Goal: Task Accomplishment & Management: Manage account settings

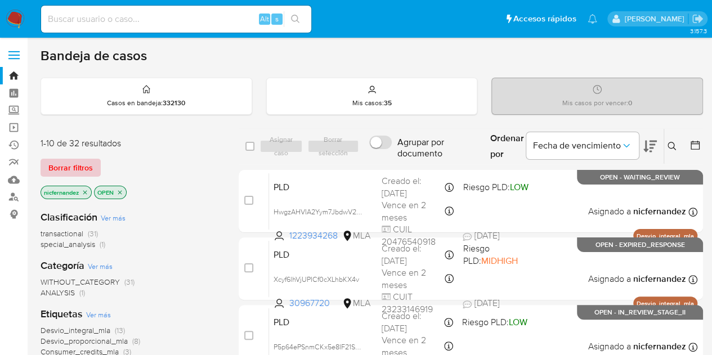
click at [95, 166] on button "Borrar filtros" at bounding box center [71, 168] width 60 height 18
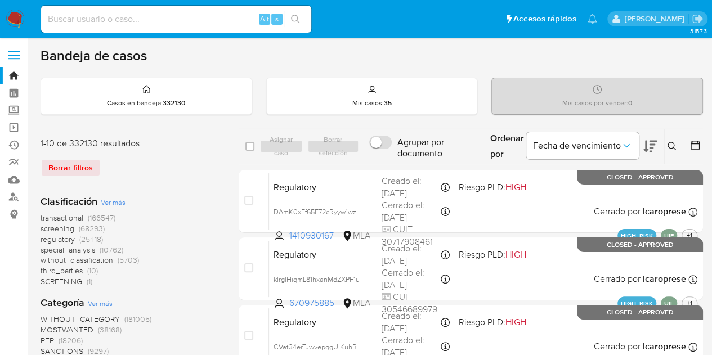
click at [671, 144] on icon at bounding box center [671, 146] width 9 height 9
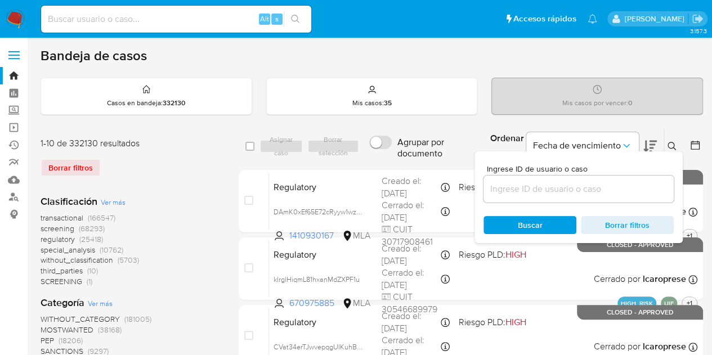
click at [541, 186] on input at bounding box center [578, 189] width 190 height 15
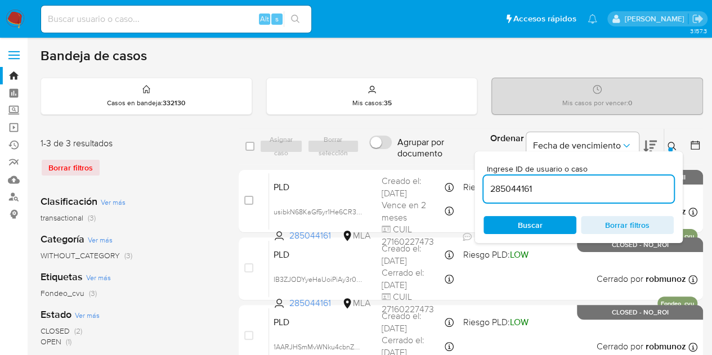
click at [672, 151] on div "Ingrese ID de usuario o caso 285044161 Buscar Borrar filtros" at bounding box center [578, 197] width 208 height 92
click at [672, 147] on icon at bounding box center [671, 146] width 9 height 9
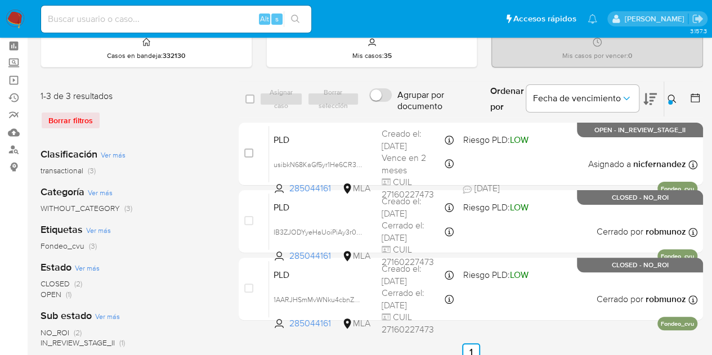
scroll to position [58, 0]
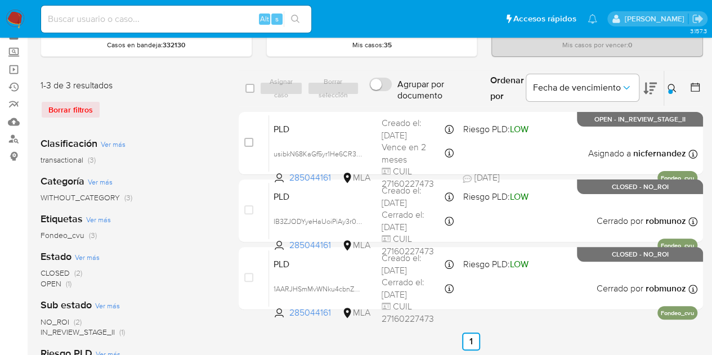
click at [667, 87] on icon at bounding box center [671, 88] width 8 height 8
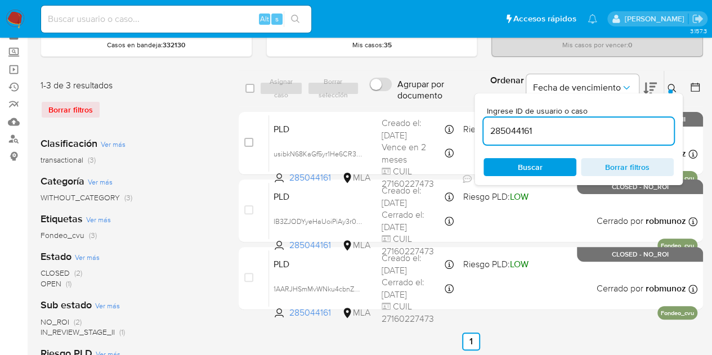
drag, startPoint x: 540, startPoint y: 120, endPoint x: 360, endPoint y: 109, distance: 180.4
click at [360, 109] on div "select-all-cases-checkbox Asignar caso Borrar selección Agrupar por documento O…" at bounding box center [471, 192] width 464 height 244
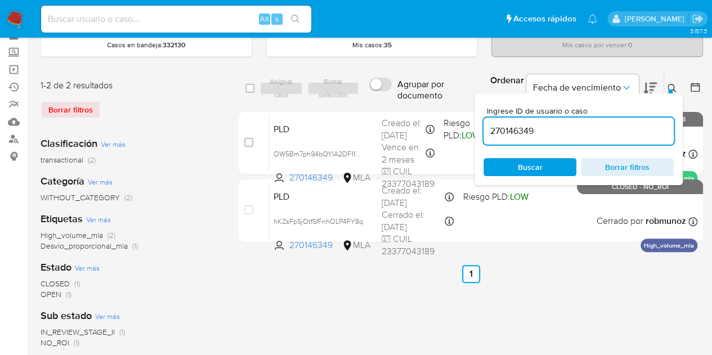
click at [673, 91] on icon at bounding box center [671, 88] width 9 height 9
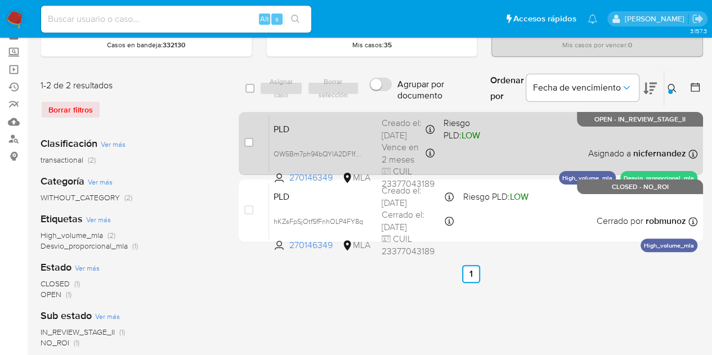
click at [319, 123] on span "PLD" at bounding box center [322, 128] width 99 height 15
click at [356, 151] on span "OW5Bm7ph94bQYlA2DF1fQpgU" at bounding box center [323, 153] width 100 height 12
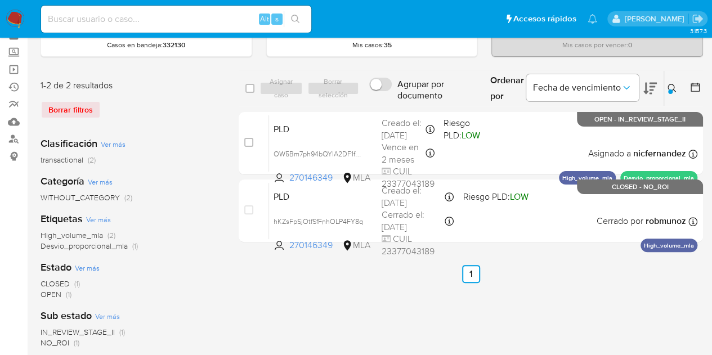
click at [669, 89] on div at bounding box center [670, 91] width 5 height 5
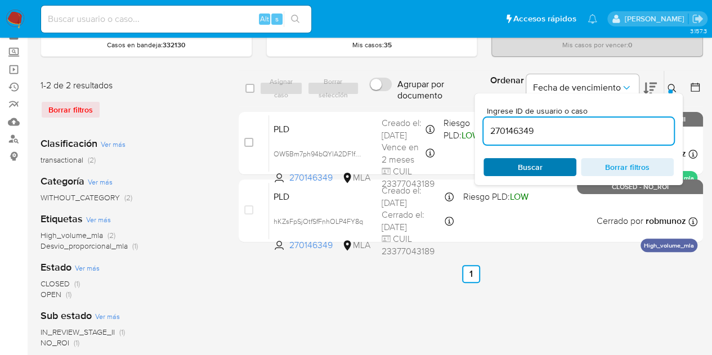
click at [553, 167] on span "Buscar" at bounding box center [529, 167] width 77 height 16
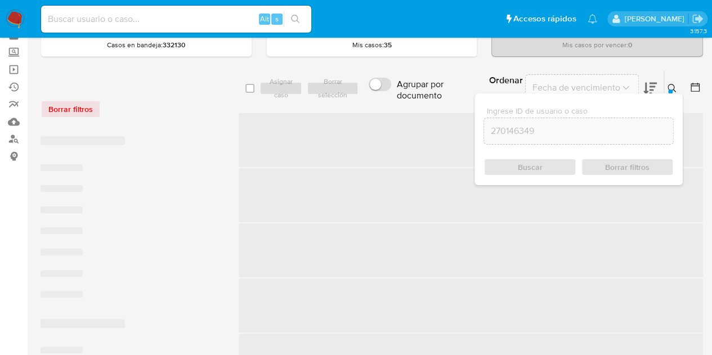
click at [671, 87] on icon at bounding box center [671, 88] width 9 height 9
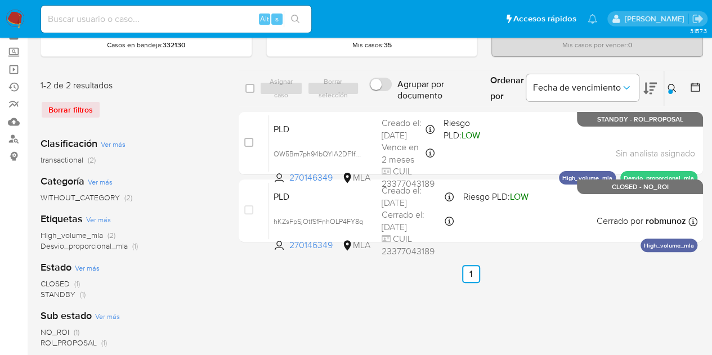
click at [672, 84] on icon at bounding box center [671, 88] width 9 height 9
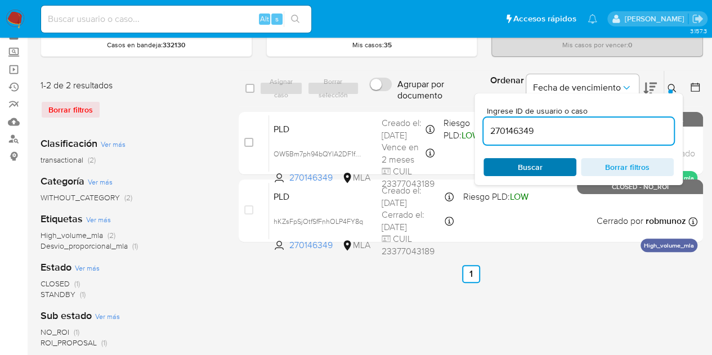
click at [532, 172] on span "Buscar" at bounding box center [530, 167] width 25 height 18
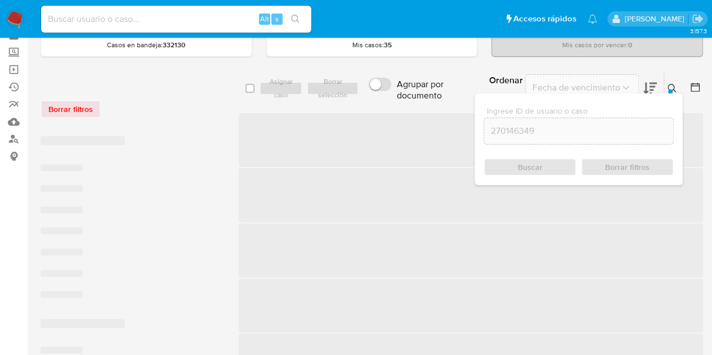
click at [673, 86] on icon at bounding box center [671, 88] width 8 height 8
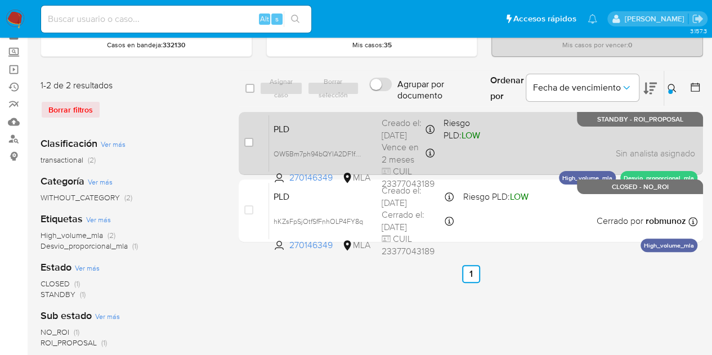
click at [368, 121] on span "PLD" at bounding box center [322, 128] width 99 height 15
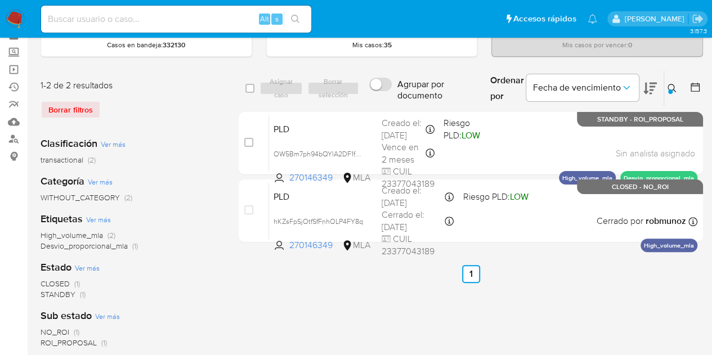
drag, startPoint x: 669, startPoint y: 85, endPoint x: 637, endPoint y: 109, distance: 39.8
click at [668, 86] on icon at bounding box center [671, 88] width 9 height 9
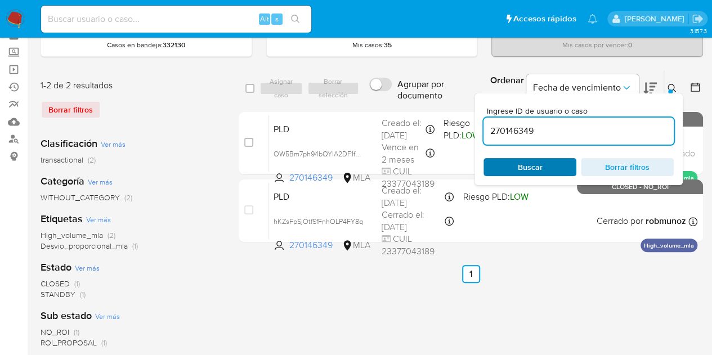
click at [536, 165] on span "Buscar" at bounding box center [530, 167] width 25 height 18
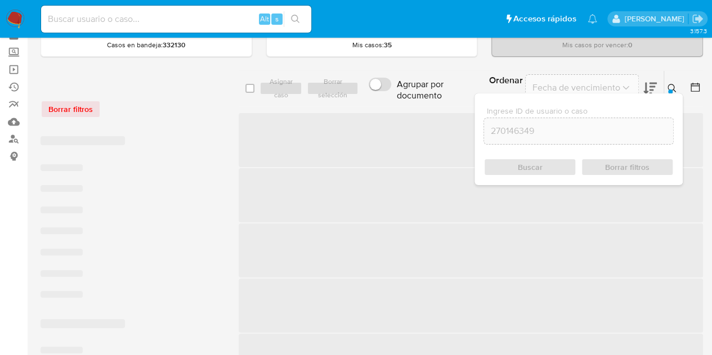
click at [667, 86] on icon at bounding box center [671, 88] width 8 height 8
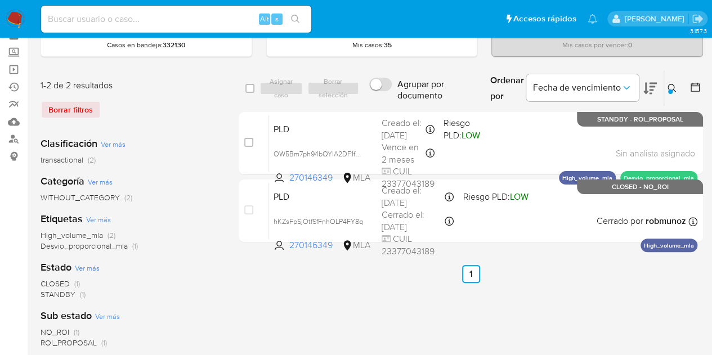
click at [675, 88] on icon at bounding box center [671, 88] width 9 height 9
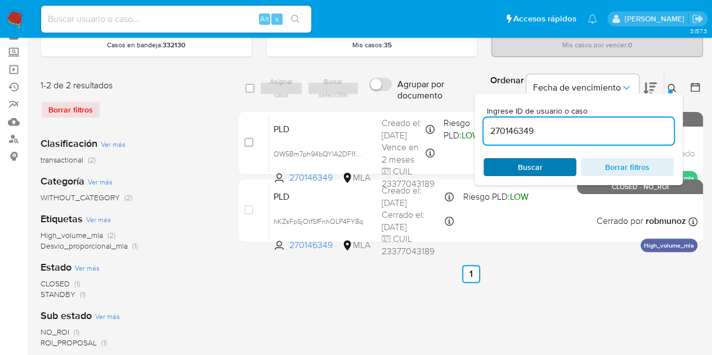
click at [529, 163] on span "Buscar" at bounding box center [530, 167] width 25 height 18
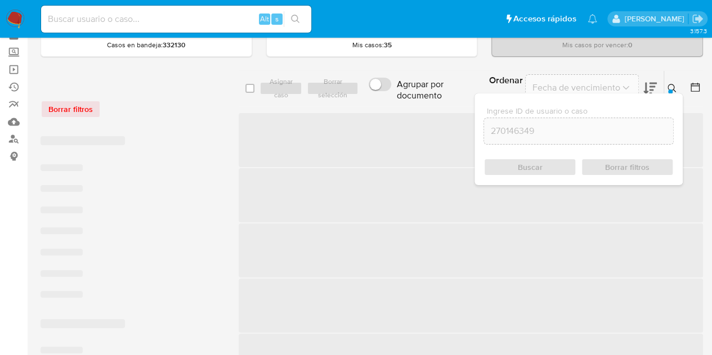
click at [672, 85] on icon at bounding box center [671, 88] width 9 height 9
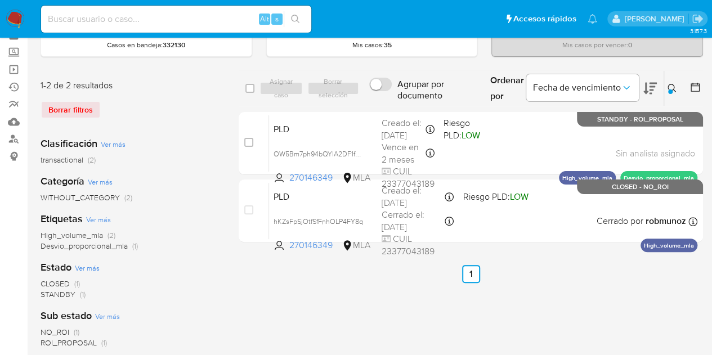
click at [671, 87] on icon at bounding box center [671, 88] width 9 height 9
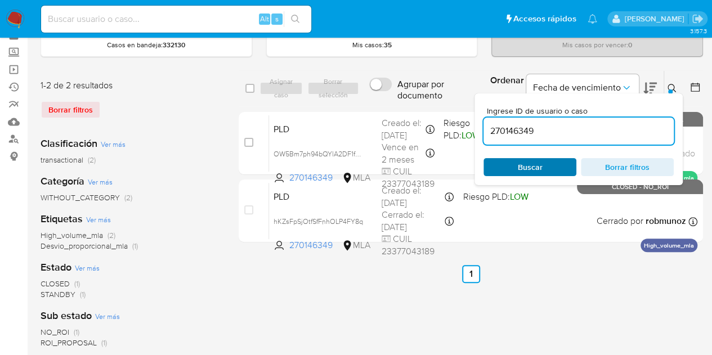
click at [549, 160] on span "Buscar" at bounding box center [529, 167] width 77 height 16
click at [674, 84] on icon at bounding box center [671, 88] width 9 height 9
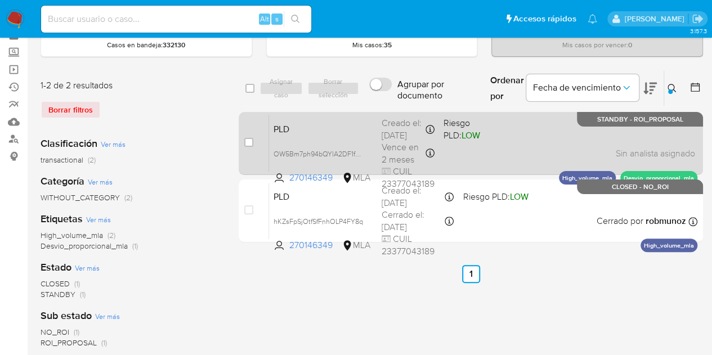
click at [340, 130] on span "PLD" at bounding box center [322, 128] width 99 height 15
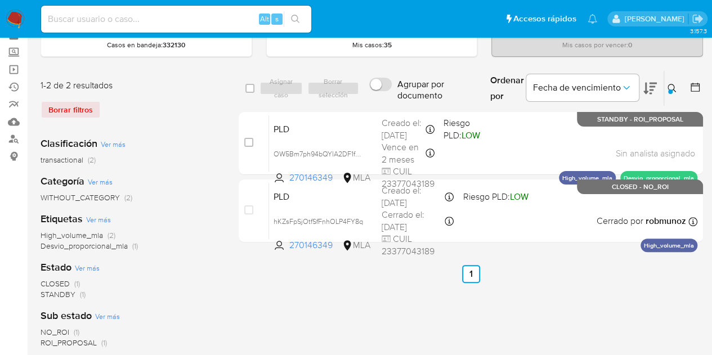
click at [672, 84] on icon at bounding box center [671, 88] width 9 height 9
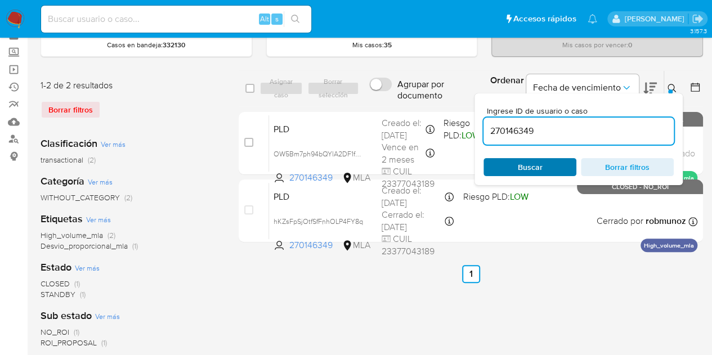
click at [519, 166] on span "Buscar" at bounding box center [530, 167] width 25 height 18
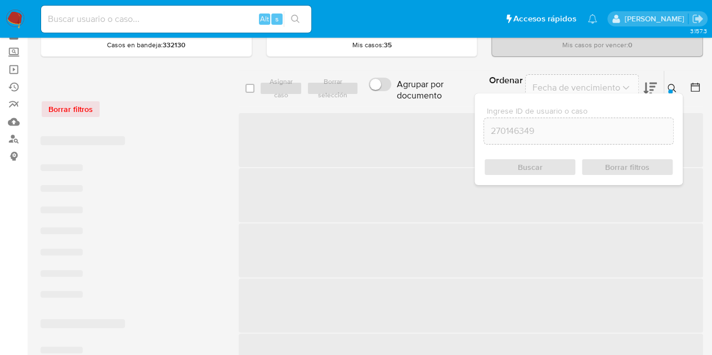
click at [666, 88] on button at bounding box center [673, 89] width 19 height 14
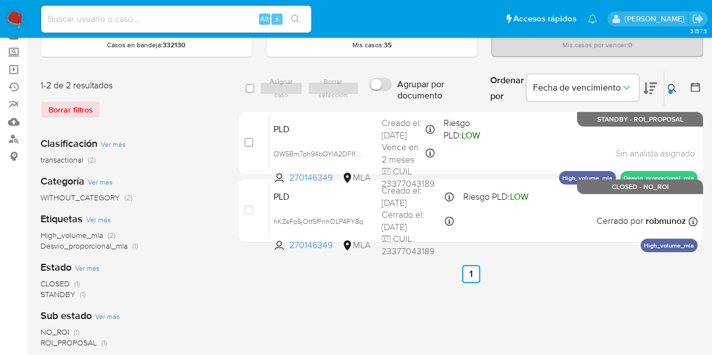
click at [673, 84] on icon at bounding box center [671, 88] width 9 height 9
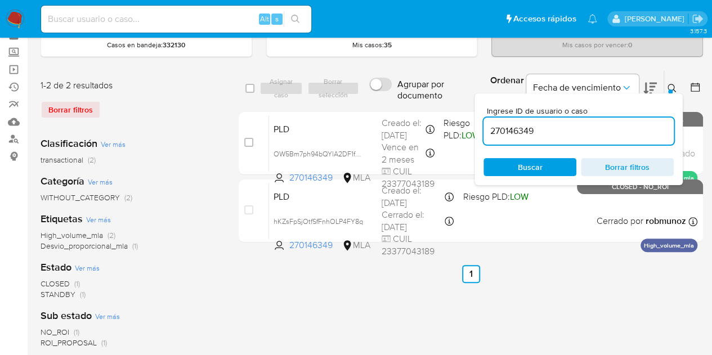
drag, startPoint x: 557, startPoint y: 119, endPoint x: 540, endPoint y: 140, distance: 26.8
click at [540, 135] on div "270146349" at bounding box center [578, 131] width 190 height 27
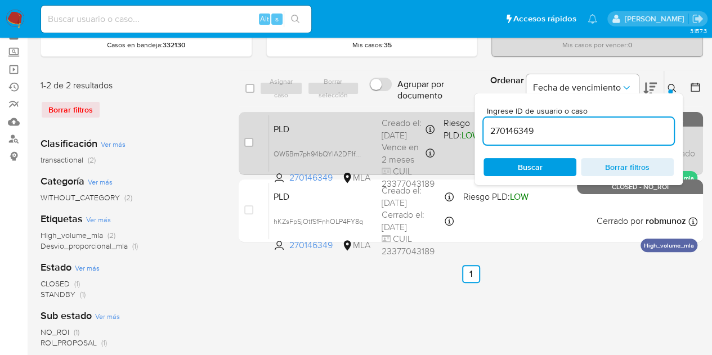
drag, startPoint x: 544, startPoint y: 131, endPoint x: 400, endPoint y: 112, distance: 145.2
click at [400, 112] on div "select-all-cases-checkbox Asignar caso Borrar selección Agrupar por documento O…" at bounding box center [471, 158] width 464 height 177
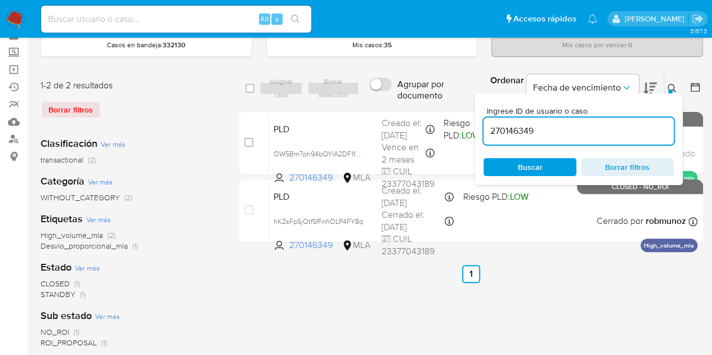
paste input "49198991"
type input "49198991"
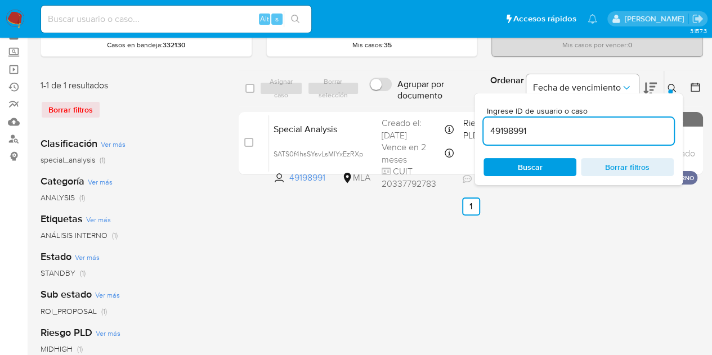
click at [675, 92] on button at bounding box center [673, 89] width 19 height 14
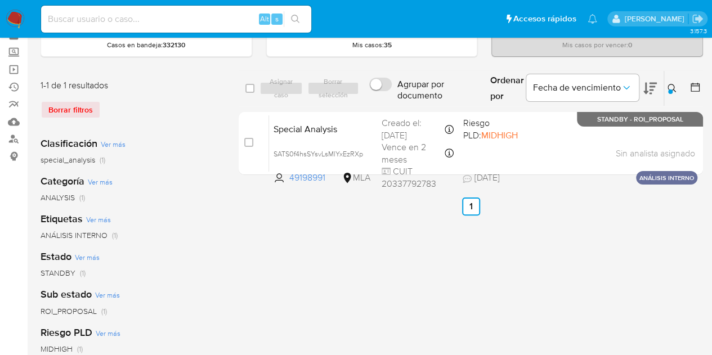
click at [393, 109] on div "select-all-cases-checkbox Asignar caso Borrar selección Agrupar por documento O…" at bounding box center [471, 124] width 464 height 109
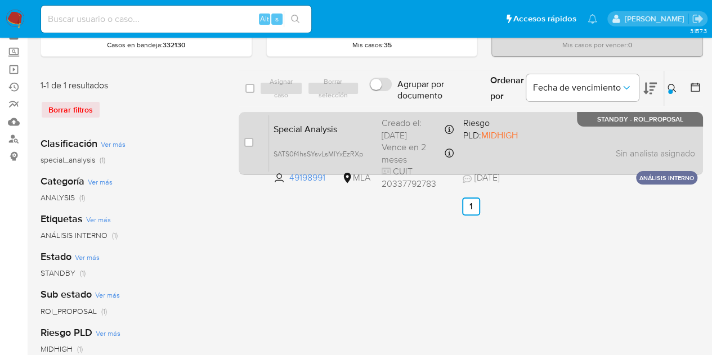
click at [372, 122] on span "Special Analysis" at bounding box center [322, 128] width 99 height 15
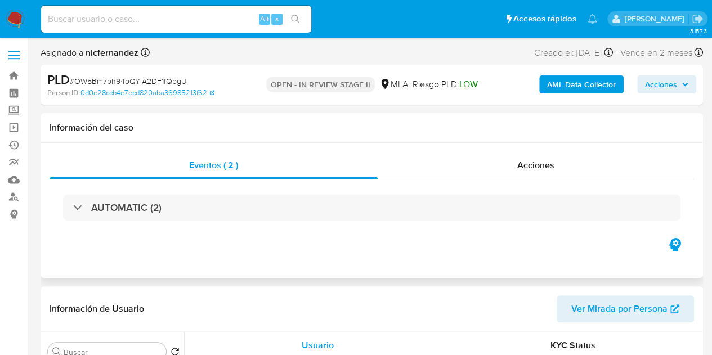
select select "10"
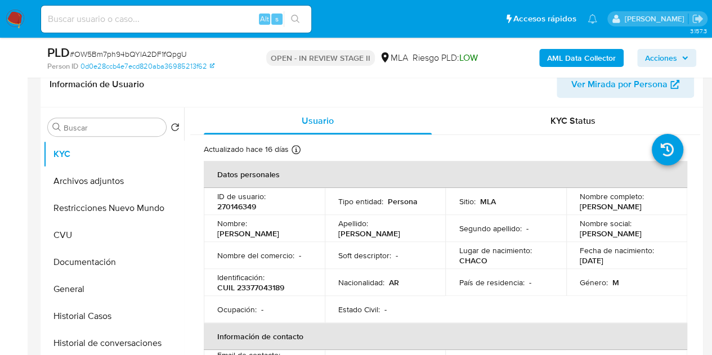
scroll to position [253, 0]
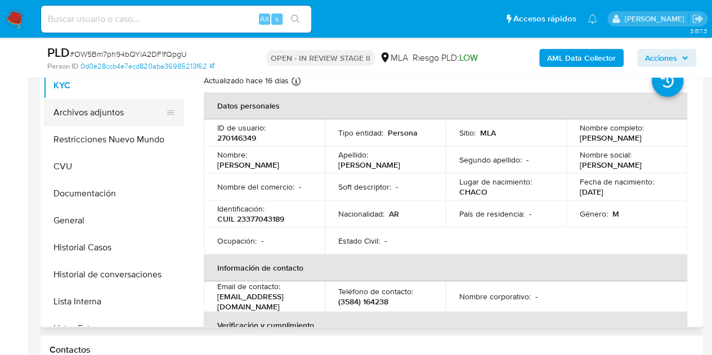
click at [91, 122] on button "Archivos adjuntos" at bounding box center [109, 112] width 132 height 27
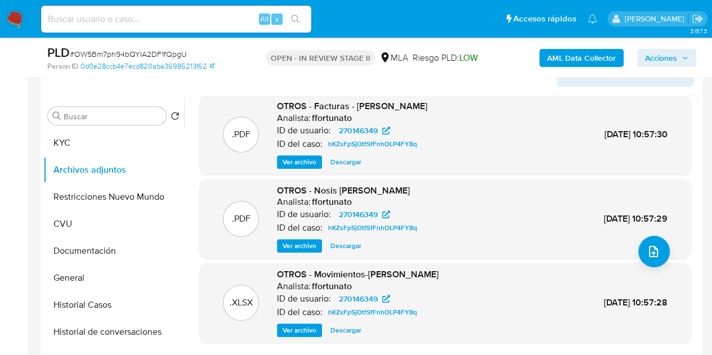
scroll to position [403, 0]
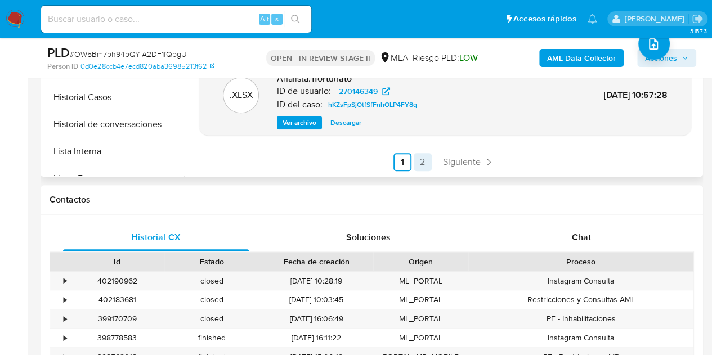
click at [417, 156] on link "2" at bounding box center [423, 162] width 18 height 18
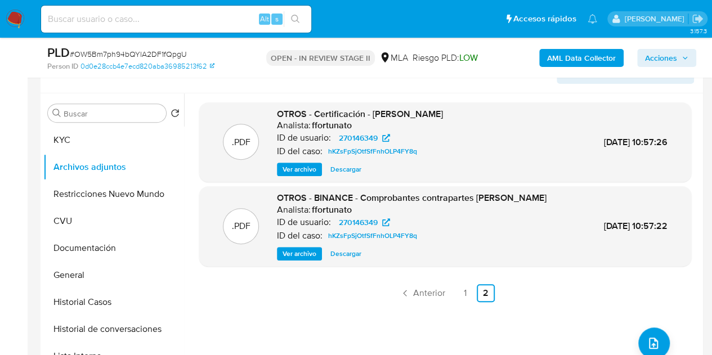
scroll to position [209, 0]
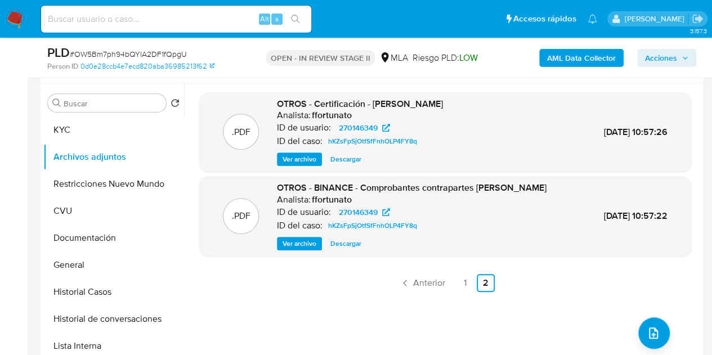
click at [287, 163] on span "Ver archivo" at bounding box center [299, 159] width 34 height 11
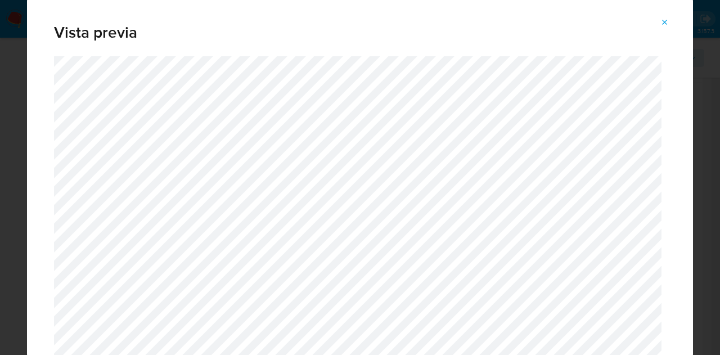
click at [667, 20] on icon "Attachment preview" at bounding box center [665, 22] width 9 height 9
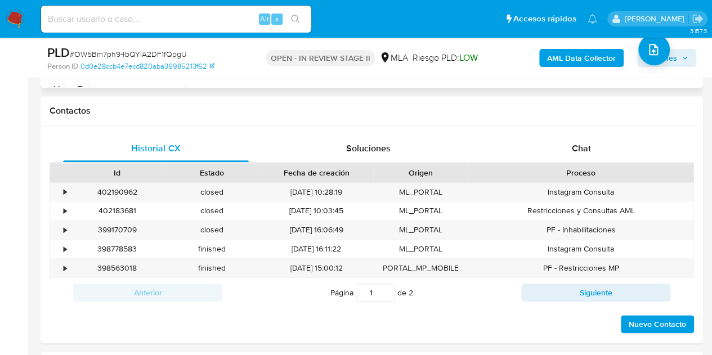
scroll to position [495, 0]
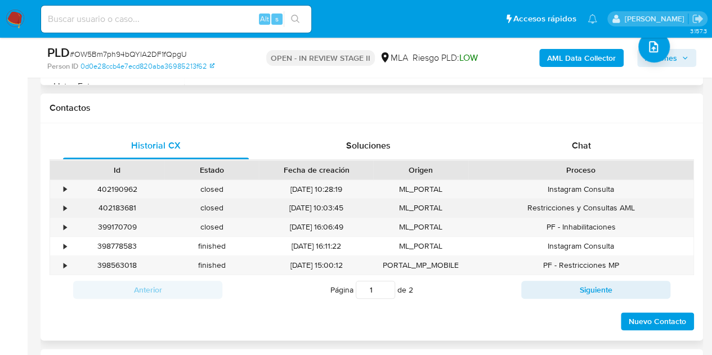
click at [132, 208] on div "402183681" at bounding box center [117, 208] width 95 height 19
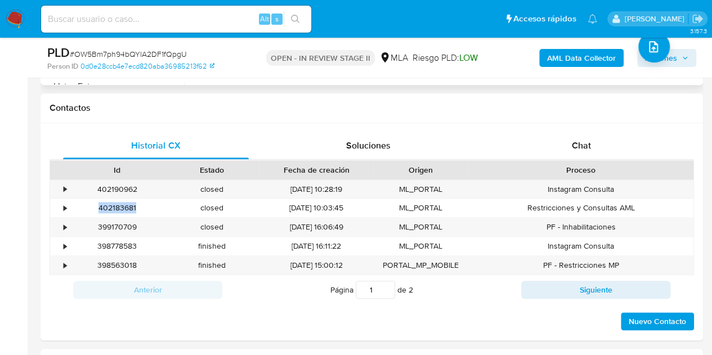
copy div "402183681"
click at [130, 227] on div "399170709" at bounding box center [117, 227] width 95 height 19
copy div "399170709"
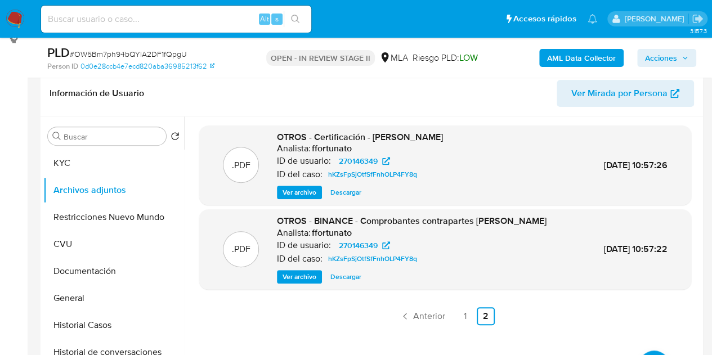
scroll to position [158, 0]
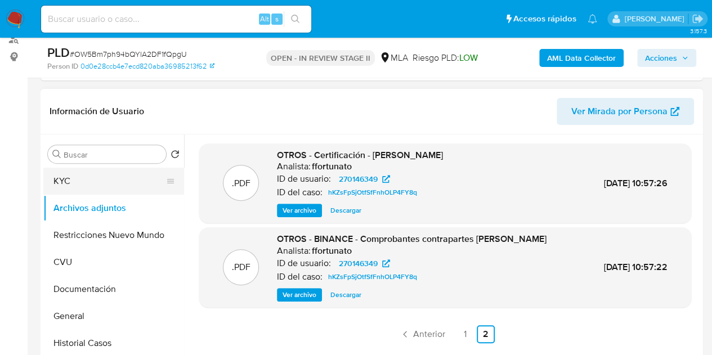
click at [110, 185] on button "KYC" at bounding box center [109, 181] width 132 height 27
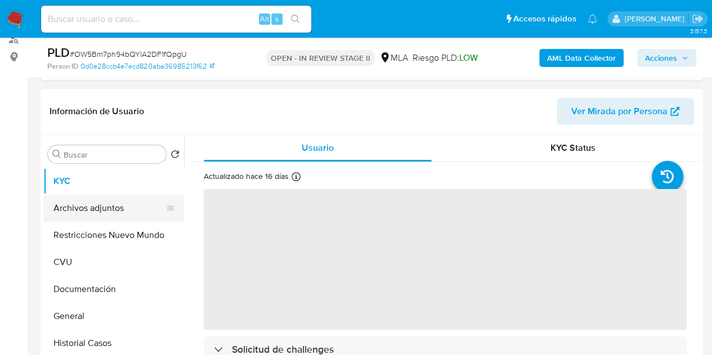
click at [92, 210] on button "Archivos adjuntos" at bounding box center [109, 208] width 132 height 27
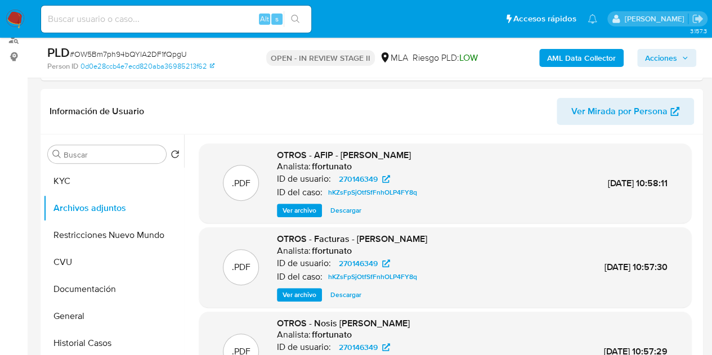
click at [550, 55] on b "AML Data Collector" at bounding box center [581, 58] width 69 height 18
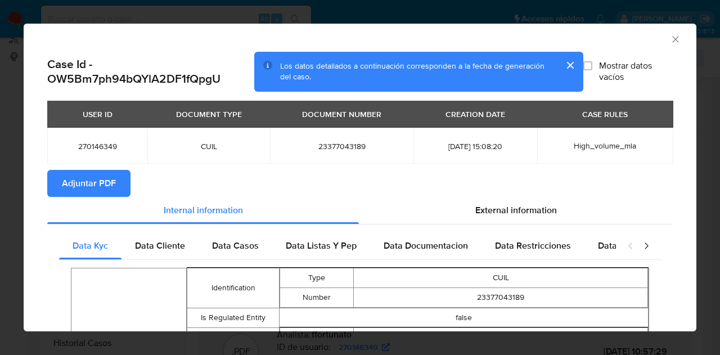
click at [105, 177] on span "Adjuntar PDF" at bounding box center [89, 183] width 54 height 25
click at [671, 39] on icon "Cerrar ventana" at bounding box center [675, 39] width 11 height 11
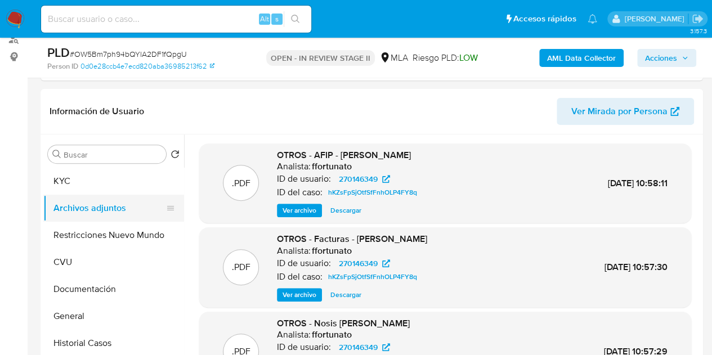
click at [106, 195] on button "Archivos adjuntos" at bounding box center [109, 208] width 132 height 27
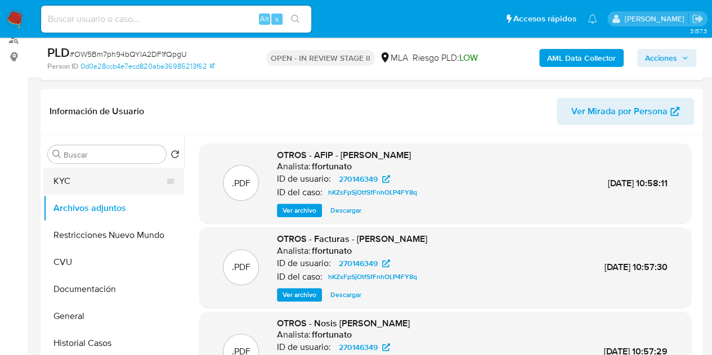
click at [100, 185] on button "KYC" at bounding box center [109, 181] width 132 height 27
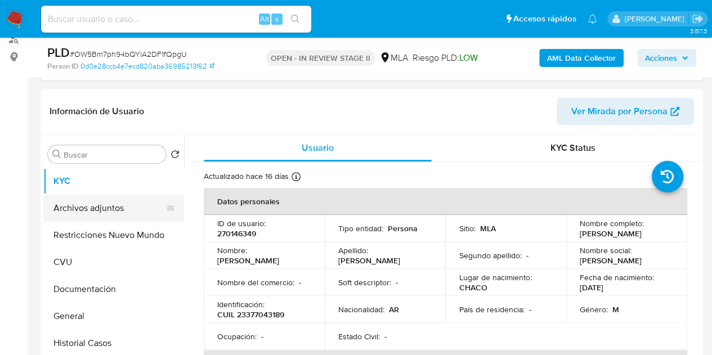
click at [78, 213] on button "Archivos adjuntos" at bounding box center [109, 208] width 132 height 27
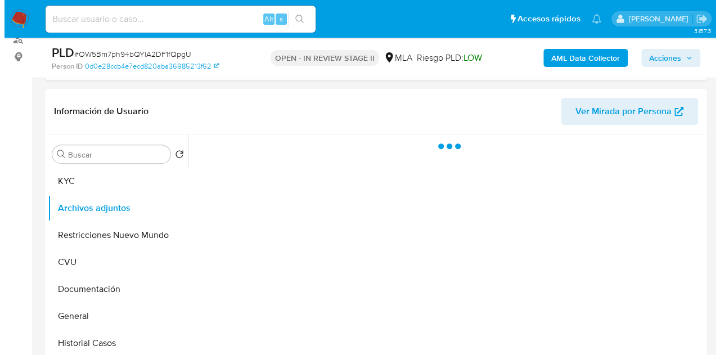
scroll to position [210, 0]
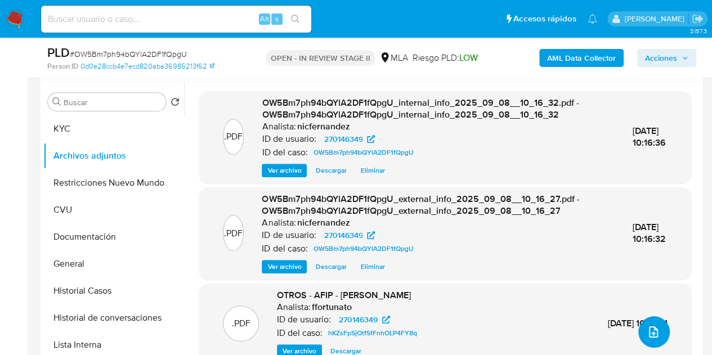
click at [653, 320] on button "upload-file" at bounding box center [654, 332] width 32 height 32
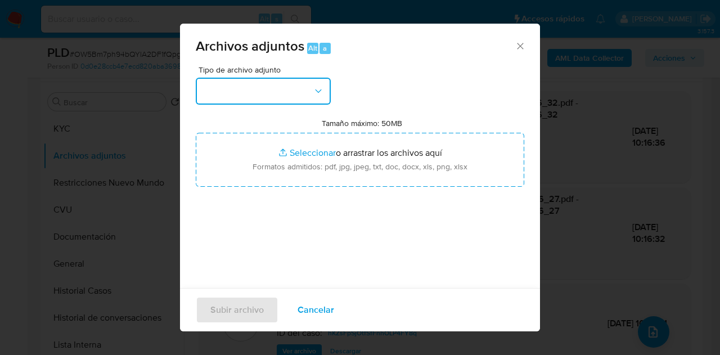
drag, startPoint x: 328, startPoint y: 94, endPoint x: 326, endPoint y: 103, distance: 9.2
click at [326, 96] on button "button" at bounding box center [263, 91] width 135 height 27
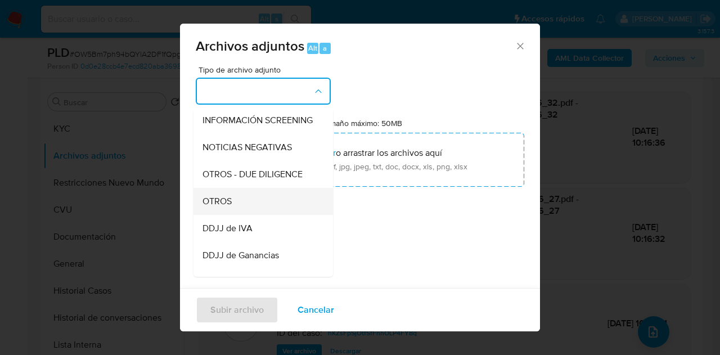
scroll to position [141, 0]
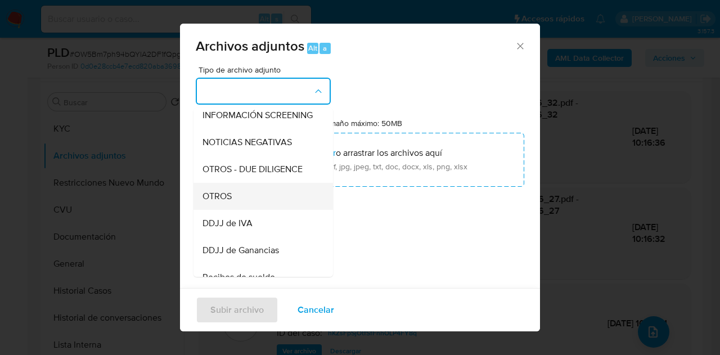
click at [253, 210] on div "OTROS" at bounding box center [260, 196] width 115 height 27
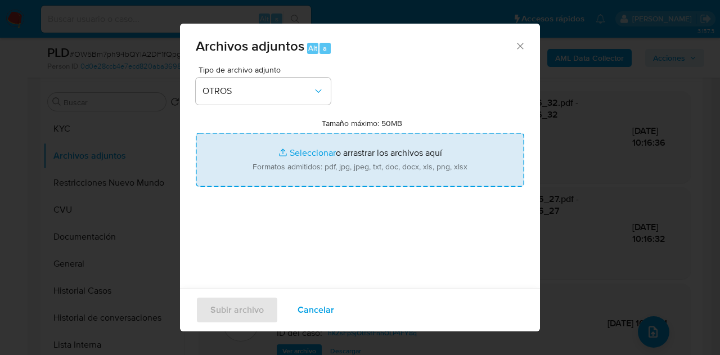
click at [286, 152] on input "Tamaño máximo: 50MB Seleccionar archivos" at bounding box center [360, 160] width 329 height 54
type input "C:\fakepath\Constancia de monotributo.pdf"
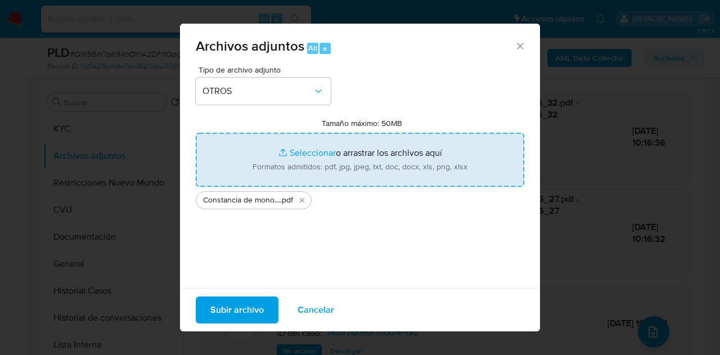
click at [229, 302] on span "Subir archivo" at bounding box center [236, 310] width 53 height 25
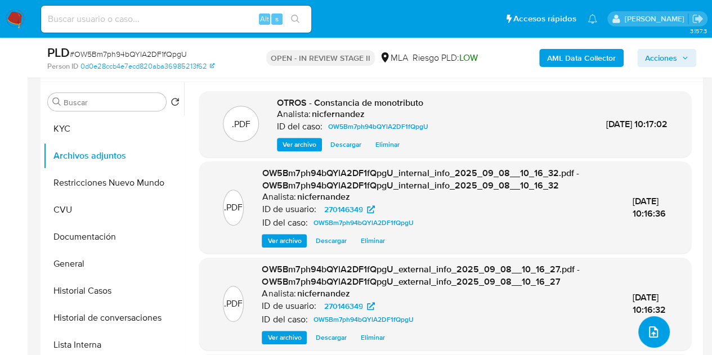
click at [641, 327] on button "upload-file" at bounding box center [654, 332] width 32 height 32
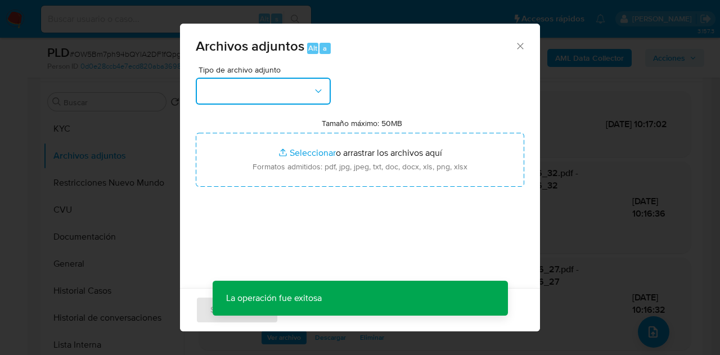
click at [313, 96] on icon "button" at bounding box center [318, 91] width 11 height 11
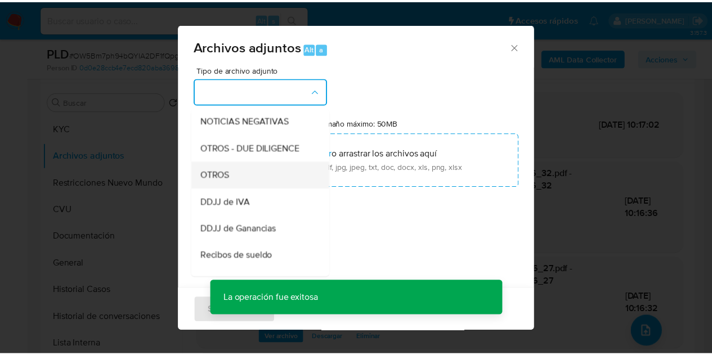
scroll to position [170, 0]
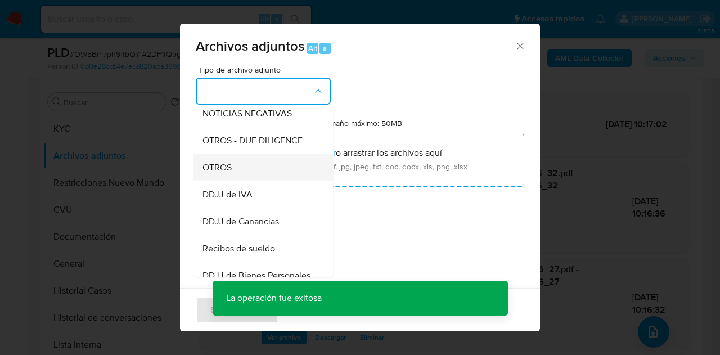
click at [248, 181] on div "OTROS" at bounding box center [260, 167] width 115 height 27
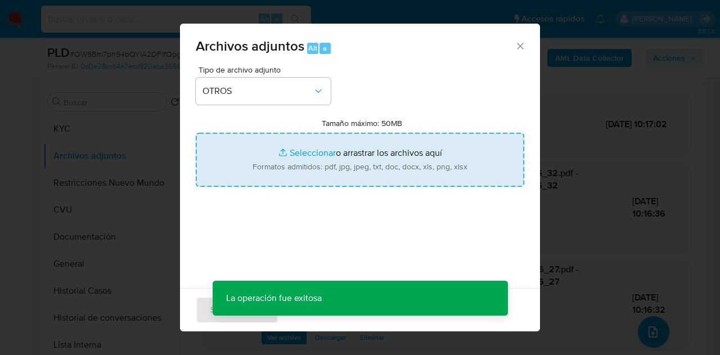
click at [275, 145] on input "Tamaño máximo: 50MB Seleccionar archivos" at bounding box center [360, 160] width 329 height 54
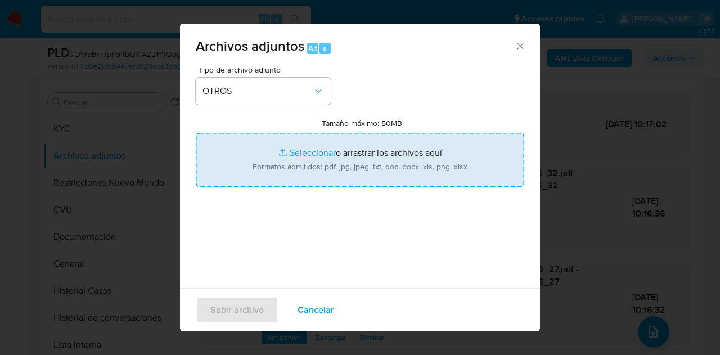
type input "C:\fakepath\Caselog OW5Bm7ph94bQYlA2DF1fQpgU_2025_08_18_20_18_00.docx"
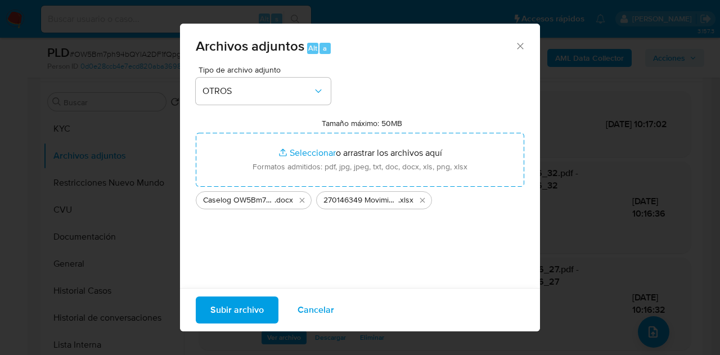
click at [213, 304] on span "Subir archivo" at bounding box center [236, 310] width 53 height 25
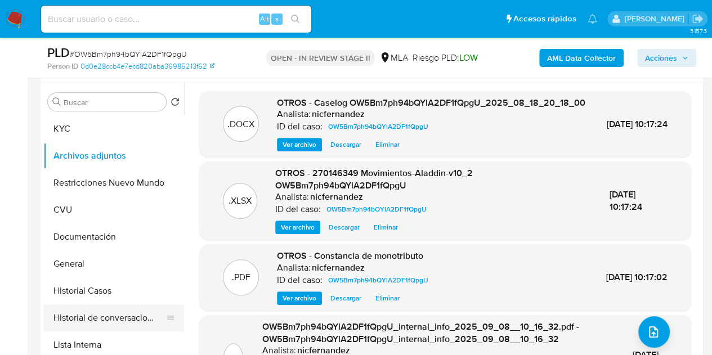
click at [92, 312] on button "Historial de conversaciones" at bounding box center [109, 317] width 132 height 27
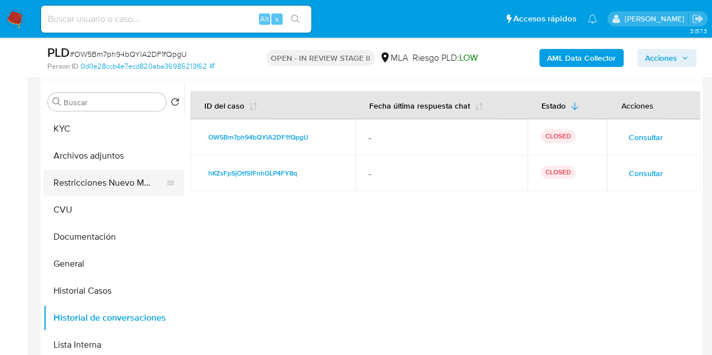
click at [98, 179] on button "Restricciones Nuevo Mundo" at bounding box center [109, 182] width 132 height 27
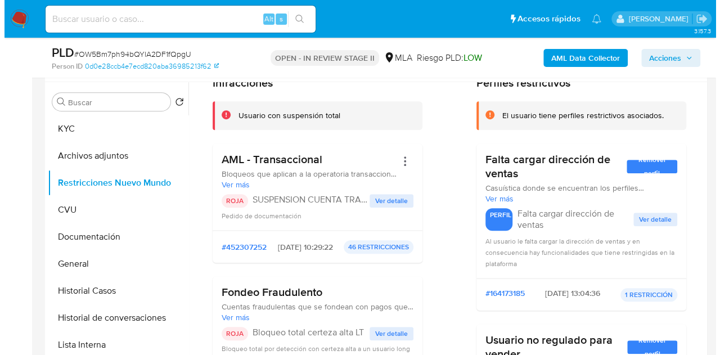
scroll to position [0, 0]
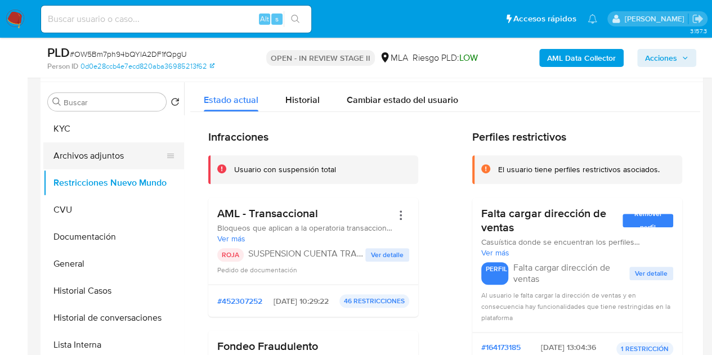
click at [89, 150] on button "Archivos adjuntos" at bounding box center [109, 155] width 132 height 27
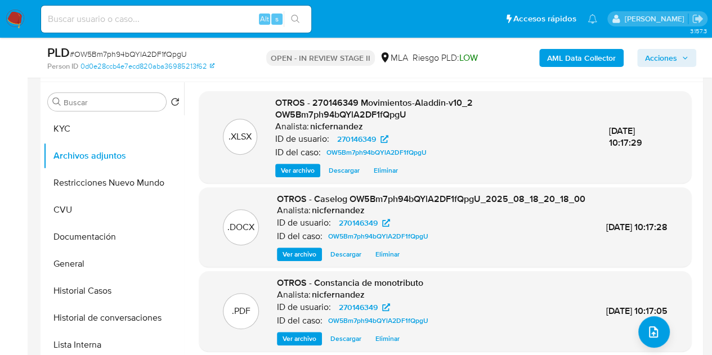
click at [282, 260] on span "Ver archivo" at bounding box center [299, 254] width 34 height 11
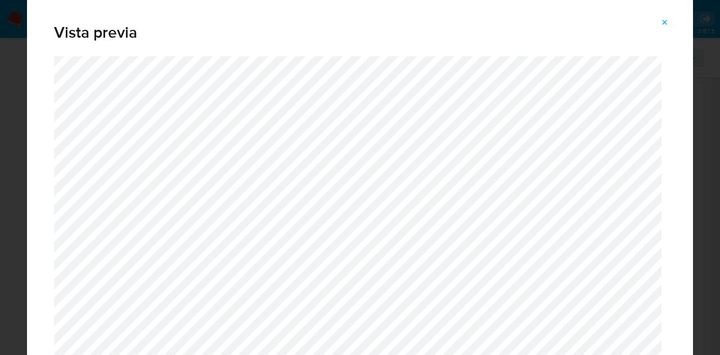
click at [662, 24] on icon "Attachment preview" at bounding box center [665, 22] width 9 height 9
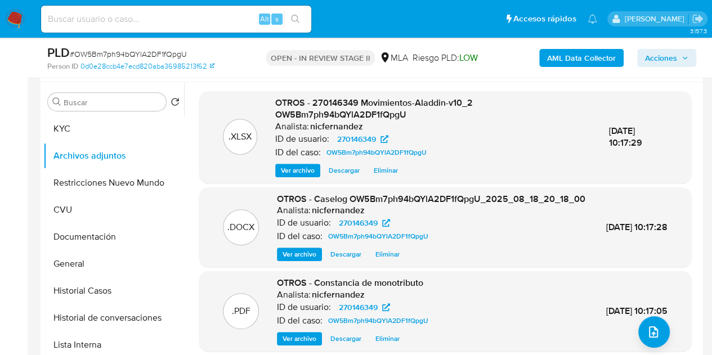
click at [647, 62] on span "Acciones" at bounding box center [661, 58] width 32 height 18
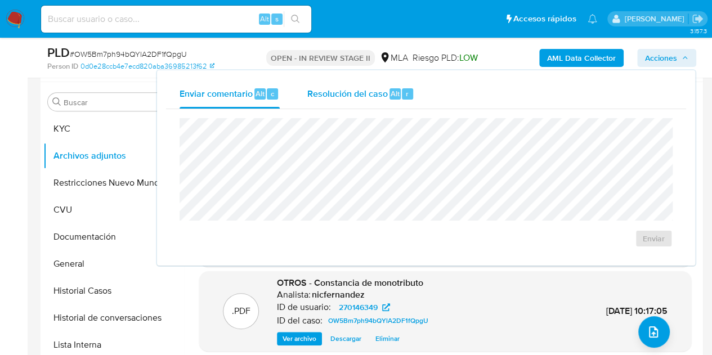
click at [384, 94] on span "Resolución del caso" at bounding box center [347, 93] width 80 height 13
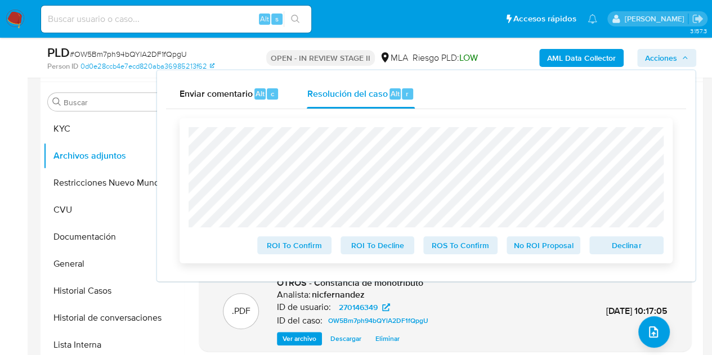
click at [613, 246] on span "Declinar" at bounding box center [626, 245] width 59 height 16
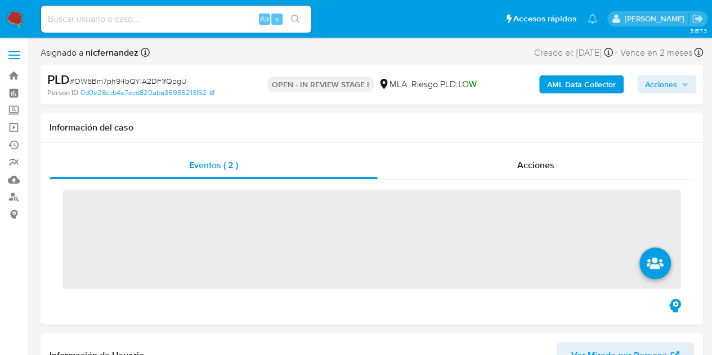
click at [662, 80] on span "Acciones" at bounding box center [661, 84] width 32 height 18
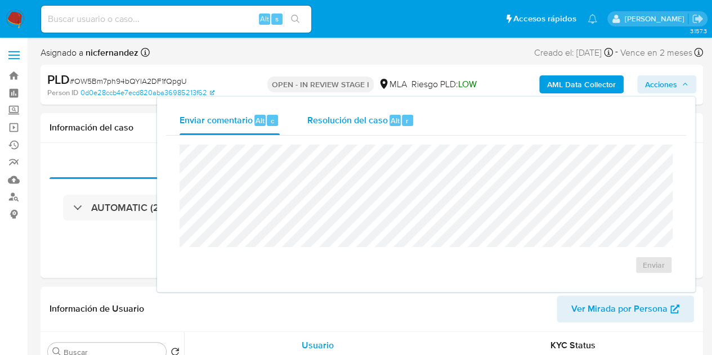
click at [361, 114] on span "Resolución del caso" at bounding box center [347, 120] width 80 height 13
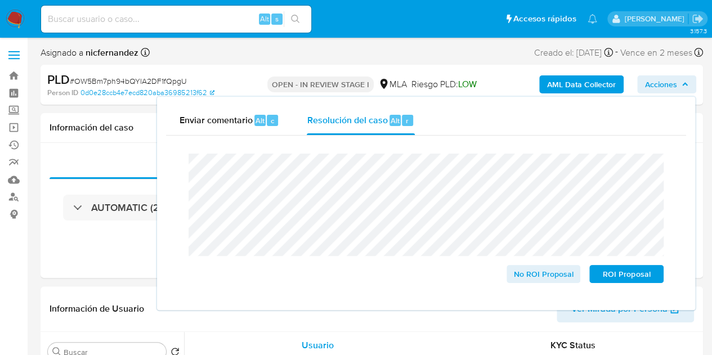
select select "10"
click at [622, 280] on span "ROI Proposal" at bounding box center [626, 274] width 59 height 16
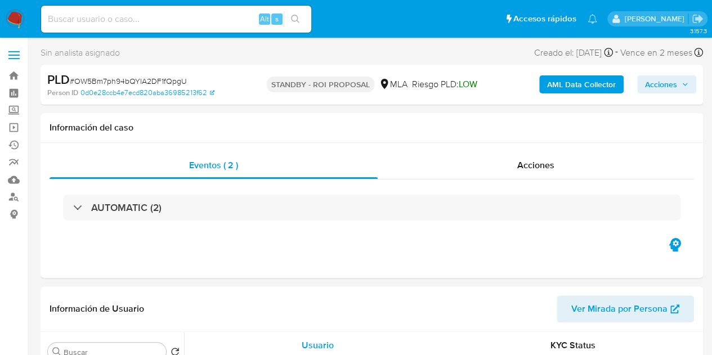
select select "10"
click at [520, 161] on span "Acciones" at bounding box center [535, 165] width 37 height 13
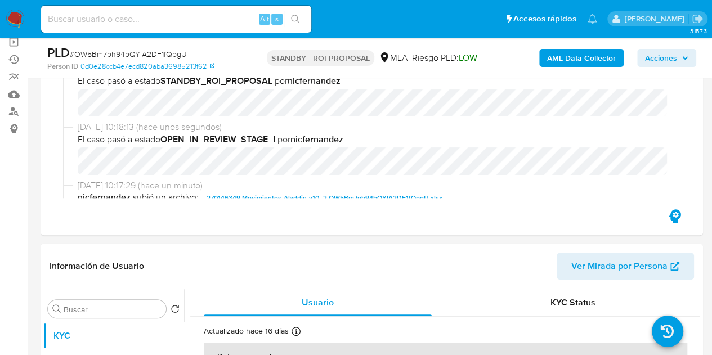
select select "10"
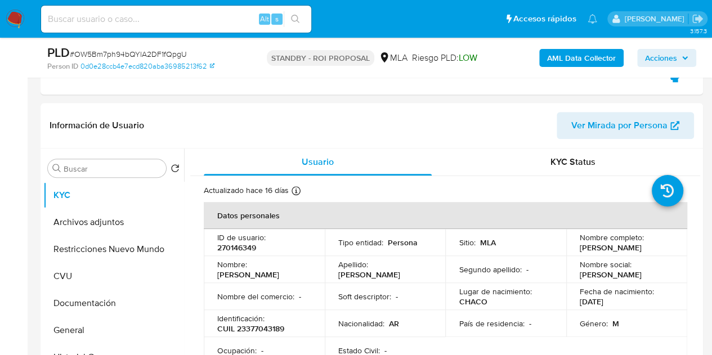
scroll to position [264, 0]
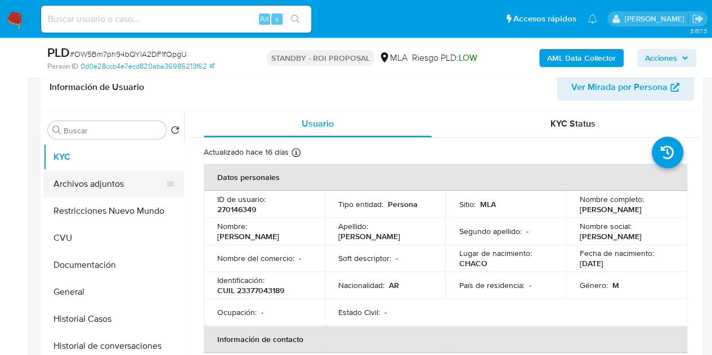
click at [93, 183] on button "Archivos adjuntos" at bounding box center [109, 183] width 132 height 27
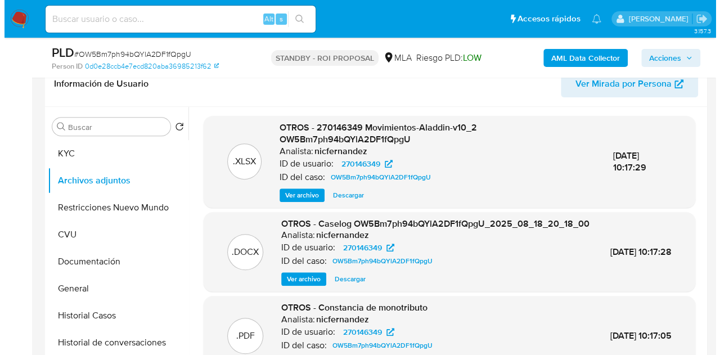
scroll to position [272, 0]
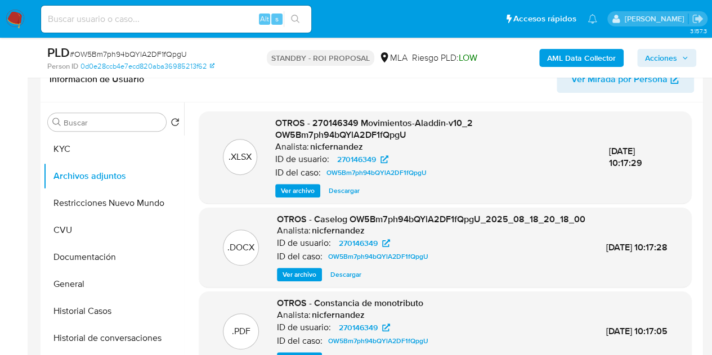
click at [296, 280] on span "Ver archivo" at bounding box center [299, 274] width 34 height 11
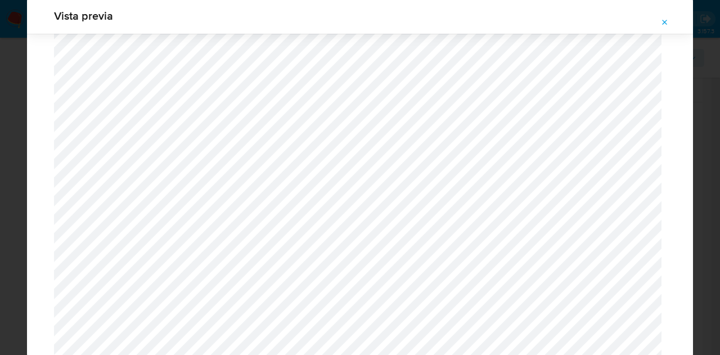
scroll to position [1122, 0]
drag, startPoint x: 666, startPoint y: 23, endPoint x: 541, endPoint y: 6, distance: 126.1
click at [667, 24] on icon "Attachment preview" at bounding box center [665, 22] width 9 height 9
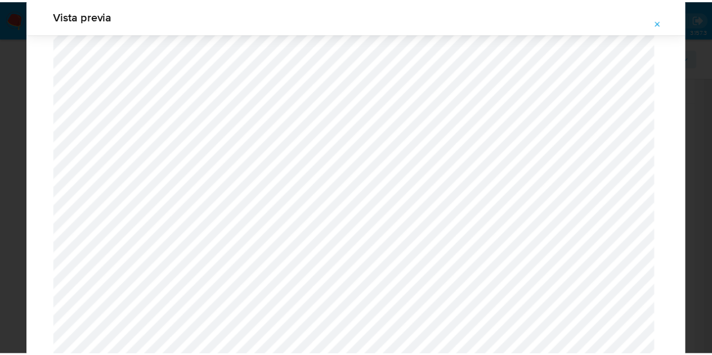
scroll to position [36, 0]
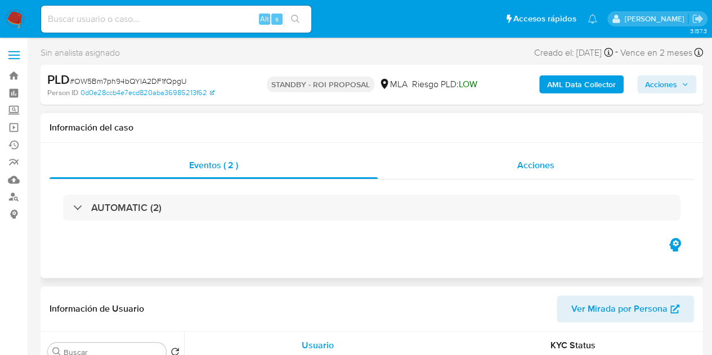
click at [517, 166] on span "Acciones" at bounding box center [535, 165] width 37 height 13
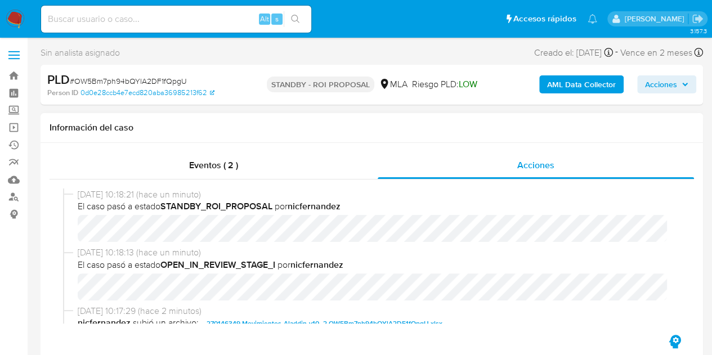
select select "10"
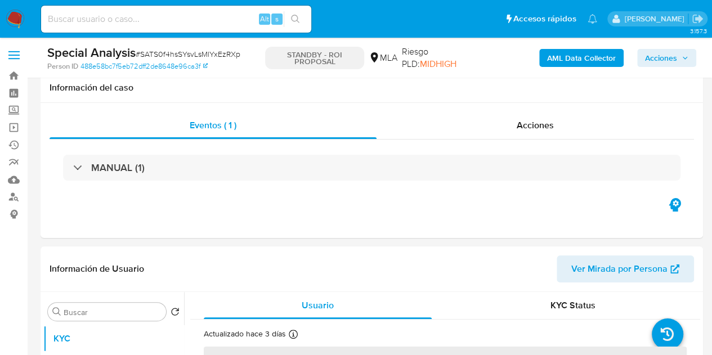
scroll to position [501, 0]
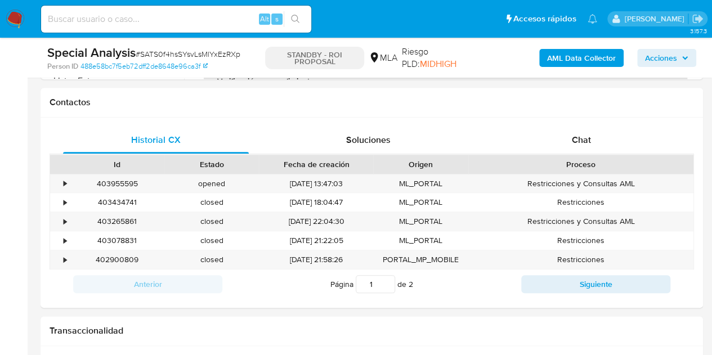
select select "10"
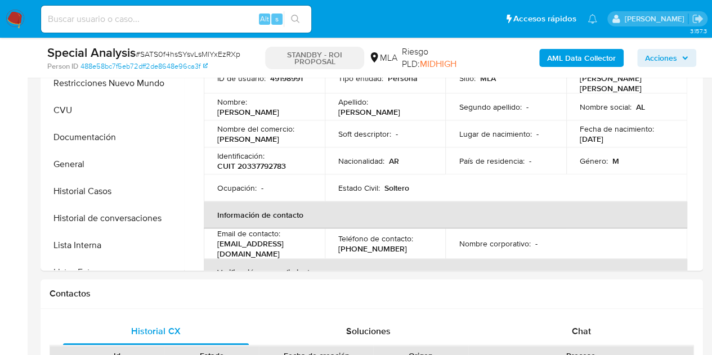
scroll to position [150, 0]
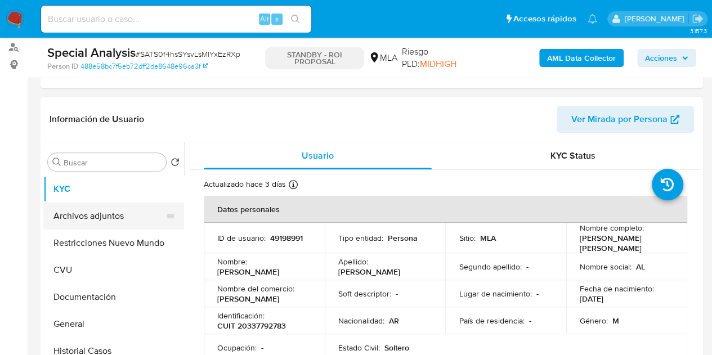
click at [96, 213] on button "Archivos adjuntos" at bounding box center [109, 216] width 132 height 27
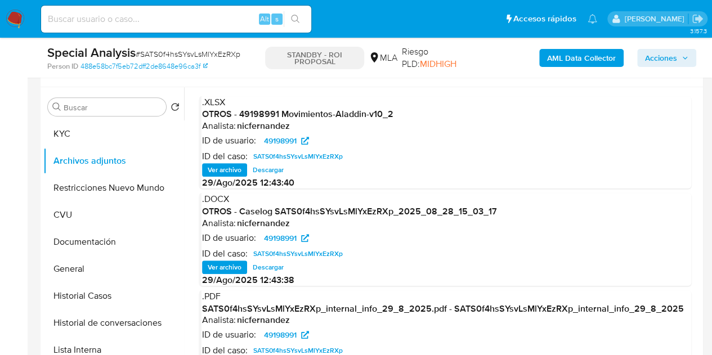
scroll to position [227, 0]
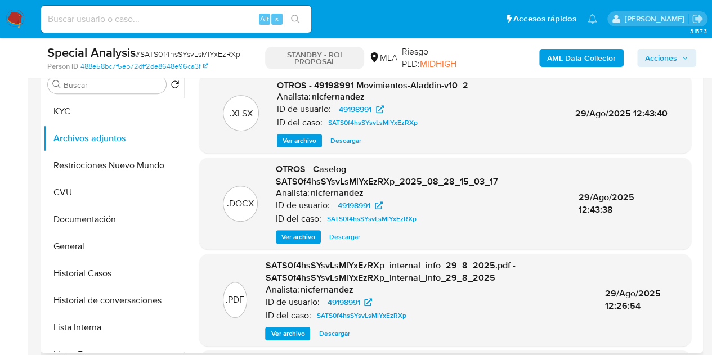
click at [297, 237] on span "Ver archivo" at bounding box center [298, 236] width 34 height 11
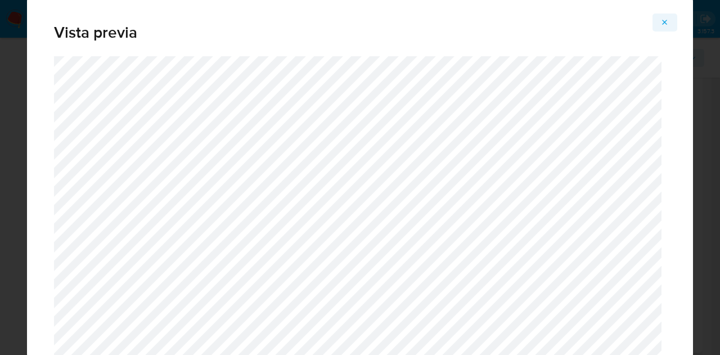
click at [669, 24] on icon "Attachment preview" at bounding box center [665, 22] width 9 height 9
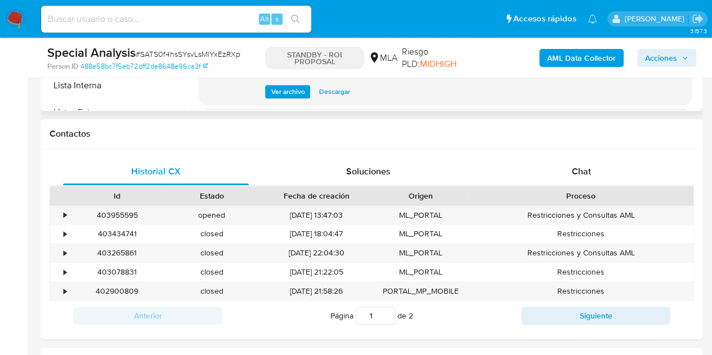
scroll to position [472, 0]
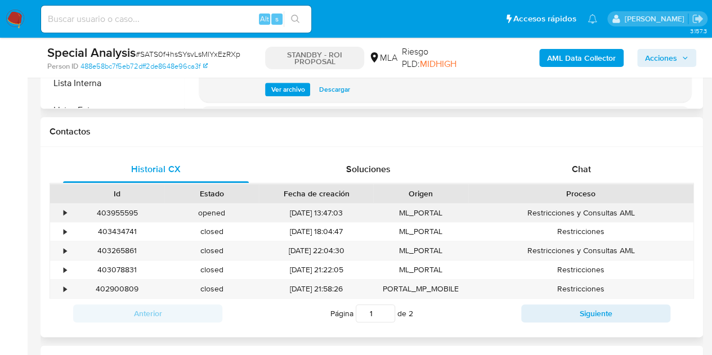
click at [123, 215] on div "403955595" at bounding box center [117, 213] width 95 height 19
click at [123, 214] on div "403955595" at bounding box center [117, 213] width 95 height 19
copy div "403955595"
click at [129, 252] on div "403265861" at bounding box center [117, 250] width 95 height 19
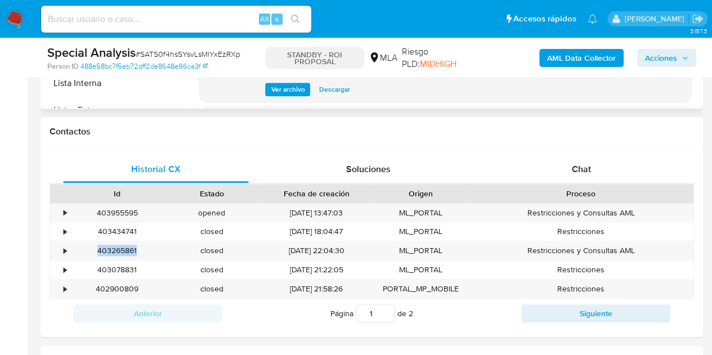
copy div "403265861"
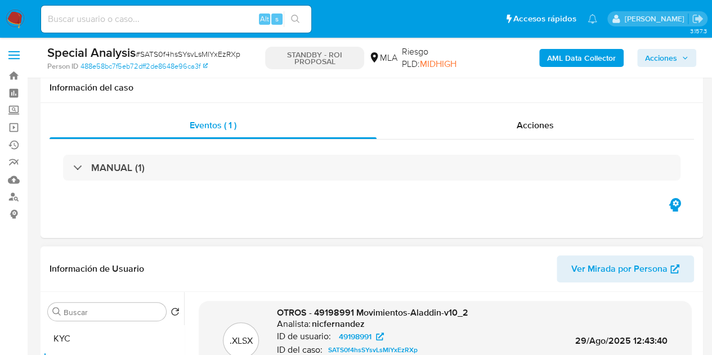
scroll to position [210, 0]
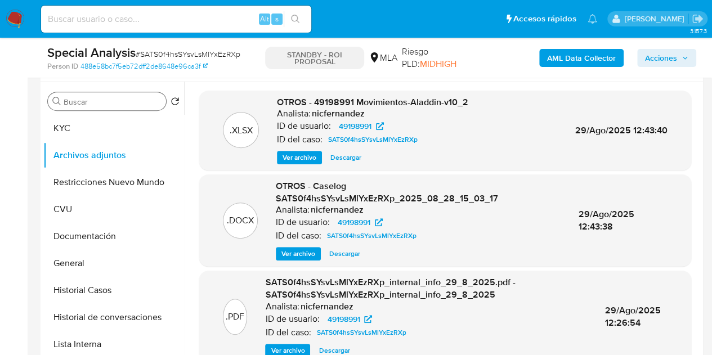
click at [71, 115] on button "KYC" at bounding box center [113, 128] width 141 height 27
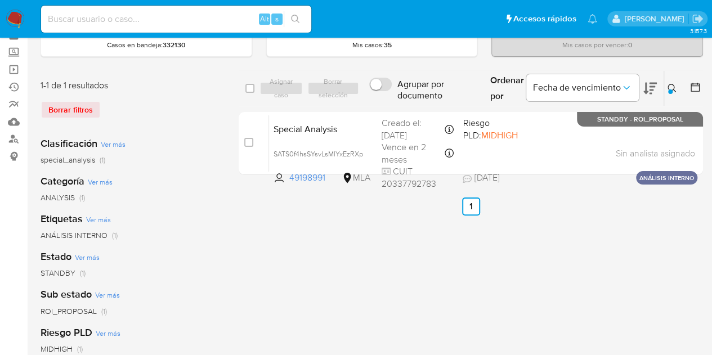
scroll to position [58, 0]
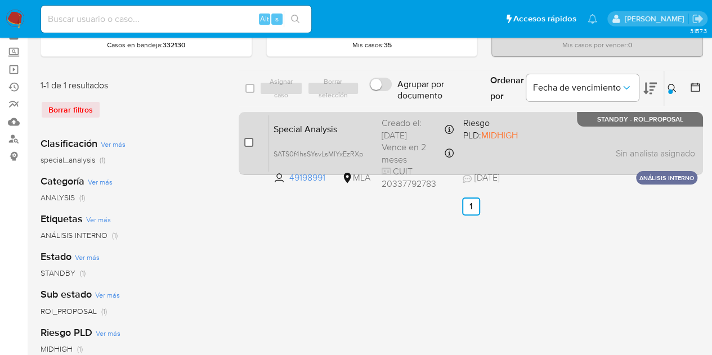
click at [248, 140] on input "checkbox" at bounding box center [248, 142] width 9 height 9
checkbox input "true"
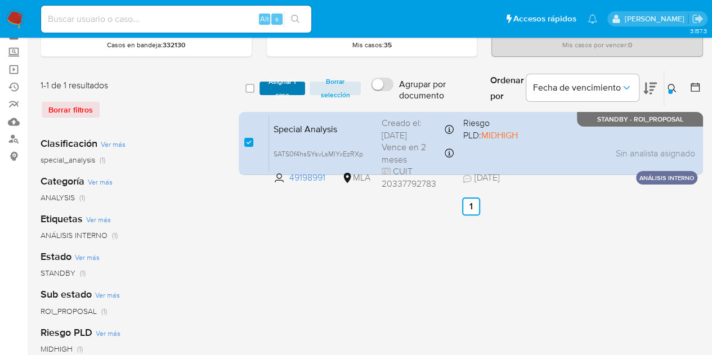
click at [276, 83] on span "Asignar 1 caso" at bounding box center [282, 88] width 35 height 11
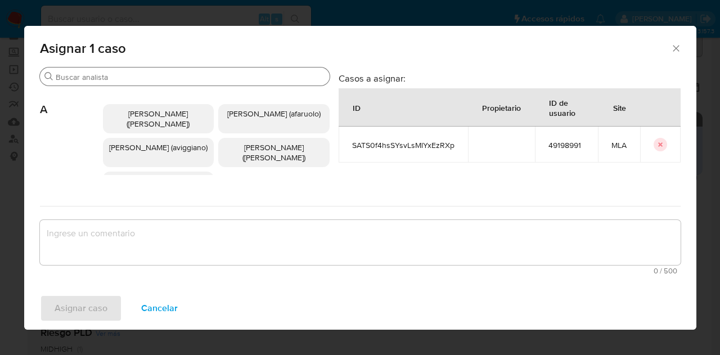
click at [80, 79] on input "Buscar" at bounding box center [191, 77] width 270 height 10
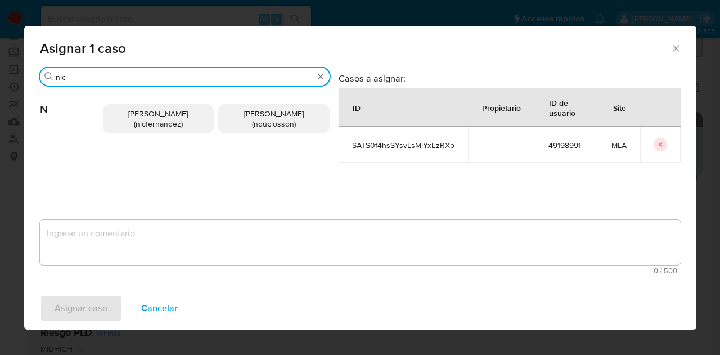
type input "nic"
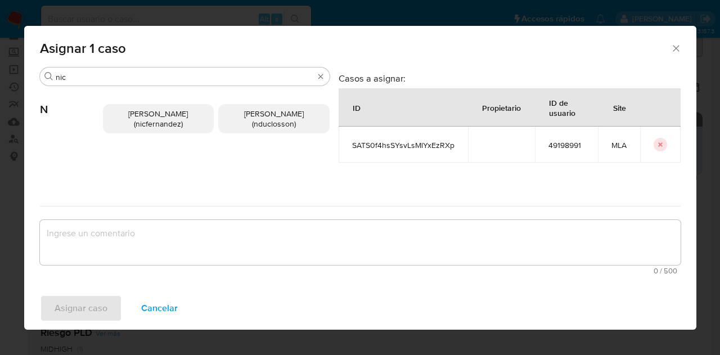
drag, startPoint x: 155, startPoint y: 116, endPoint x: 152, endPoint y: 227, distance: 110.9
click at [152, 120] on span "[PERSON_NAME] (nicfernandez)" at bounding box center [158, 118] width 60 height 21
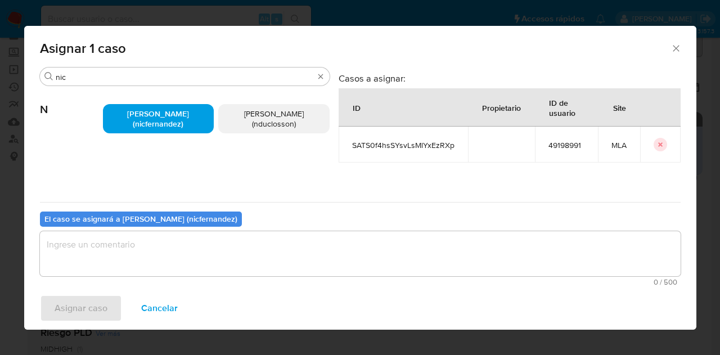
click at [150, 270] on textarea "assign-modal" at bounding box center [360, 253] width 641 height 45
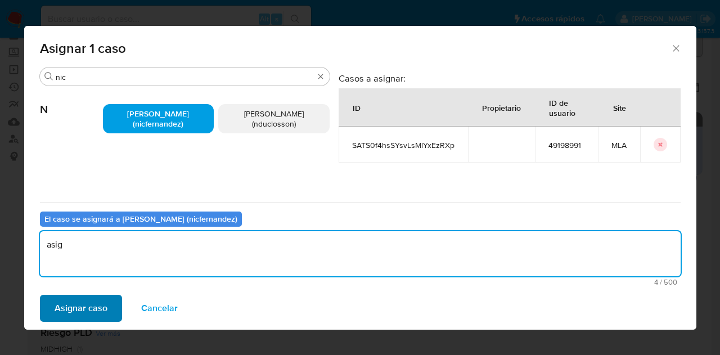
type textarea "asig"
click at [79, 311] on span "Asignar caso" at bounding box center [81, 308] width 53 height 25
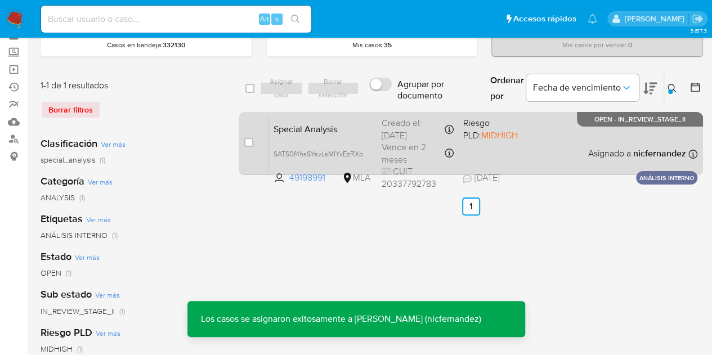
click at [302, 129] on span "Special Analysis" at bounding box center [322, 128] width 99 height 15
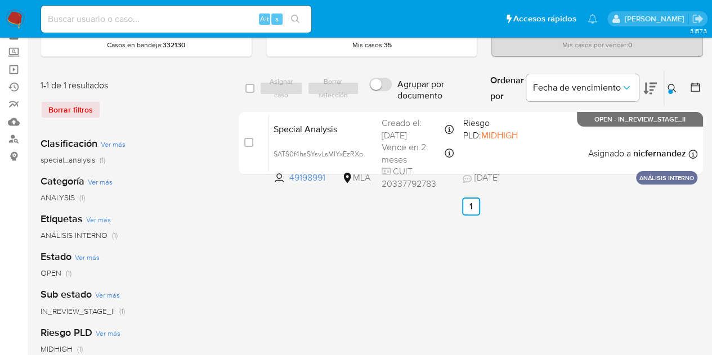
click at [671, 87] on icon at bounding box center [671, 88] width 9 height 9
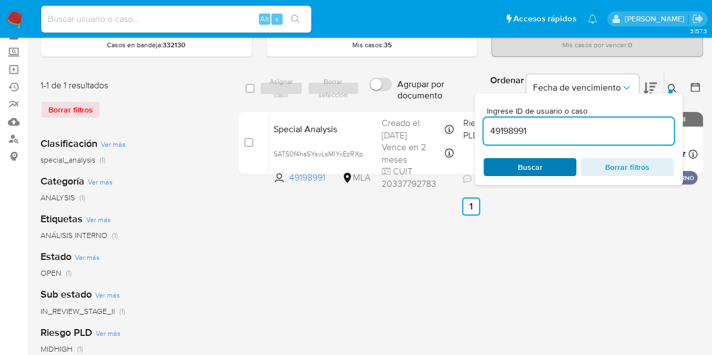
click at [513, 169] on span "Buscar" at bounding box center [529, 167] width 77 height 16
click at [666, 82] on button at bounding box center [673, 89] width 19 height 14
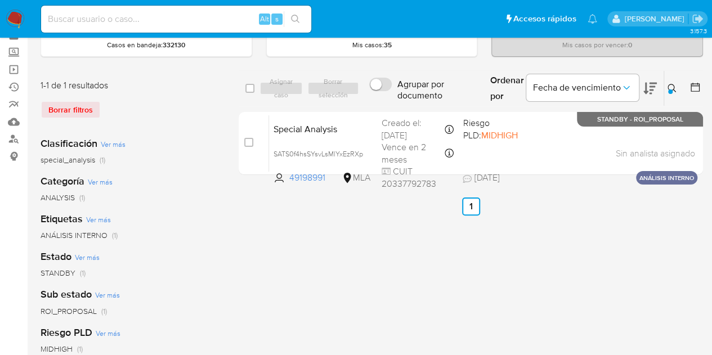
click at [667, 82] on button at bounding box center [673, 89] width 19 height 14
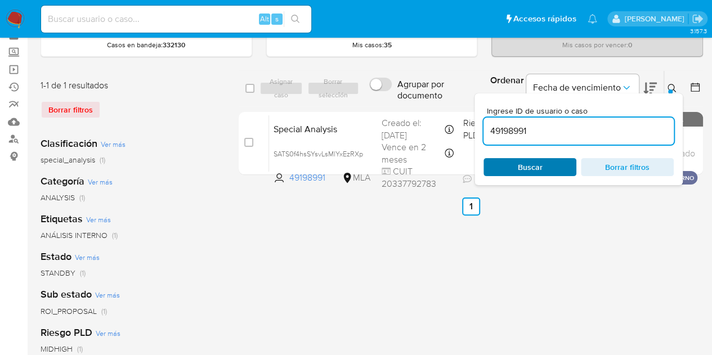
click at [550, 164] on span "Buscar" at bounding box center [529, 167] width 77 height 16
click at [674, 88] on icon at bounding box center [671, 88] width 9 height 9
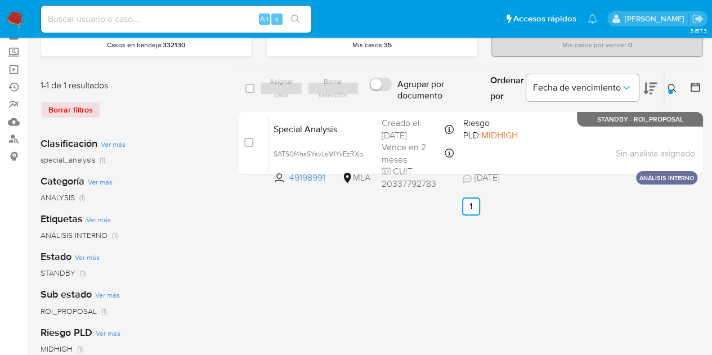
click at [668, 84] on icon at bounding box center [671, 88] width 9 height 9
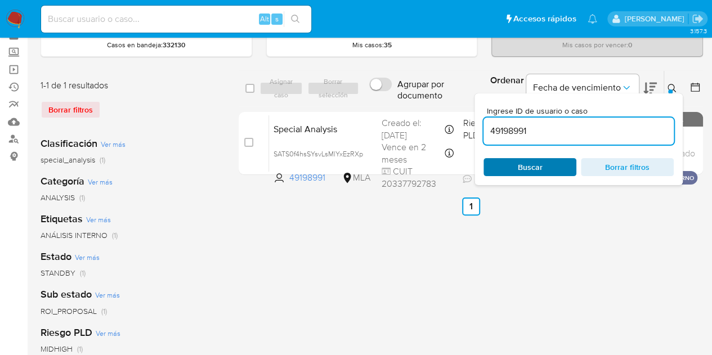
click at [526, 168] on span "Buscar" at bounding box center [530, 167] width 25 height 18
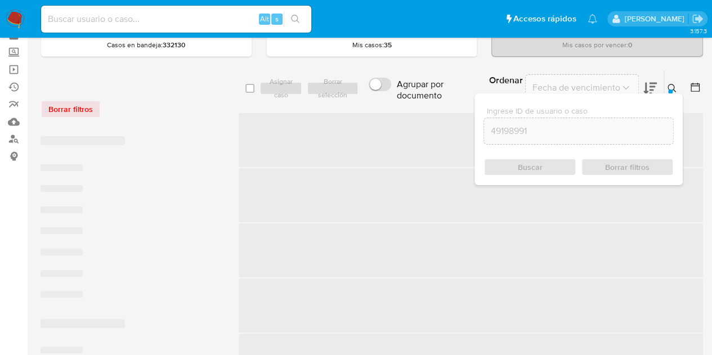
click at [672, 84] on icon at bounding box center [671, 88] width 9 height 9
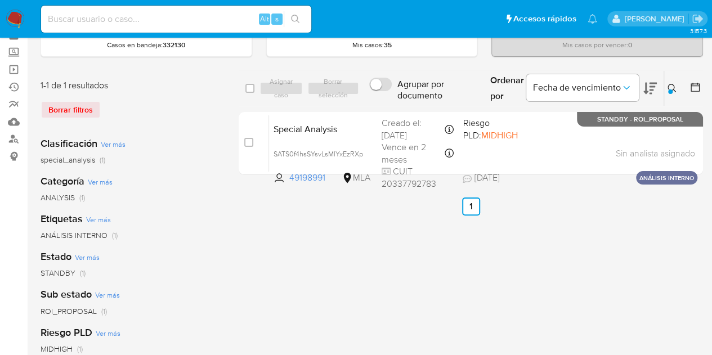
click at [671, 89] on div at bounding box center [670, 91] width 5 height 5
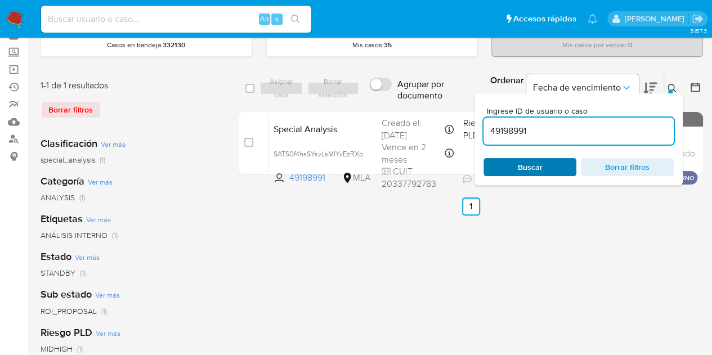
click at [518, 172] on span "Buscar" at bounding box center [530, 167] width 25 height 18
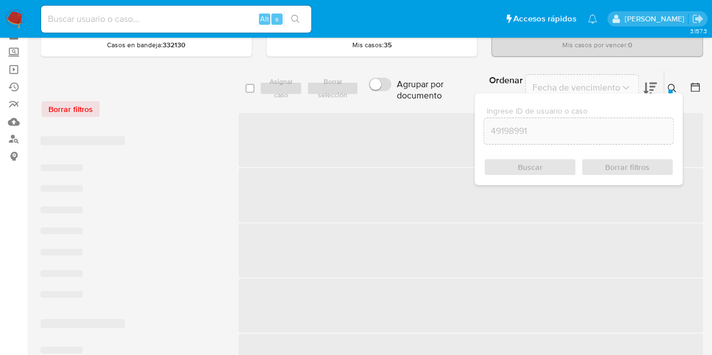
click at [675, 84] on icon at bounding box center [671, 88] width 9 height 9
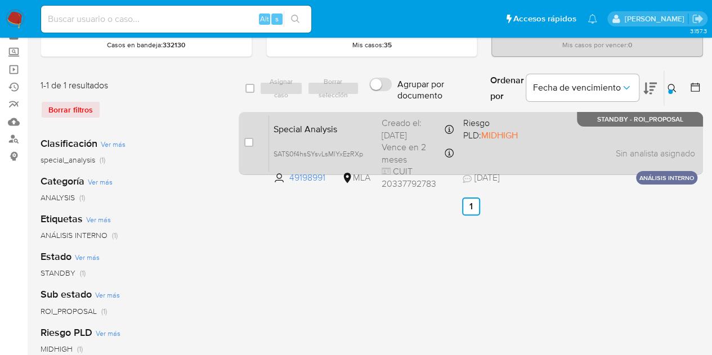
click at [351, 127] on span "Special Analysis" at bounding box center [322, 128] width 99 height 15
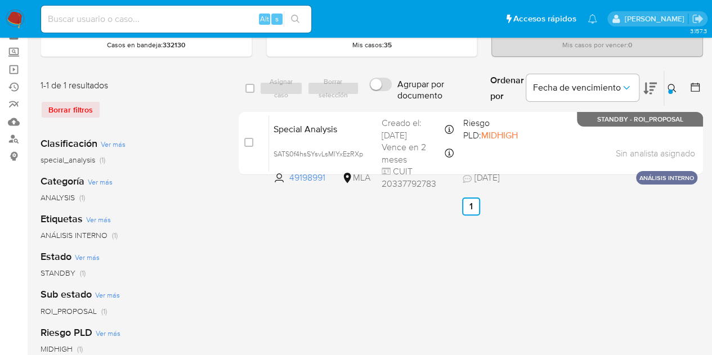
click at [668, 84] on icon at bounding box center [671, 88] width 9 height 9
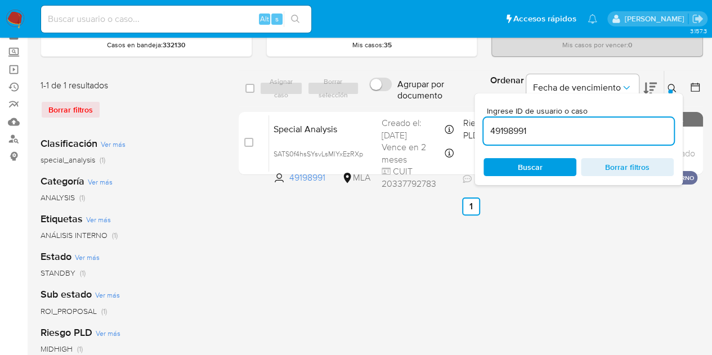
drag, startPoint x: 576, startPoint y: 131, endPoint x: 378, endPoint y: 91, distance: 201.6
click at [380, 90] on div "select-all-cases-checkbox Asignar caso Borrar selección Agrupar por documento O…" at bounding box center [471, 88] width 464 height 37
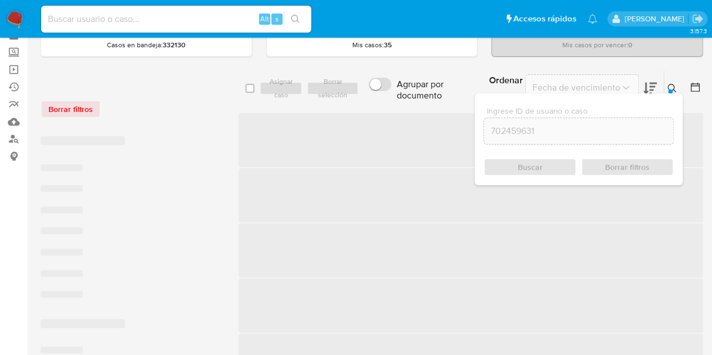
click at [671, 89] on div at bounding box center [670, 91] width 5 height 5
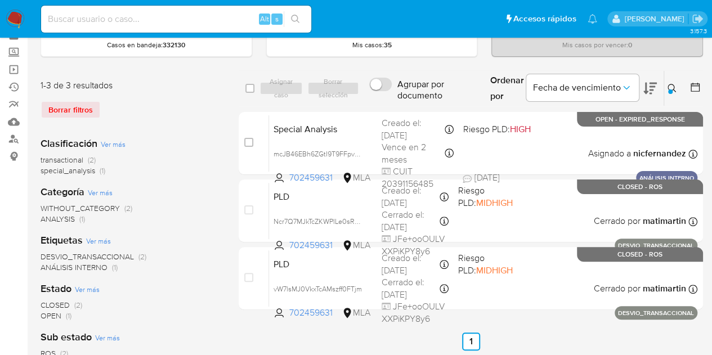
click at [668, 84] on icon at bounding box center [671, 88] width 8 height 8
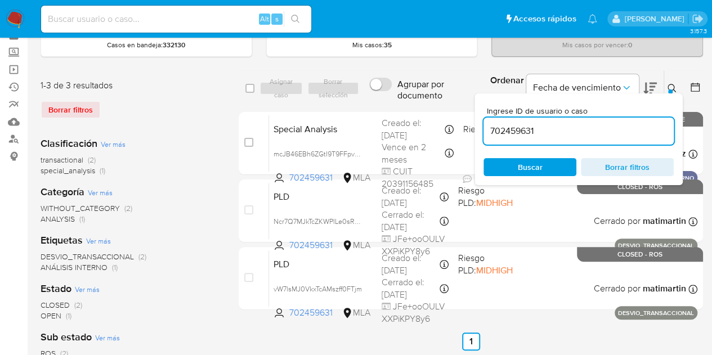
drag, startPoint x: 442, startPoint y: 102, endPoint x: 383, endPoint y: 87, distance: 61.5
click at [384, 87] on div "select-all-cases-checkbox Asignar caso Borrar selección Agrupar por documento O…" at bounding box center [471, 88] width 464 height 37
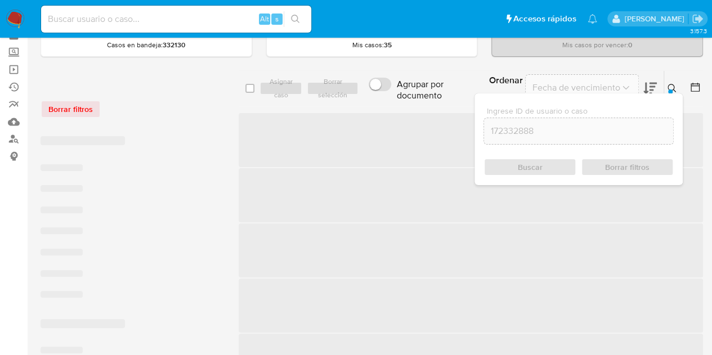
click at [670, 93] on div "Ingrese ID de usuario o caso 172332888 Buscar Borrar filtros" at bounding box center [578, 139] width 208 height 92
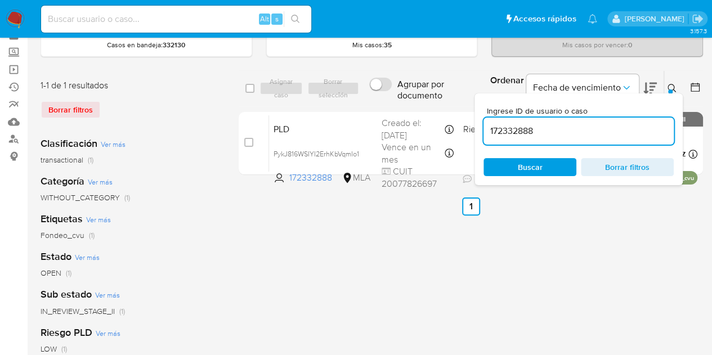
click at [670, 86] on icon at bounding box center [671, 88] width 9 height 9
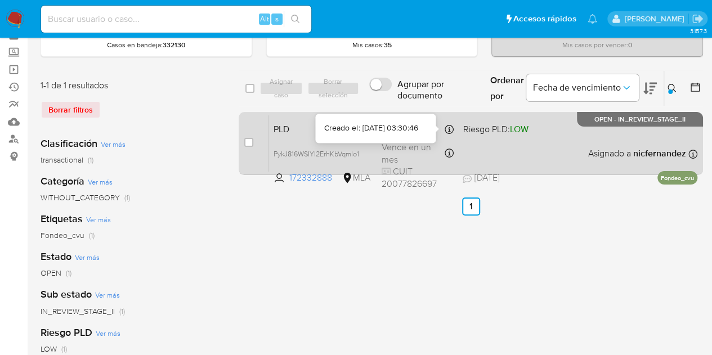
drag, startPoint x: 307, startPoint y: 109, endPoint x: 313, endPoint y: 115, distance: 9.2
click at [307, 111] on div "select-all-cases-checkbox Asignar caso Borrar selección Agrupar por documento O…" at bounding box center [471, 124] width 464 height 109
click at [318, 125] on span "PLD" at bounding box center [322, 128] width 99 height 15
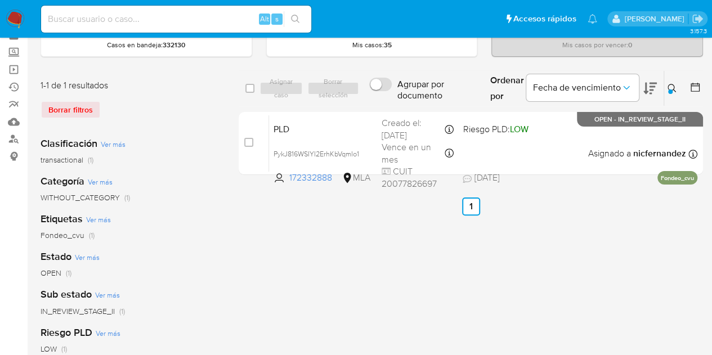
click at [673, 82] on button at bounding box center [673, 89] width 19 height 14
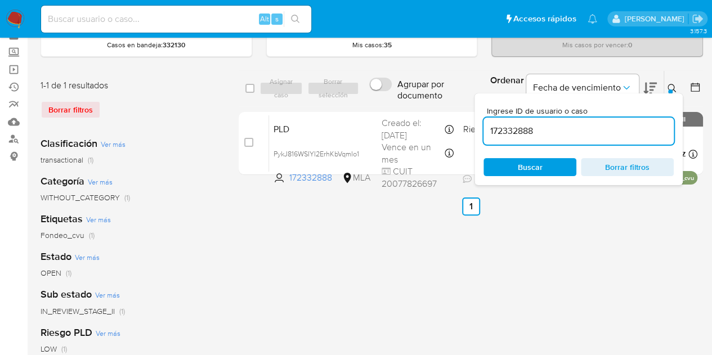
drag, startPoint x: 585, startPoint y: 131, endPoint x: 371, endPoint y: 96, distance: 216.2
click at [350, 89] on div "select-all-cases-checkbox Asignar caso Borrar selección Agrupar por documento O…" at bounding box center [471, 88] width 464 height 37
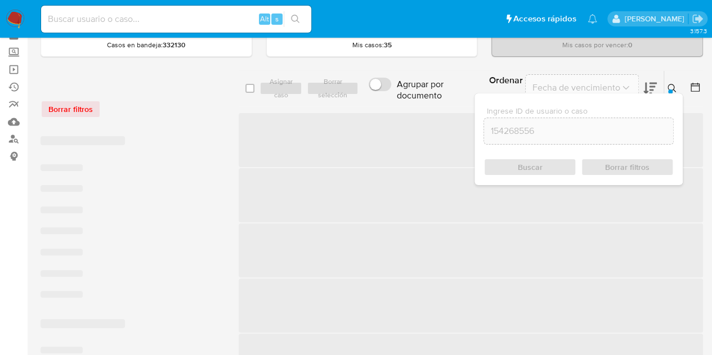
click at [673, 87] on icon at bounding box center [671, 88] width 8 height 8
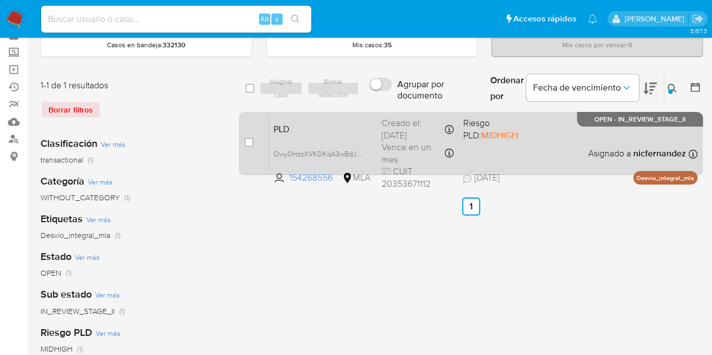
click at [323, 123] on span "PLD" at bounding box center [322, 128] width 99 height 15
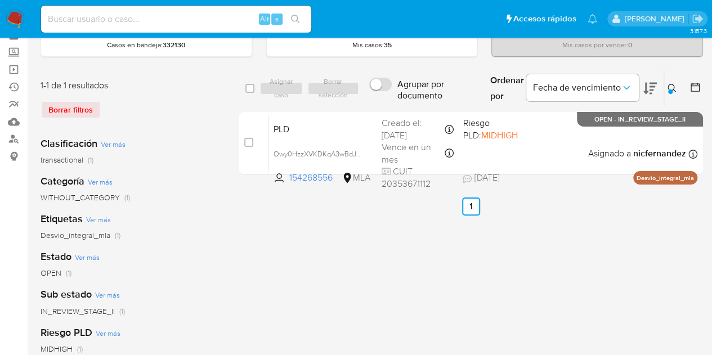
click at [666, 89] on button at bounding box center [673, 89] width 19 height 14
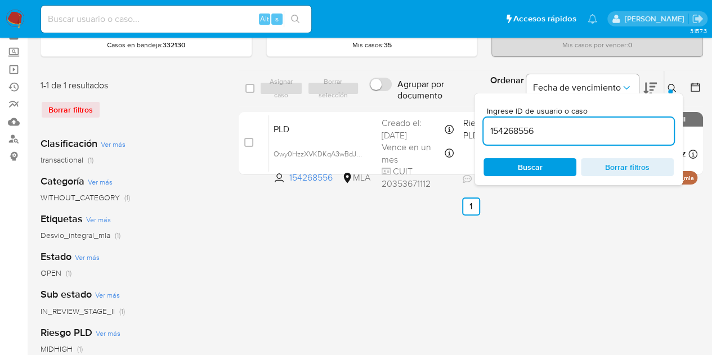
drag, startPoint x: 546, startPoint y: 128, endPoint x: 368, endPoint y: 96, distance: 180.7
click at [368, 96] on div "select-all-cases-checkbox Asignar caso Borrar selección Agrupar por documento O…" at bounding box center [471, 88] width 464 height 37
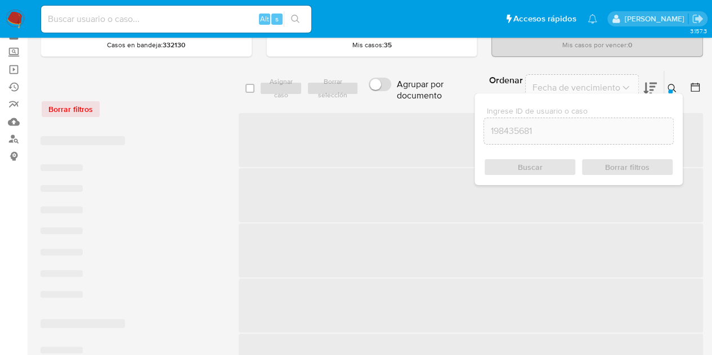
click at [671, 90] on div at bounding box center [670, 91] width 5 height 5
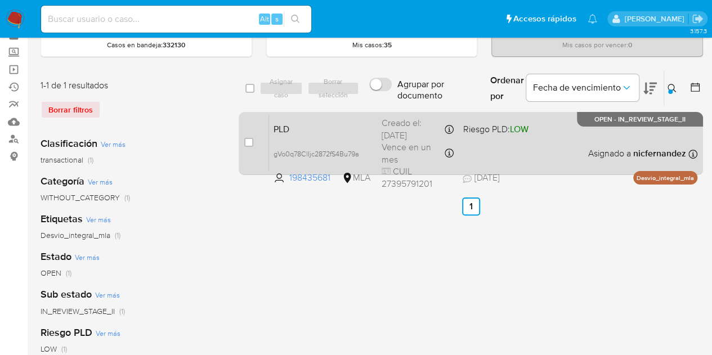
click at [317, 127] on span "PLD" at bounding box center [322, 128] width 99 height 15
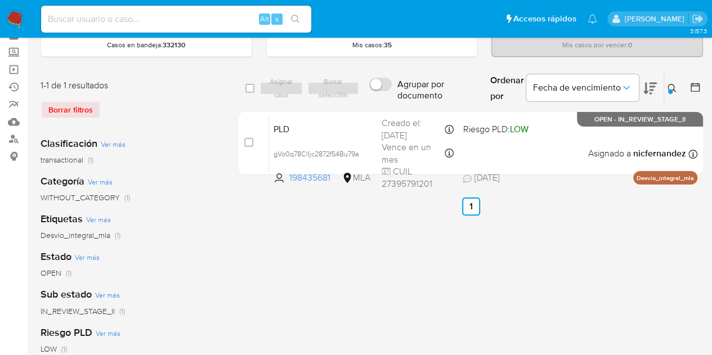
click at [681, 78] on div "Ingrese ID de usuario o caso 198435681 Buscar Borrar filtros" at bounding box center [672, 88] width 19 height 35
click at [673, 87] on icon at bounding box center [671, 88] width 9 height 9
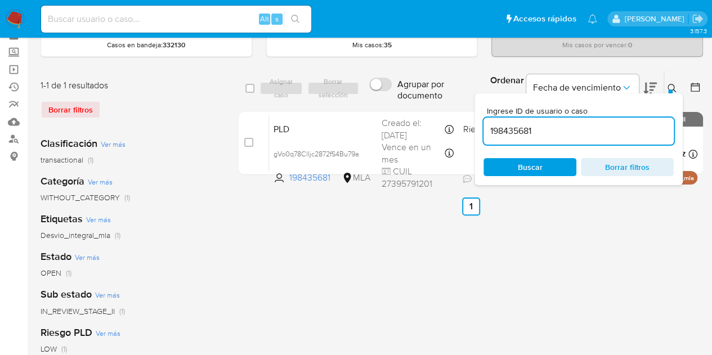
drag, startPoint x: 556, startPoint y: 128, endPoint x: 423, endPoint y: 103, distance: 135.1
click at [409, 101] on div "select-all-cases-checkbox Asignar caso Borrar selección Agrupar por documento O…" at bounding box center [471, 88] width 464 height 37
click at [671, 85] on icon at bounding box center [671, 88] width 9 height 9
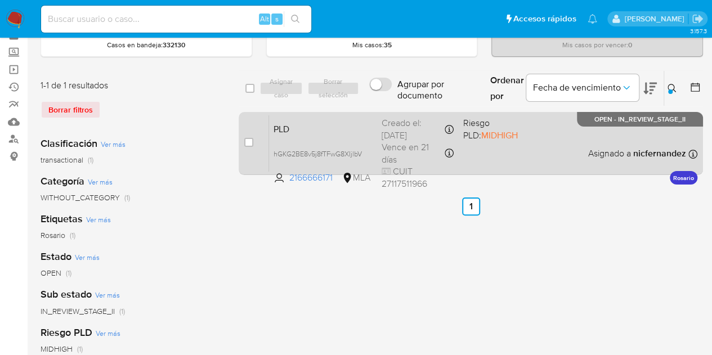
click at [370, 116] on div "PLD hGKG2BE8v5j8fTFwG8XIjlbV 2166666171 MLA Riesgo PLD: MIDHIGH Creado el: 12/0…" at bounding box center [483, 143] width 428 height 57
click at [333, 132] on span "PLD" at bounding box center [322, 128] width 99 height 15
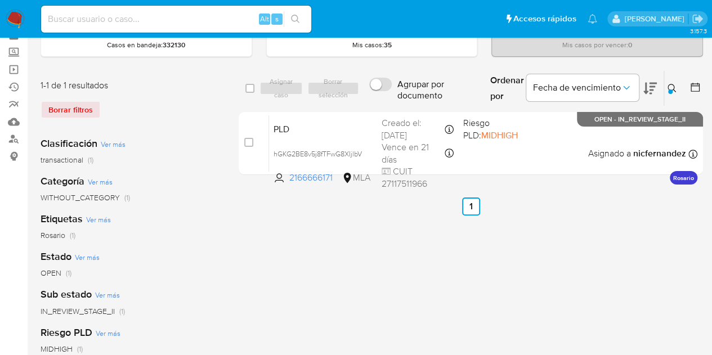
click at [670, 84] on icon at bounding box center [671, 88] width 9 height 9
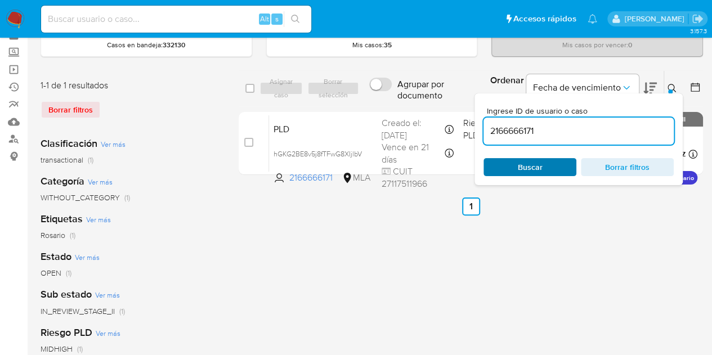
click at [558, 160] on span "Buscar" at bounding box center [529, 167] width 77 height 16
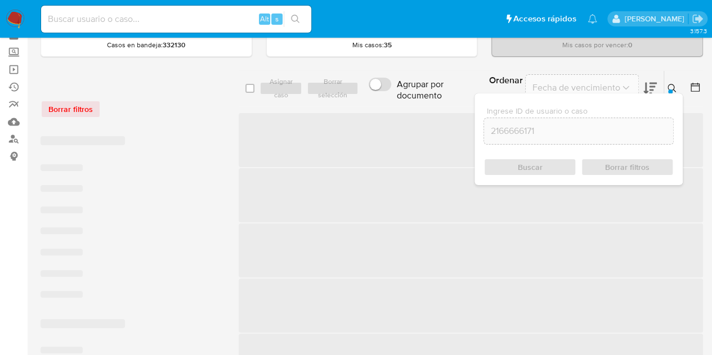
click at [667, 85] on icon at bounding box center [671, 88] width 8 height 8
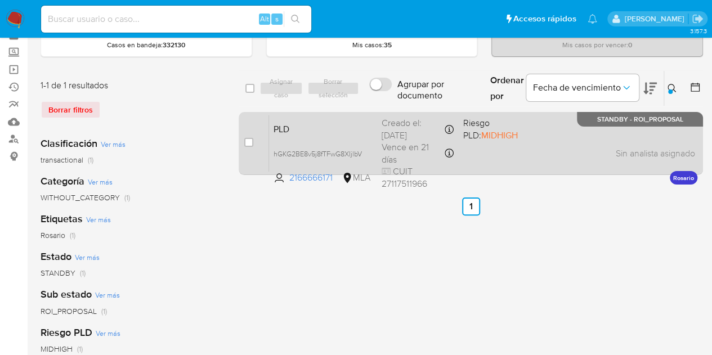
click at [332, 125] on span "PLD" at bounding box center [322, 128] width 99 height 15
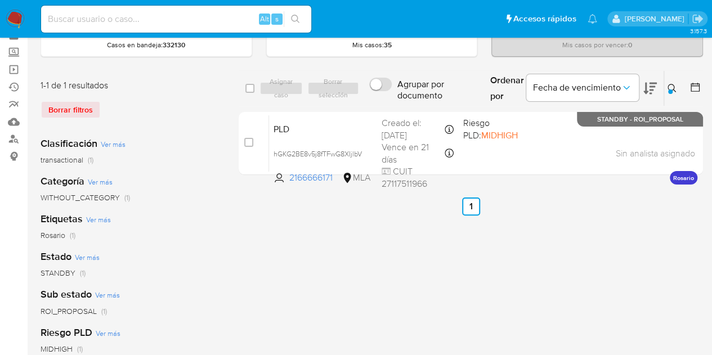
click at [672, 85] on icon at bounding box center [671, 88] width 9 height 9
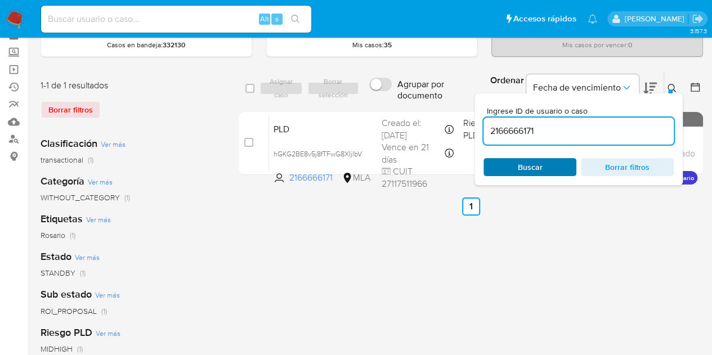
click at [514, 168] on span "Buscar" at bounding box center [529, 167] width 77 height 16
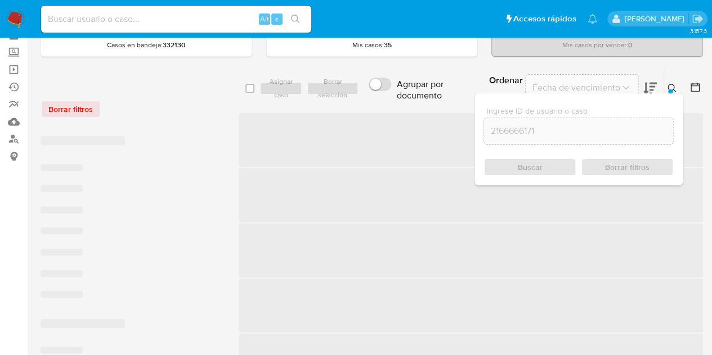
click at [672, 84] on icon at bounding box center [671, 88] width 9 height 9
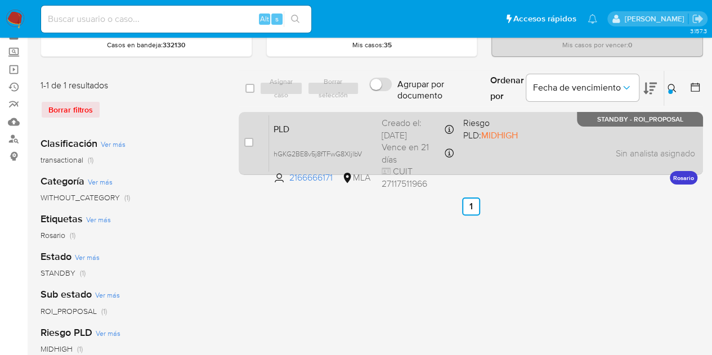
click at [331, 137] on div "PLD hGKG2BE8v5j8fTFwG8XIjlbV 2166666171 MLA Riesgo PLD: MIDHIGH Creado el: 12/0…" at bounding box center [483, 143] width 428 height 57
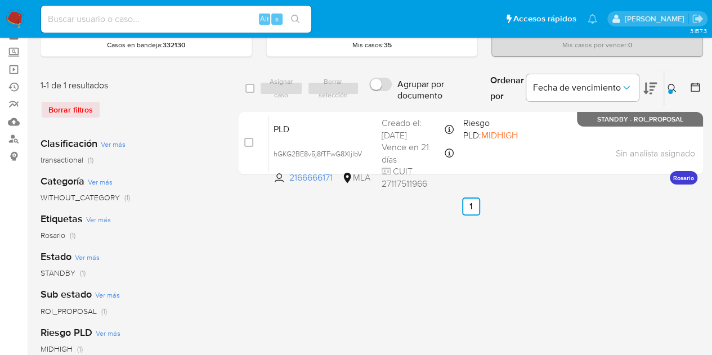
click at [279, 239] on div "select-all-cases-checkbox Asignar caso Borrar selección Agrupar por documento O…" at bounding box center [471, 317] width 464 height 494
click at [672, 88] on icon at bounding box center [671, 88] width 9 height 9
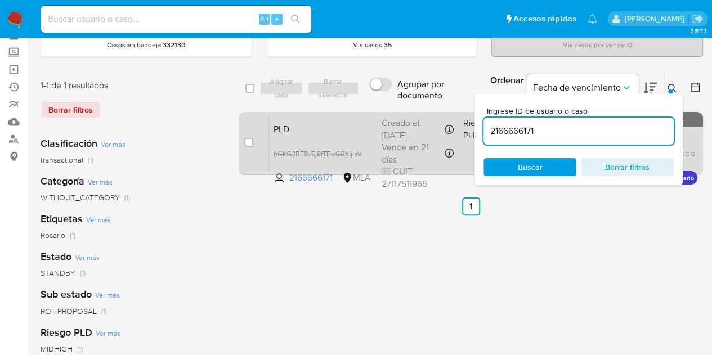
drag, startPoint x: 568, startPoint y: 134, endPoint x: 367, endPoint y: 112, distance: 201.5
click at [369, 112] on div "select-all-cases-checkbox Asignar caso Borrar selección Agrupar por documento O…" at bounding box center [471, 124] width 464 height 109
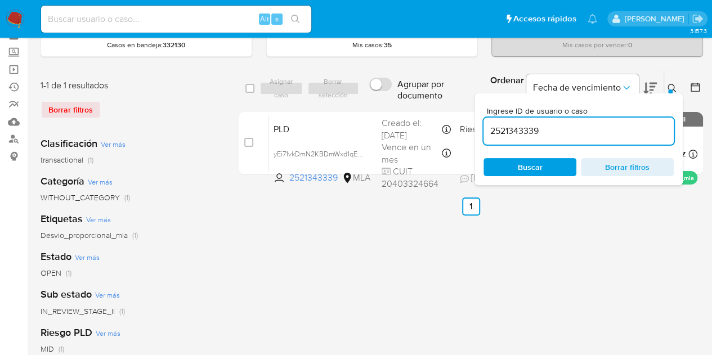
click at [674, 86] on icon at bounding box center [671, 88] width 9 height 9
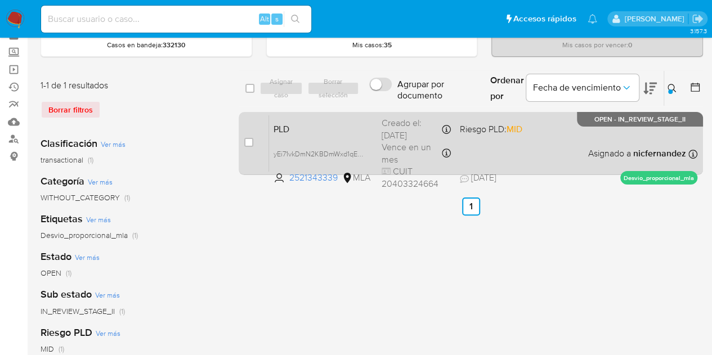
click at [425, 129] on div "Creado el: 12/08/2025 Creado el: 12/08/2025 12:36:54" at bounding box center [416, 129] width 69 height 24
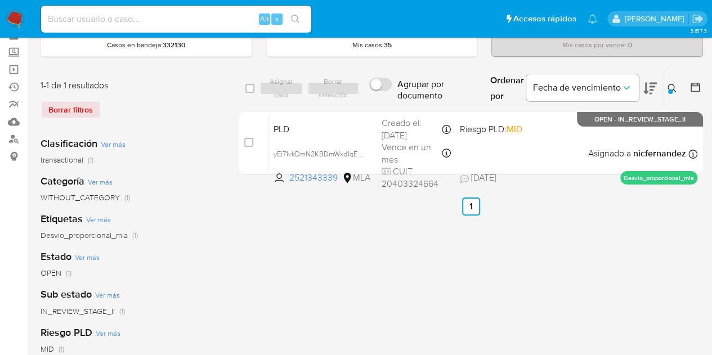
click at [677, 87] on button at bounding box center [673, 89] width 19 height 14
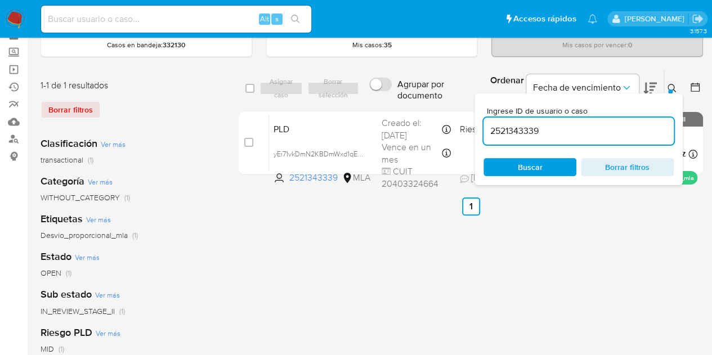
drag, startPoint x: 577, startPoint y: 132, endPoint x: 320, endPoint y: 89, distance: 261.2
click at [324, 90] on div "select-all-cases-checkbox Asignar caso Borrar selección Agrupar por documento O…" at bounding box center [471, 88] width 464 height 37
click at [674, 85] on icon at bounding box center [671, 88] width 8 height 8
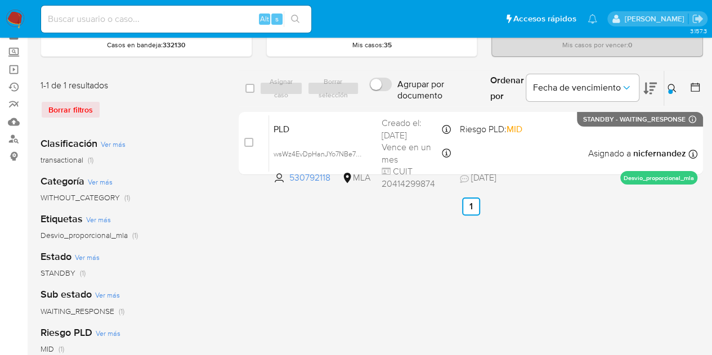
click at [673, 84] on icon at bounding box center [671, 88] width 9 height 9
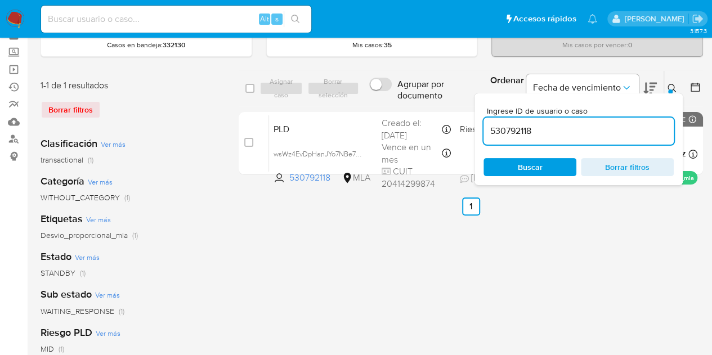
drag, startPoint x: 559, startPoint y: 127, endPoint x: 380, endPoint y: 98, distance: 181.9
click at [380, 98] on div "select-all-cases-checkbox Asignar caso Borrar selección Agrupar por documento O…" at bounding box center [471, 88] width 464 height 37
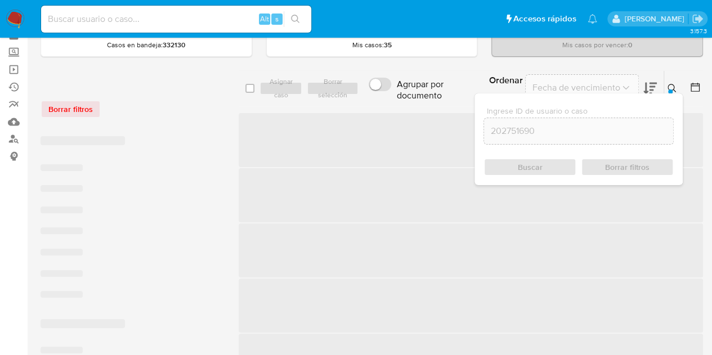
click at [672, 89] on icon at bounding box center [671, 88] width 9 height 9
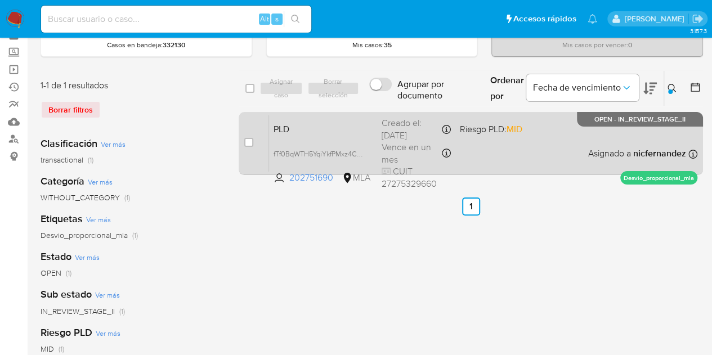
click at [333, 128] on span "PLD" at bounding box center [322, 128] width 99 height 15
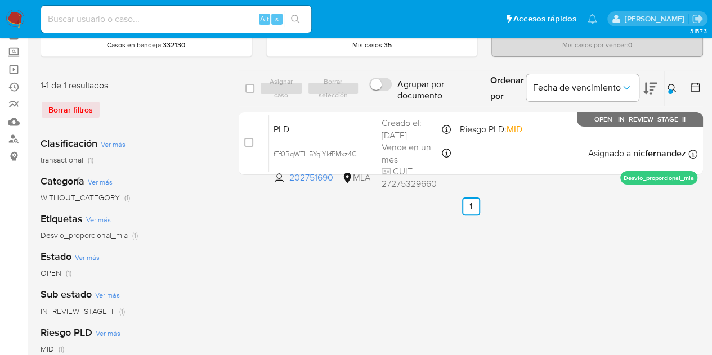
click at [675, 84] on icon at bounding box center [671, 88] width 9 height 9
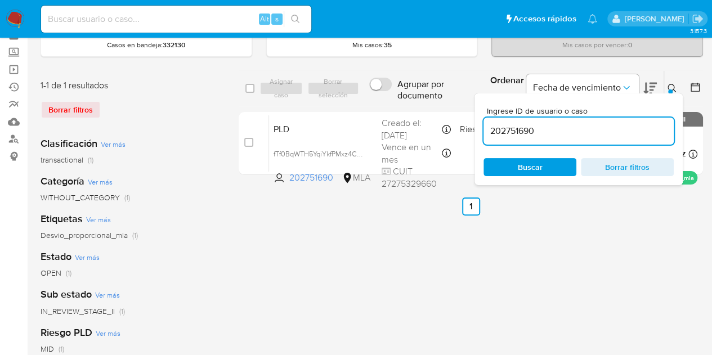
drag, startPoint x: 552, startPoint y: 129, endPoint x: 420, endPoint y: 109, distance: 133.8
click at [422, 109] on div "select-all-cases-checkbox Asignar caso Borrar selección Agrupar por documento O…" at bounding box center [471, 124] width 464 height 109
type input "132433465"
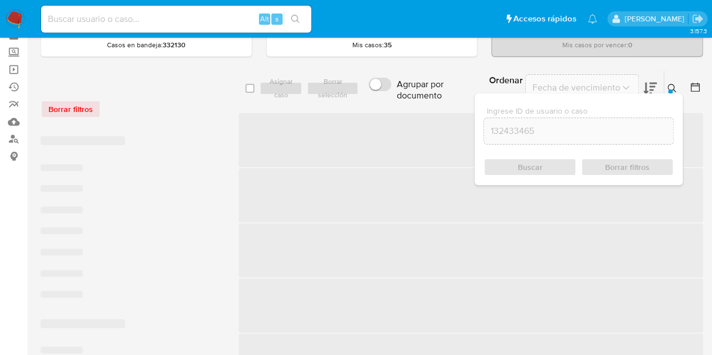
click at [670, 86] on icon at bounding box center [671, 88] width 9 height 9
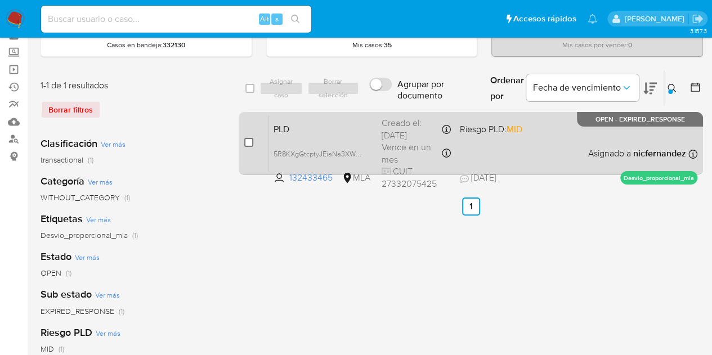
click at [250, 139] on input "checkbox" at bounding box center [248, 142] width 9 height 9
checkbox input "true"
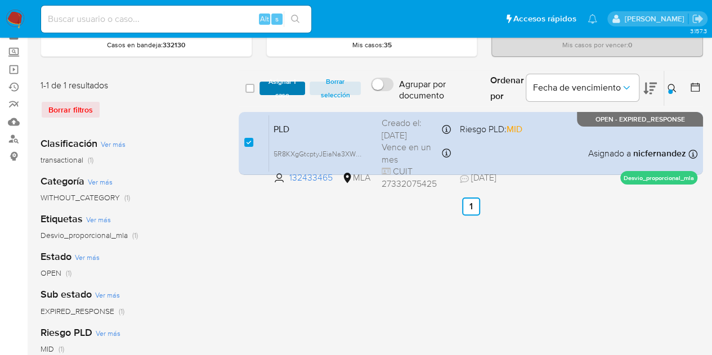
click at [281, 89] on span "Asignar 1 caso" at bounding box center [282, 88] width 35 height 11
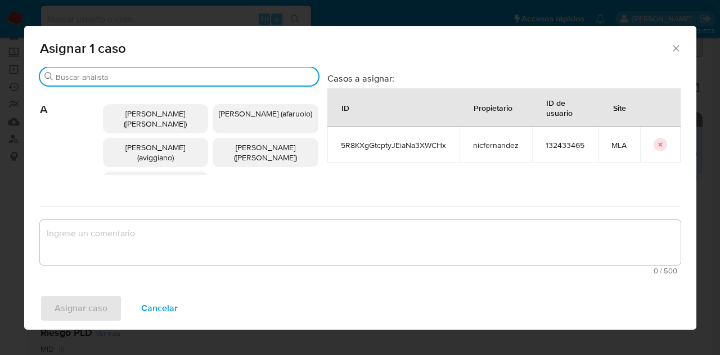
click at [122, 73] on input "Buscar" at bounding box center [185, 77] width 258 height 10
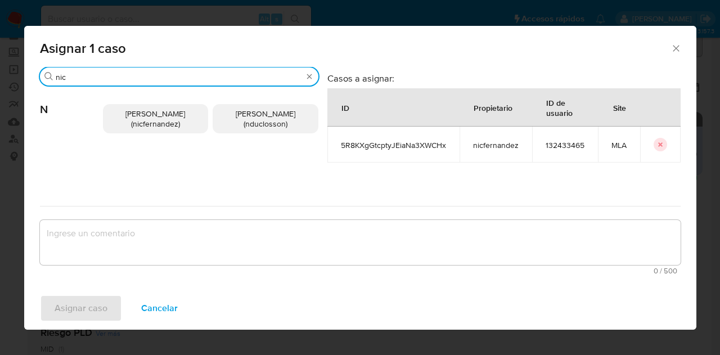
type input "nic"
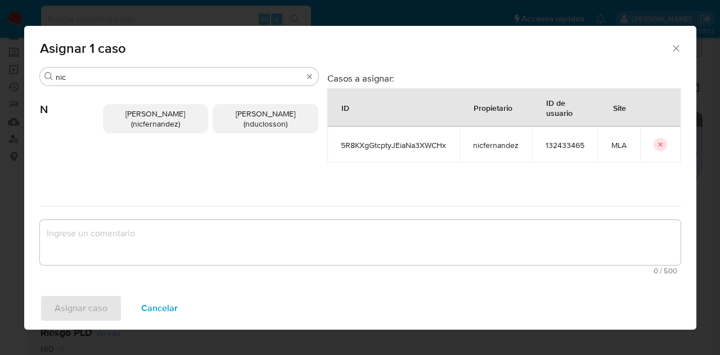
click at [132, 122] on span "Nicolas Fernandez Allen (nicfernandez)" at bounding box center [155, 118] width 60 height 21
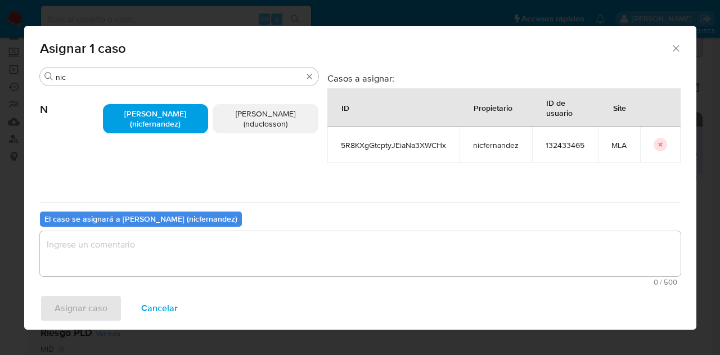
click at [183, 275] on textarea "assign-modal" at bounding box center [360, 253] width 641 height 45
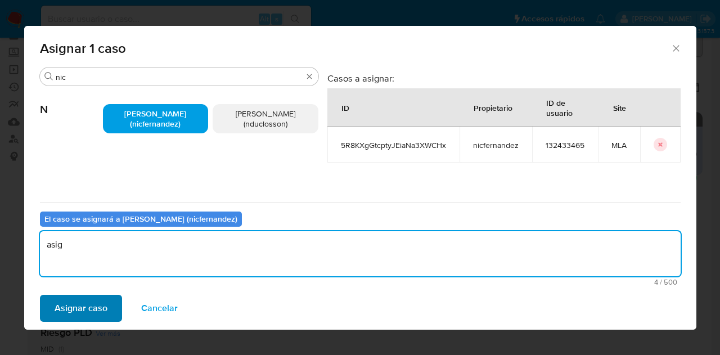
type textarea "asig"
click at [107, 300] on button "Asignar caso" at bounding box center [81, 308] width 82 height 27
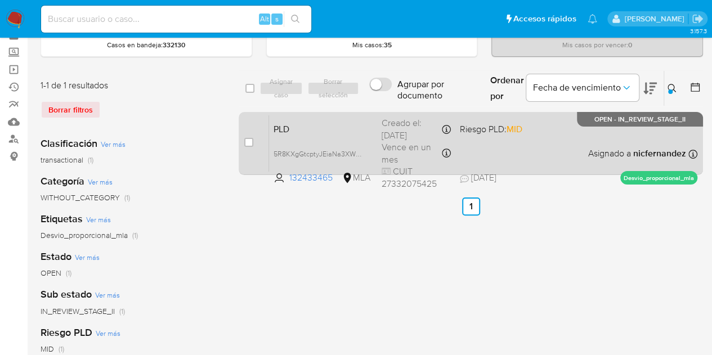
click at [318, 112] on div "case-item-checkbox No es posible asignar el caso PLD 5R8KXgGtcptyJEiaNa3XWCHx 1…" at bounding box center [471, 143] width 464 height 63
click at [316, 123] on span "PLD" at bounding box center [322, 128] width 99 height 15
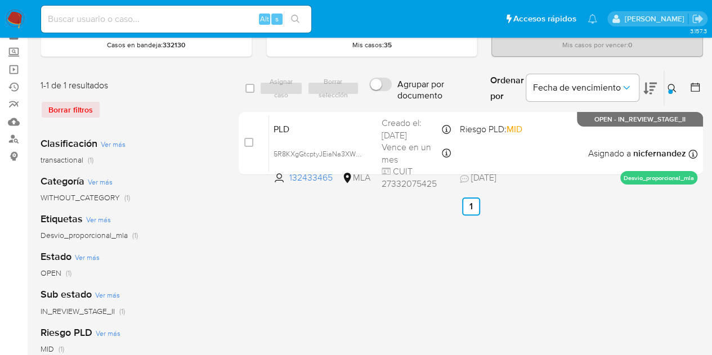
click at [667, 89] on icon at bounding box center [671, 88] width 9 height 9
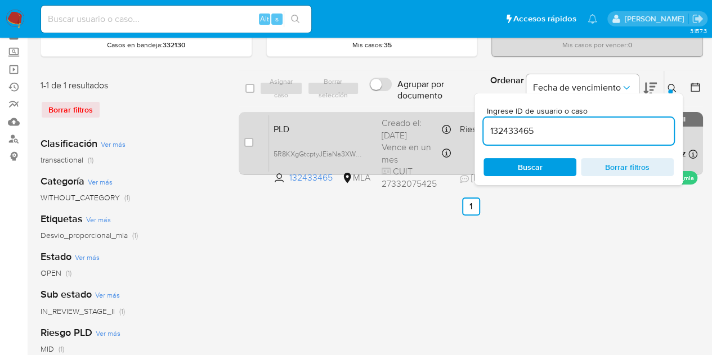
drag, startPoint x: 566, startPoint y: 129, endPoint x: 411, endPoint y: 113, distance: 155.0
click at [407, 107] on div "select-all-cases-checkbox Asignar caso Borrar selección Agrupar por documento O…" at bounding box center [471, 124] width 464 height 109
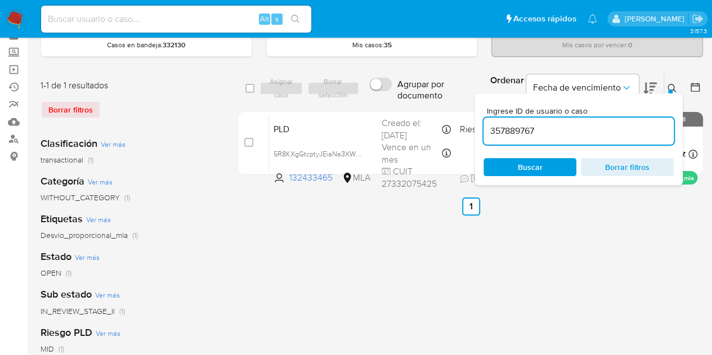
type input "357889767"
click at [672, 84] on icon at bounding box center [671, 88] width 9 height 9
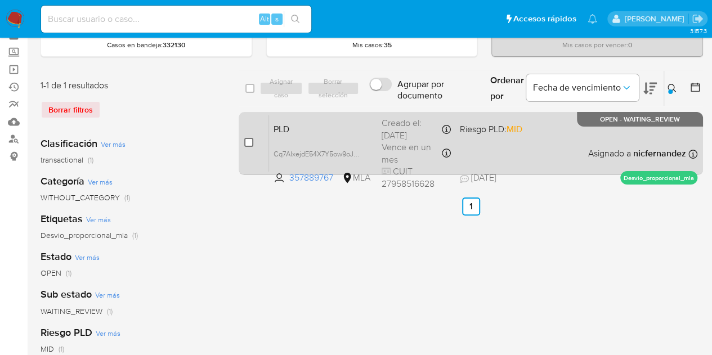
click at [246, 141] on input "checkbox" at bounding box center [248, 142] width 9 height 9
checkbox input "true"
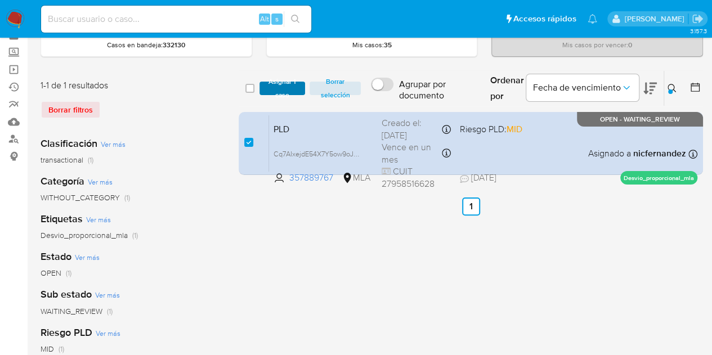
click at [269, 93] on span "Asignar 1 caso" at bounding box center [282, 88] width 35 height 11
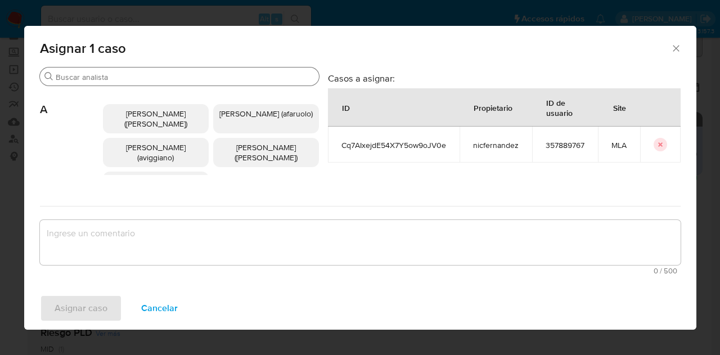
drag, startPoint x: 144, startPoint y: 65, endPoint x: 150, endPoint y: 78, distance: 14.6
click at [147, 75] on div "Asignar 1 caso Buscar A Abril Karina Medzovich (amedzovich) Agostina Dinora Far…" at bounding box center [360, 178] width 672 height 304
click at [150, 78] on input "Buscar" at bounding box center [185, 77] width 259 height 10
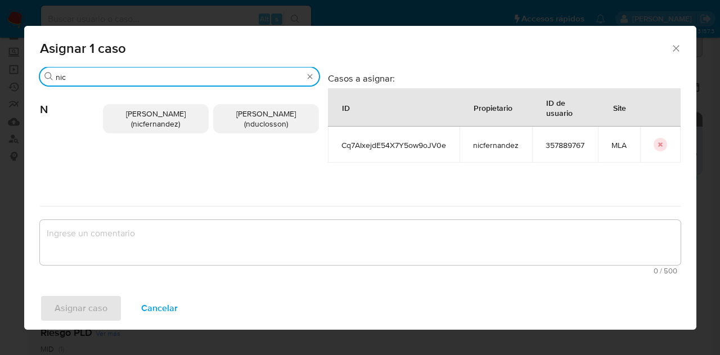
type input "nic"
click at [167, 137] on div "Nicolas Fernandez Allen (nicfernandez) Nicolas Martin Duclosson (nduclosson)" at bounding box center [211, 118] width 216 height 65
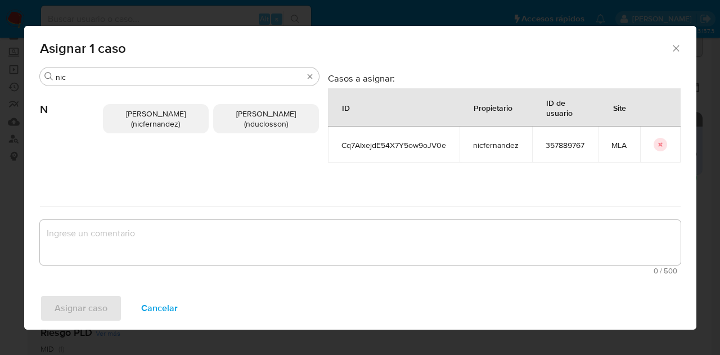
drag, startPoint x: 160, startPoint y: 122, endPoint x: 189, endPoint y: 236, distance: 117.4
click at [160, 124] on span "Nicolas Fernandez Allen (nicfernandez)" at bounding box center [156, 118] width 60 height 21
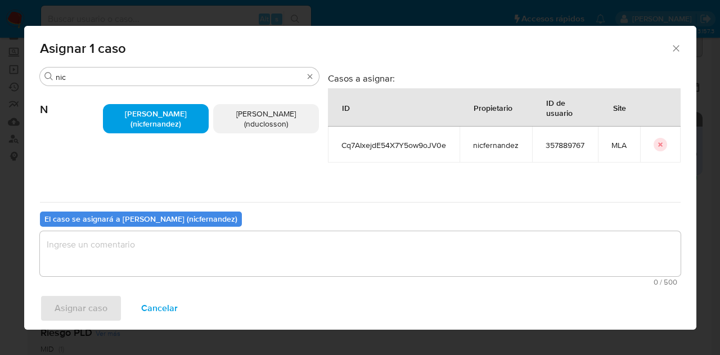
click at [191, 240] on textarea "assign-modal" at bounding box center [360, 253] width 641 height 45
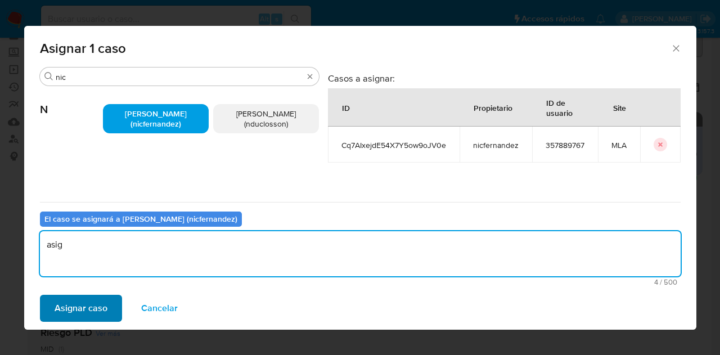
type textarea "asig"
click at [78, 299] on span "Asignar caso" at bounding box center [81, 308] width 53 height 25
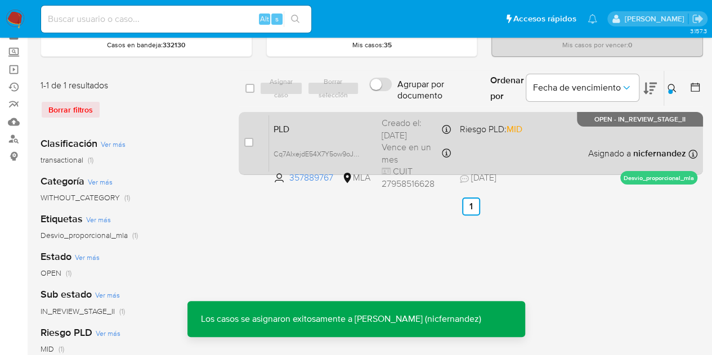
click at [290, 132] on span "PLD" at bounding box center [322, 128] width 99 height 15
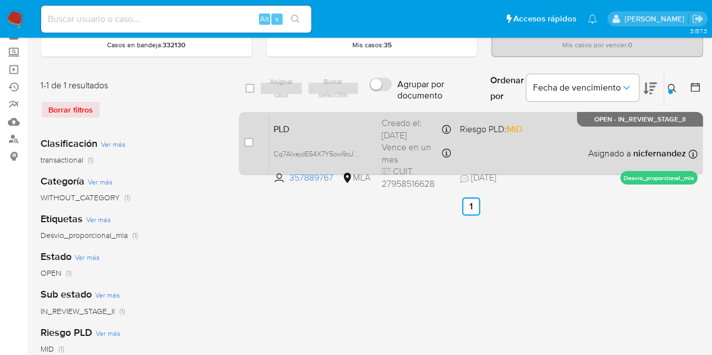
click at [320, 140] on div "PLD Cq7AIxejdE54X7Y5ow9oJV0e 357889767 MLA Riesgo PLD: MID Creado el: 12/08/202…" at bounding box center [483, 143] width 428 height 57
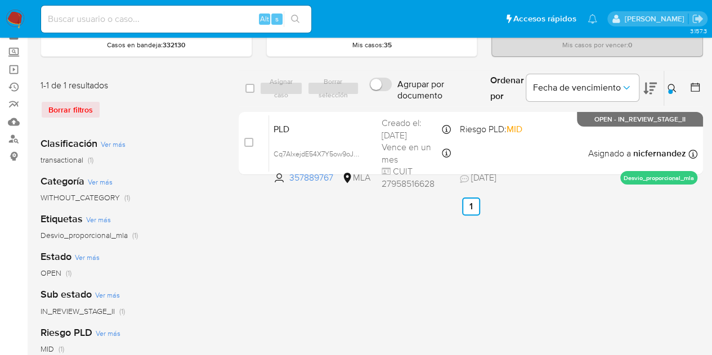
click at [674, 87] on icon at bounding box center [671, 88] width 9 height 9
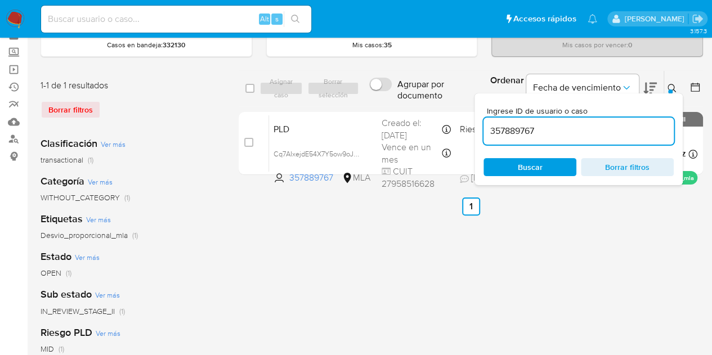
drag, startPoint x: 552, startPoint y: 130, endPoint x: 423, endPoint y: 111, distance: 130.8
click at [425, 110] on div "select-all-cases-checkbox Asignar caso Borrar selección Agrupar por documento O…" at bounding box center [471, 124] width 464 height 109
type input "285044161"
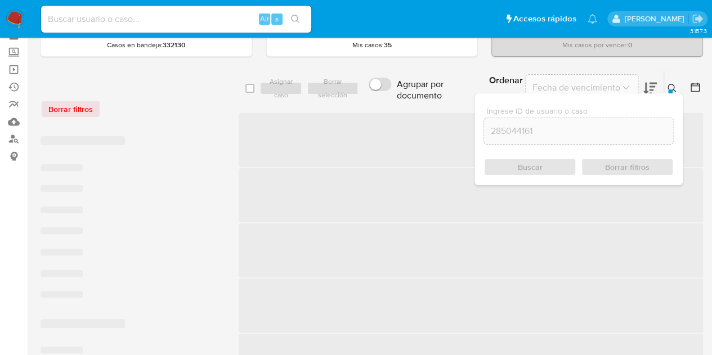
click at [673, 82] on button at bounding box center [673, 89] width 19 height 14
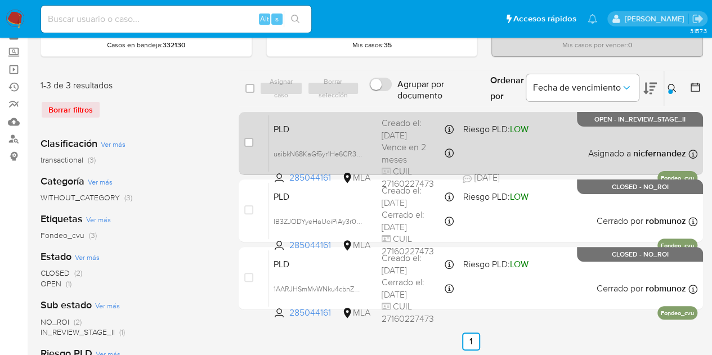
click at [355, 136] on div "PLD usibkN68KaGf5yr1He6CR3vA 285044161 MLA Riesgo PLD: LOW Creado el: 12/08/202…" at bounding box center [483, 143] width 428 height 57
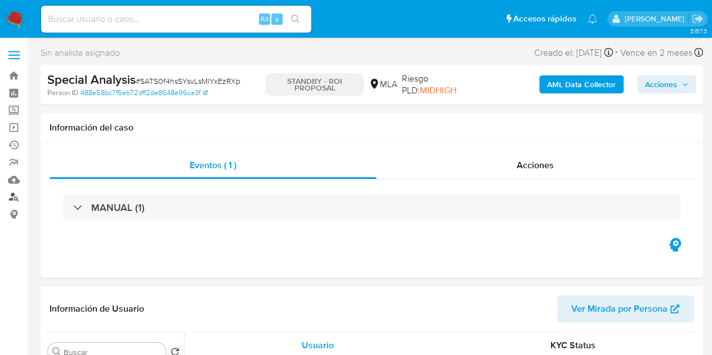
click at [10, 197] on link "Buscador de personas" at bounding box center [67, 197] width 134 height 17
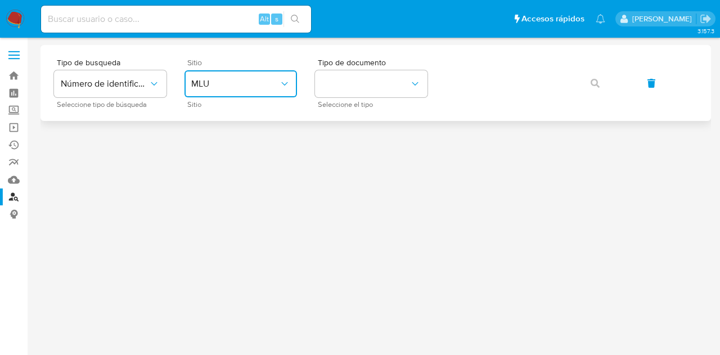
click at [243, 78] on span "MLU" at bounding box center [235, 83] width 88 height 11
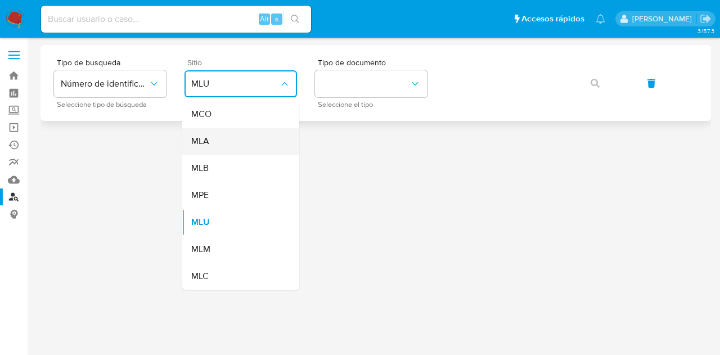
click at [241, 140] on div "MLA" at bounding box center [237, 141] width 92 height 27
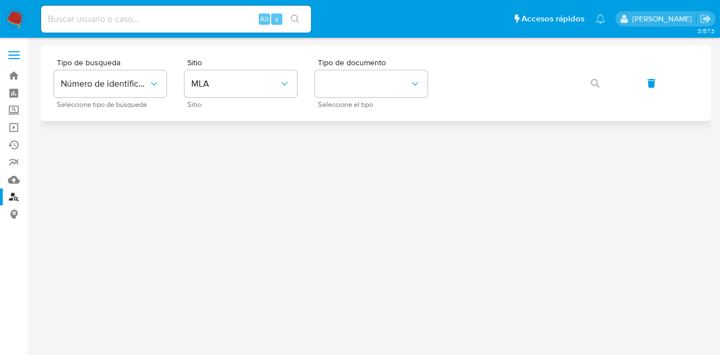
drag, startPoint x: 344, startPoint y: 100, endPoint x: 353, endPoint y: 116, distance: 18.1
click at [345, 102] on span "Seleccione el tipo" at bounding box center [374, 105] width 113 height 6
click at [361, 85] on button "identificationType" at bounding box center [371, 83] width 113 height 27
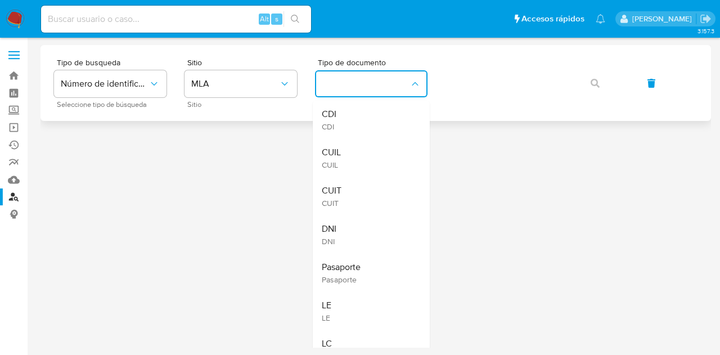
drag, startPoint x: 371, startPoint y: 154, endPoint x: 448, endPoint y: 111, distance: 87.9
click at [374, 152] on div "CUIL CUIL" at bounding box center [368, 158] width 92 height 38
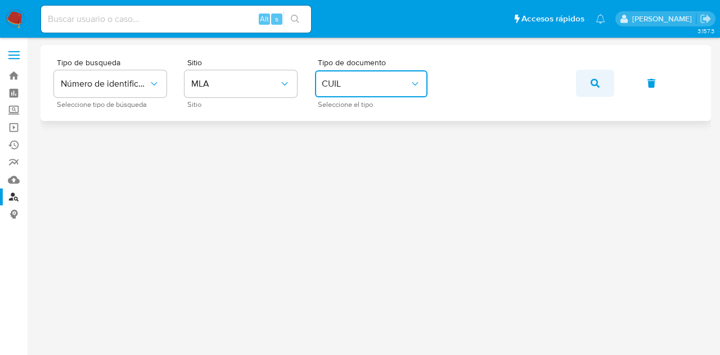
click at [592, 80] on icon "button" at bounding box center [595, 83] width 9 height 9
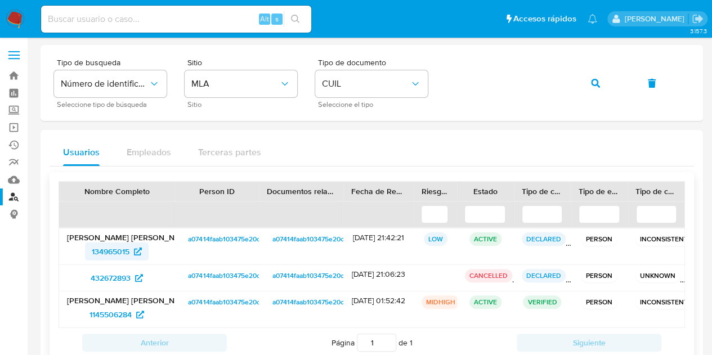
click at [116, 249] on span "134965015" at bounding box center [111, 252] width 38 height 18
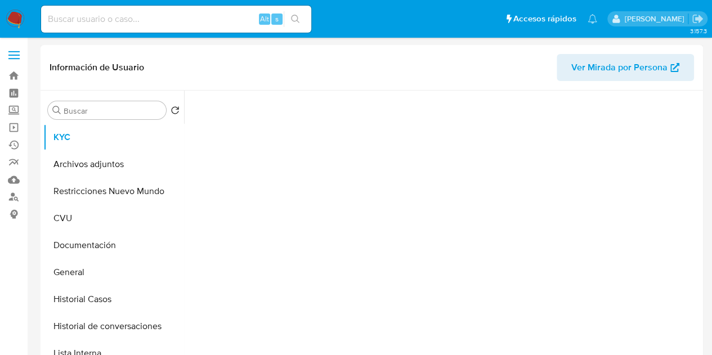
click at [599, 56] on span "Ver Mirada por Persona" at bounding box center [619, 67] width 96 height 27
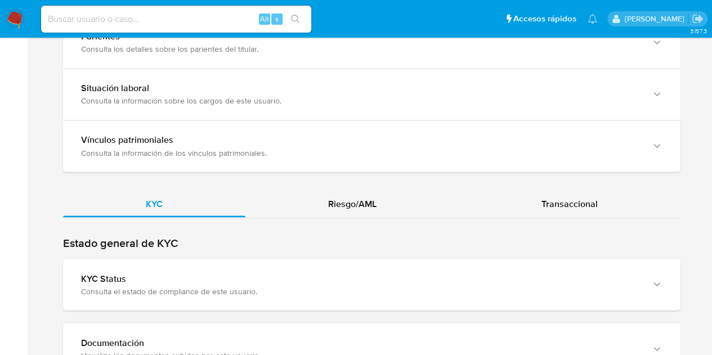
scroll to position [915, 0]
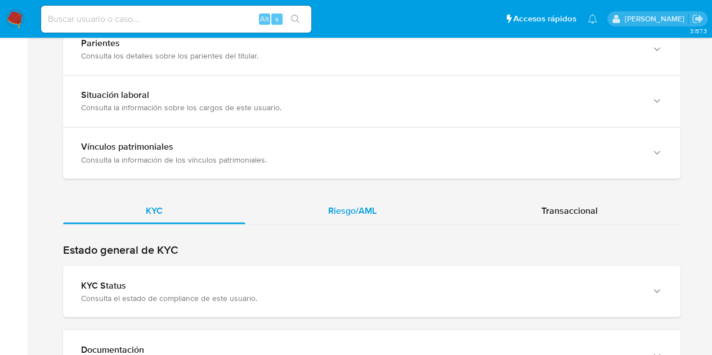
click at [348, 204] on span "Riesgo/AML" at bounding box center [352, 210] width 48 height 13
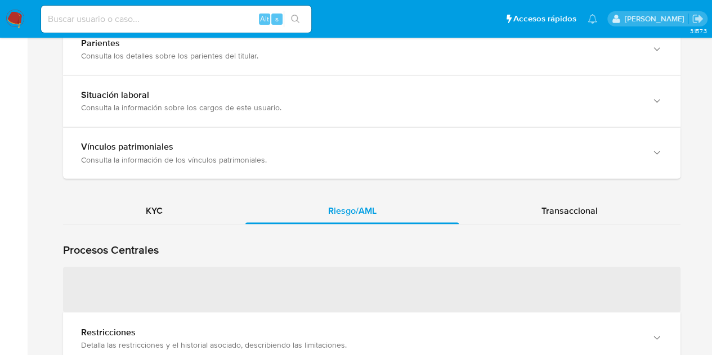
scroll to position [982, 0]
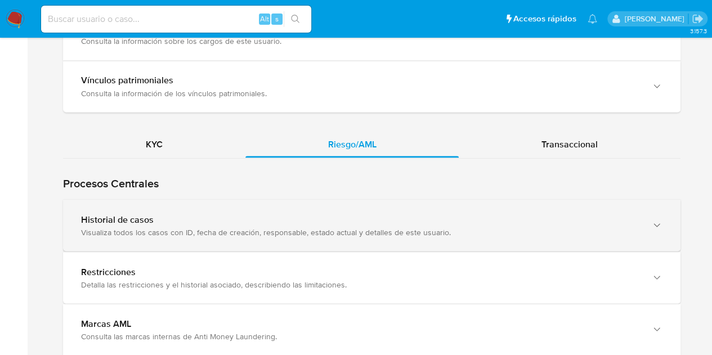
click at [129, 227] on div "Visualiza todos los casos con ID, fecha de creación, responsable, estado actual…" at bounding box center [360, 232] width 559 height 10
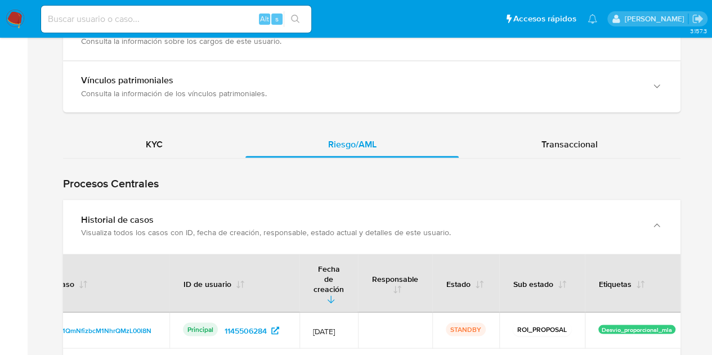
scroll to position [0, 62]
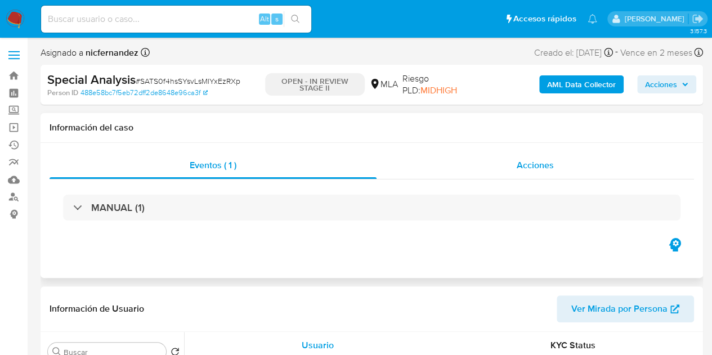
select select "10"
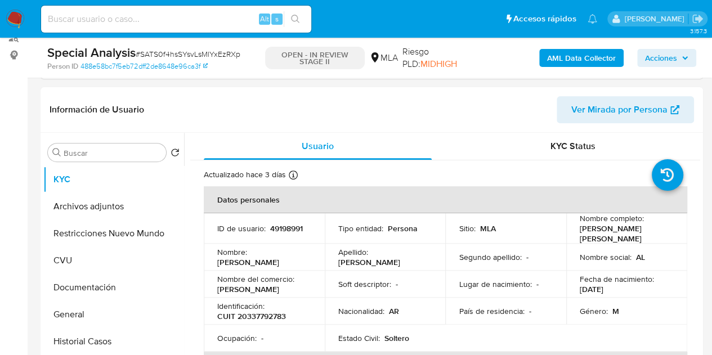
scroll to position [230, 0]
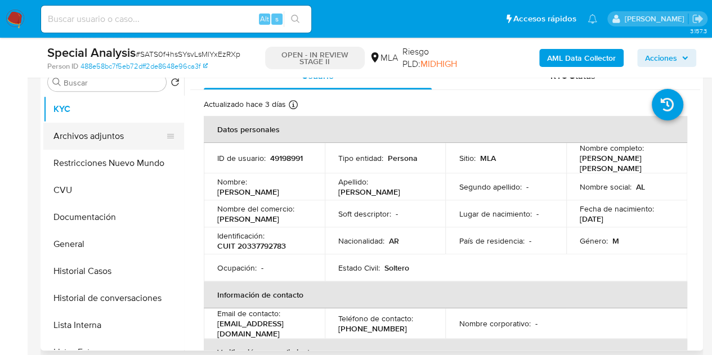
click at [101, 132] on button "Archivos adjuntos" at bounding box center [109, 136] width 132 height 27
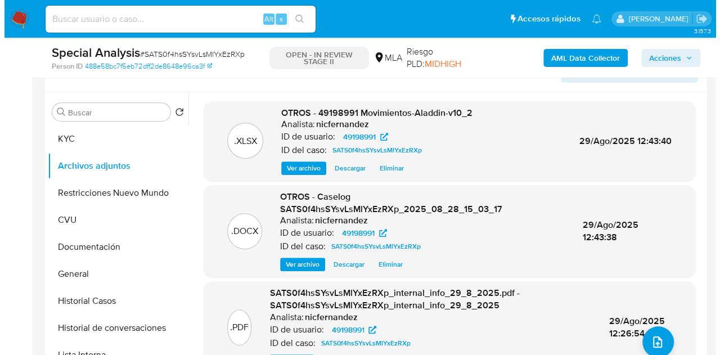
scroll to position [213, 0]
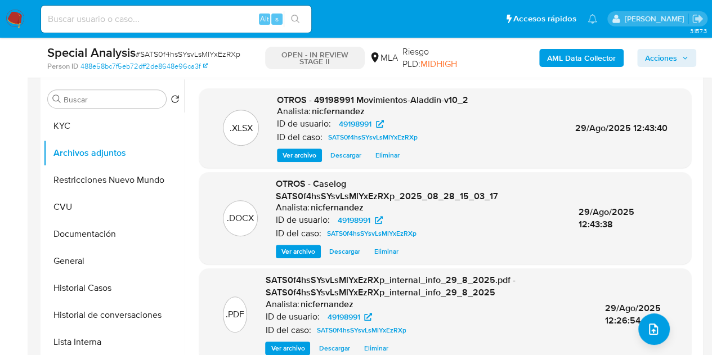
click at [510, 335] on div "ID del caso: SATS0f4hsSYsvLsMlYxEzRXp" at bounding box center [426, 331] width 322 height 14
click at [651, 329] on icon "upload-file" at bounding box center [654, 329] width 14 height 14
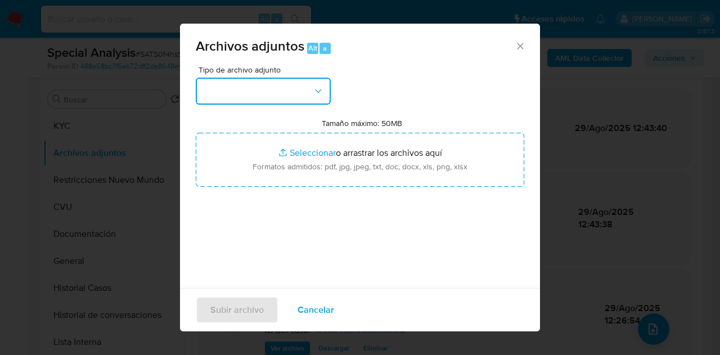
click at [292, 92] on button "button" at bounding box center [263, 91] width 135 height 27
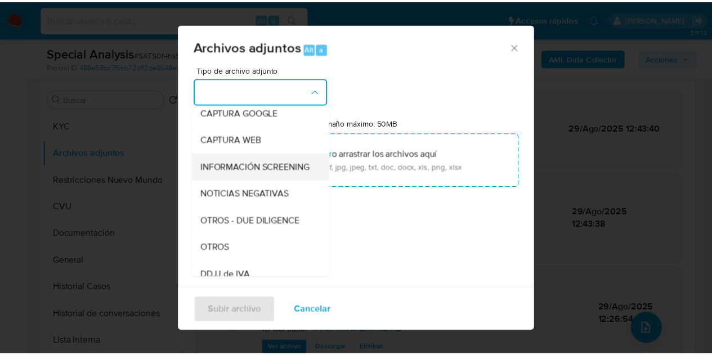
scroll to position [98, 0]
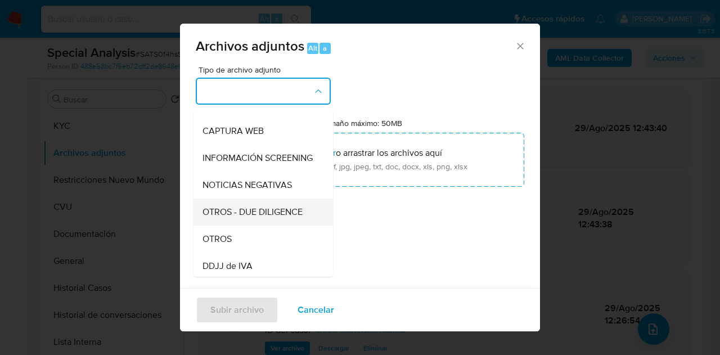
drag, startPoint x: 244, startPoint y: 246, endPoint x: 270, endPoint y: 223, distance: 34.7
click at [252, 236] on ul "IDENTIFICACIÓN INGRESOS CAPTURA BUREAU CAPTURA GOOGLE CAPTURA WEB INFORMACIÓN S…" at bounding box center [264, 326] width 140 height 632
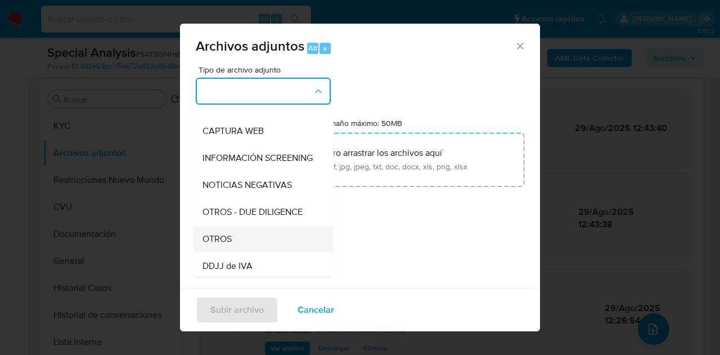
click at [257, 248] on div "OTROS" at bounding box center [260, 239] width 115 height 27
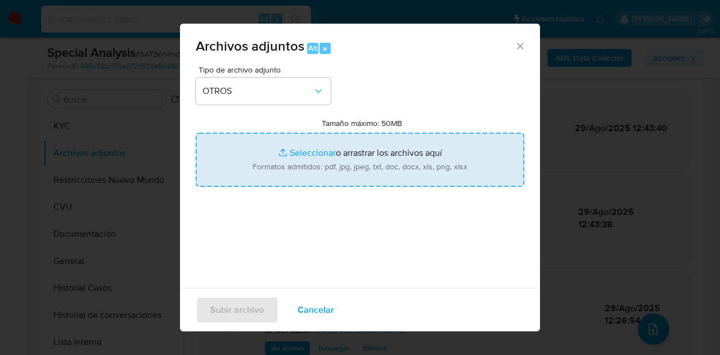
click at [291, 157] on input "Tamaño máximo: 50MB Seleccionar archivos" at bounding box center [360, 160] width 329 height 54
type input "C:\fakepath\Certificacion contable.pdf"
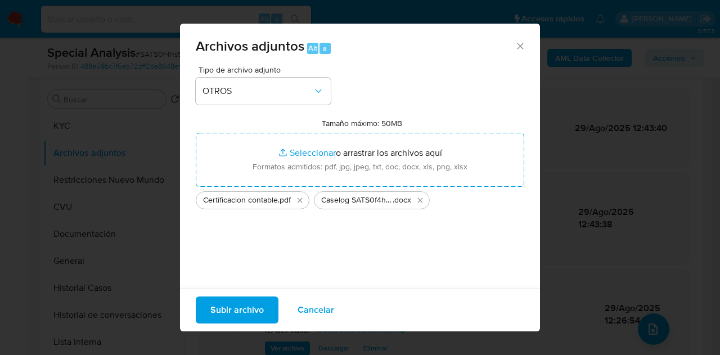
click at [222, 313] on span "Subir archivo" at bounding box center [236, 310] width 53 height 25
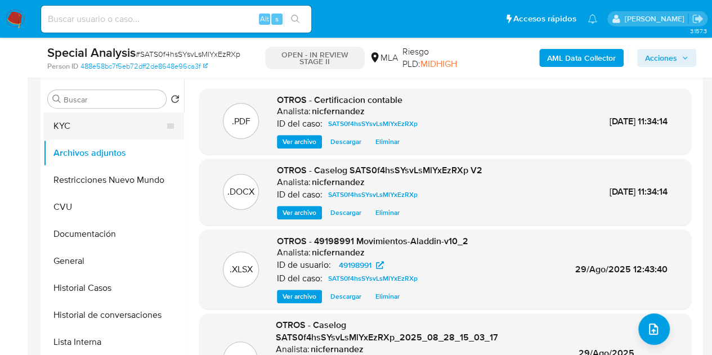
click at [108, 120] on button "KYC" at bounding box center [109, 126] width 132 height 27
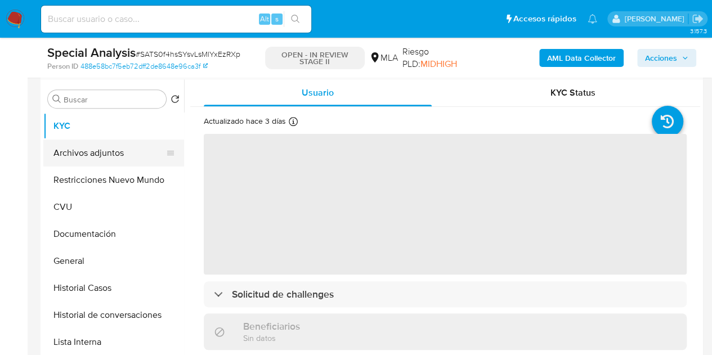
click at [104, 150] on button "Archivos adjuntos" at bounding box center [109, 153] width 132 height 27
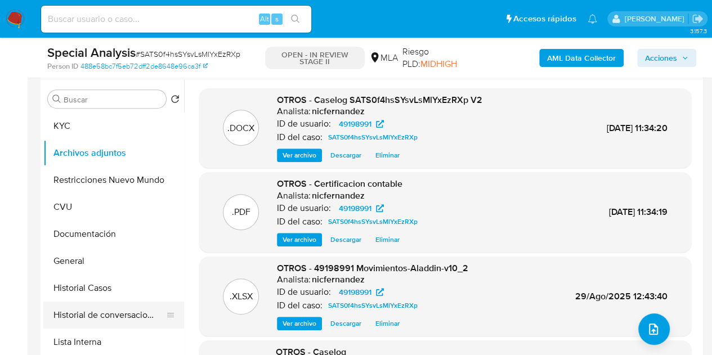
click at [101, 313] on button "Historial de conversaciones" at bounding box center [109, 315] width 132 height 27
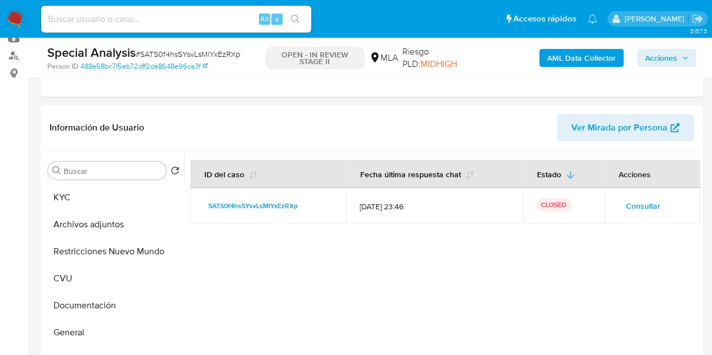
scroll to position [125, 0]
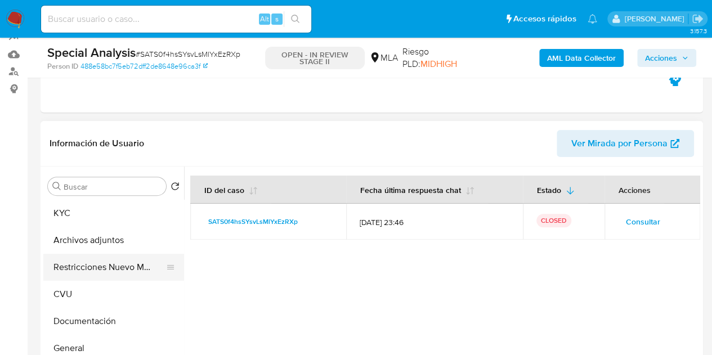
click at [73, 258] on button "Restricciones Nuevo Mundo" at bounding box center [109, 267] width 132 height 27
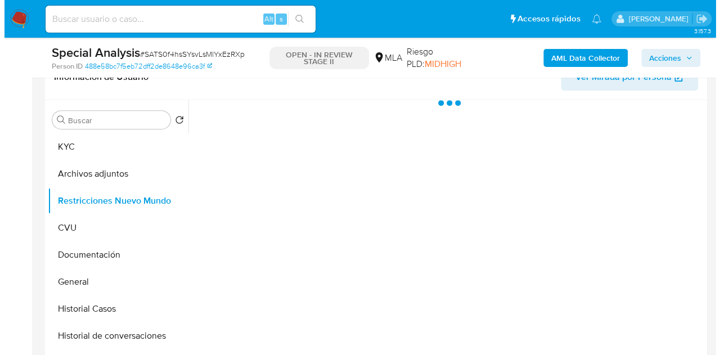
scroll to position [189, 0]
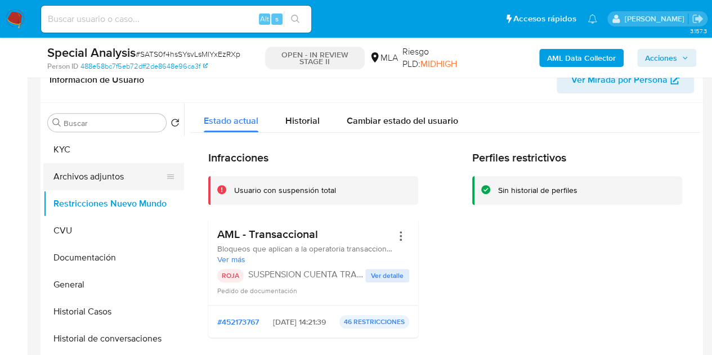
click at [91, 172] on button "Archivos adjuntos" at bounding box center [109, 176] width 132 height 27
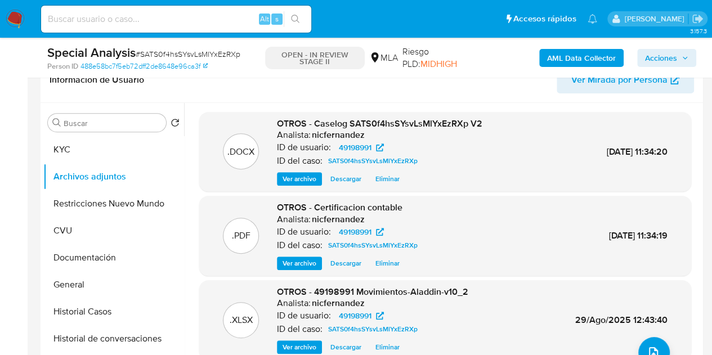
click at [302, 262] on span "Ver archivo" at bounding box center [299, 263] width 34 height 11
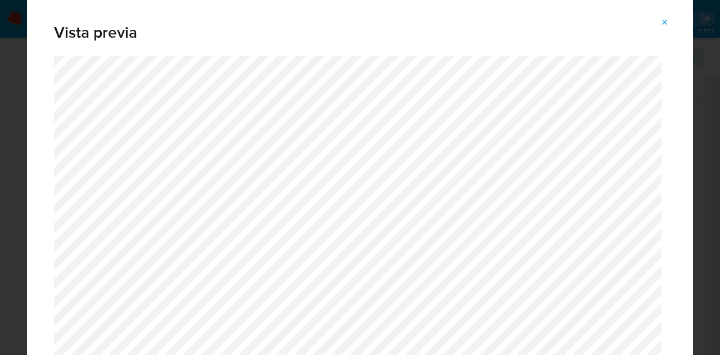
drag, startPoint x: 663, startPoint y: 21, endPoint x: 442, endPoint y: 127, distance: 245.4
click at [663, 21] on icon "Attachment preview" at bounding box center [665, 22] width 9 height 9
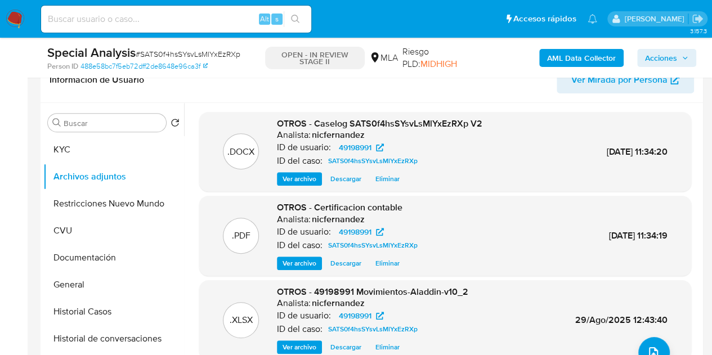
click at [293, 169] on div "OTROS - Caselog SATS0f4hsSYsvLsMlYxEzRXp V2 Analista: nicfernandez ID de usuari…" at bounding box center [379, 152] width 205 height 69
click at [293, 173] on span "Ver archivo" at bounding box center [299, 178] width 34 height 11
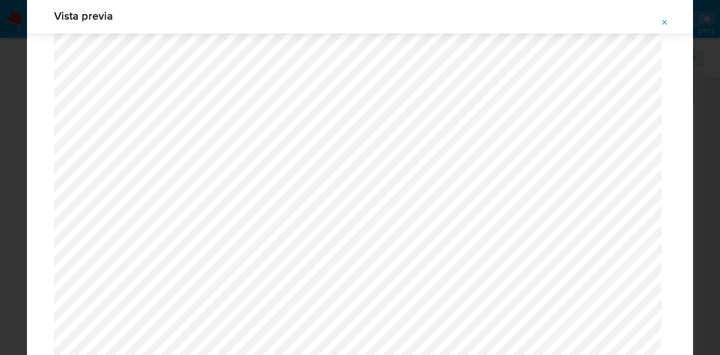
scroll to position [1508, 0]
click at [663, 20] on icon "Attachment preview" at bounding box center [665, 22] width 5 height 5
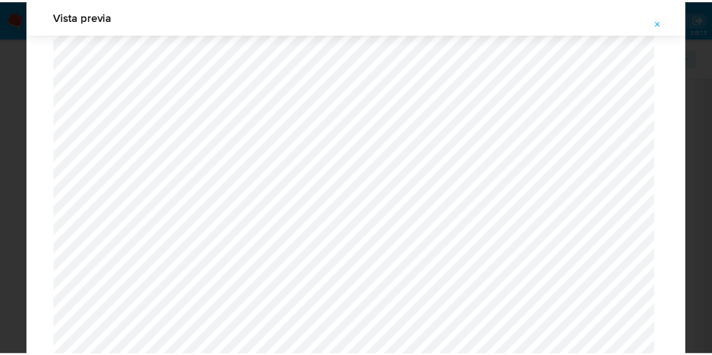
scroll to position [36, 0]
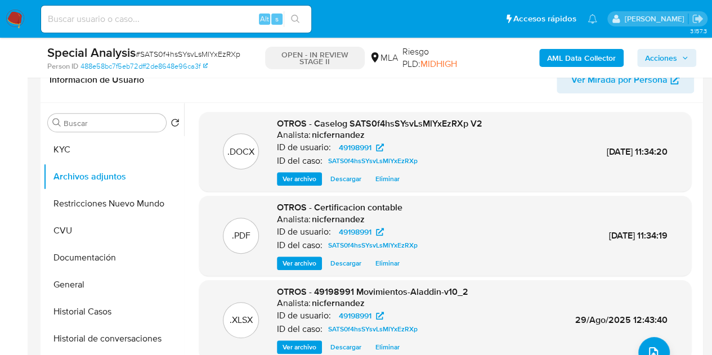
click at [655, 127] on div ".DOCX OTROS - Caselog SATS0f4hsSYsvLsMlYxEzRXp V2 Analista: nicfernandez ID de …" at bounding box center [445, 152] width 481 height 69
click at [656, 55] on span "Acciones" at bounding box center [661, 58] width 32 height 18
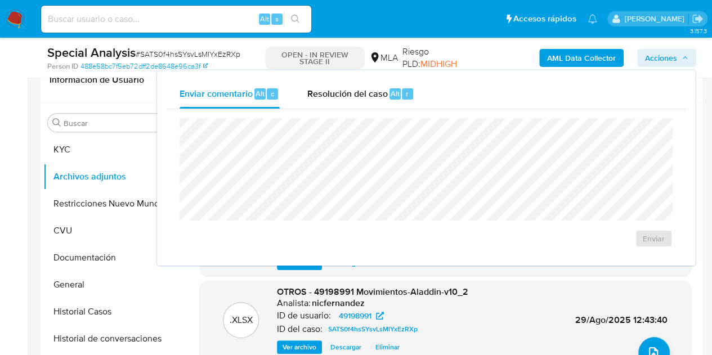
drag, startPoint x: 350, startPoint y: 98, endPoint x: 352, endPoint y: 115, distance: 17.0
click at [350, 98] on span "Resolución del caso" at bounding box center [347, 93] width 80 height 13
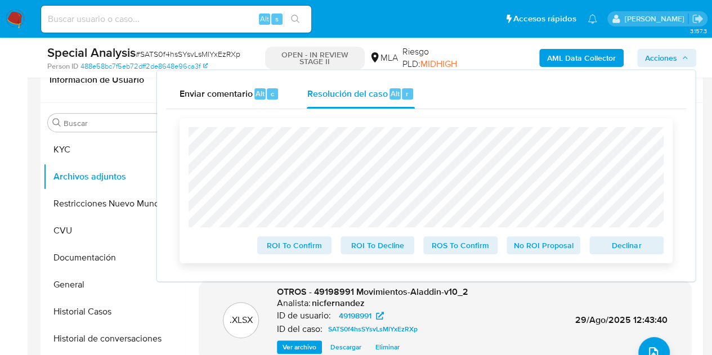
click at [603, 250] on span "Declinar" at bounding box center [626, 245] width 59 height 16
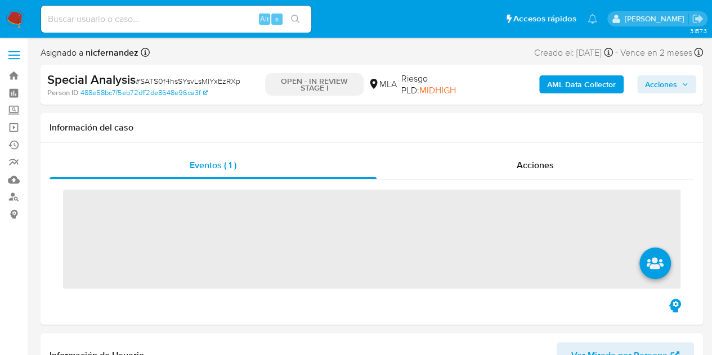
click at [669, 84] on span "Acciones" at bounding box center [661, 84] width 32 height 18
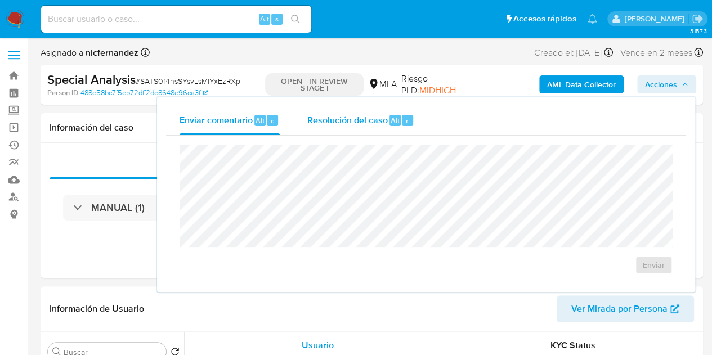
click at [349, 117] on span "Resolución del caso" at bounding box center [347, 120] width 80 height 13
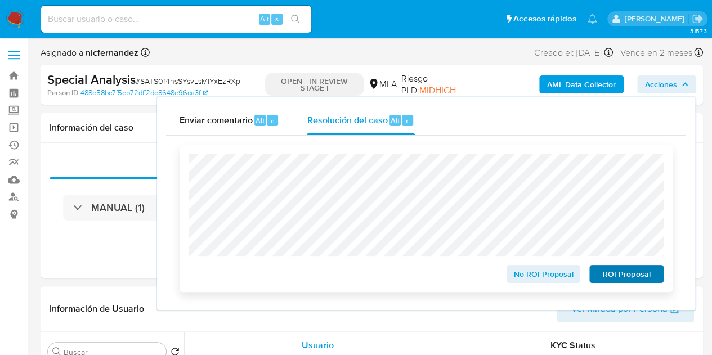
select select "10"
click at [620, 274] on span "ROI Proposal" at bounding box center [626, 274] width 59 height 16
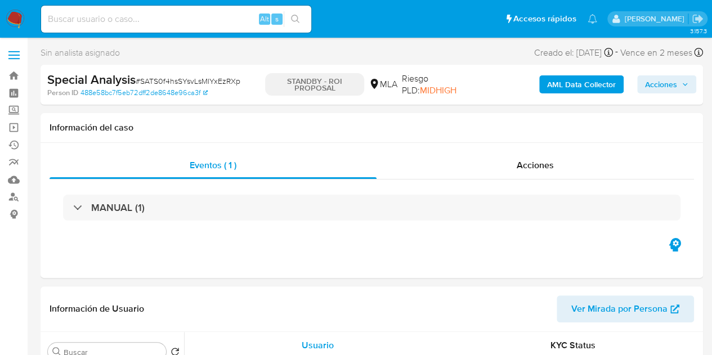
select select "10"
click at [533, 161] on span "Acciones" at bounding box center [535, 165] width 37 height 13
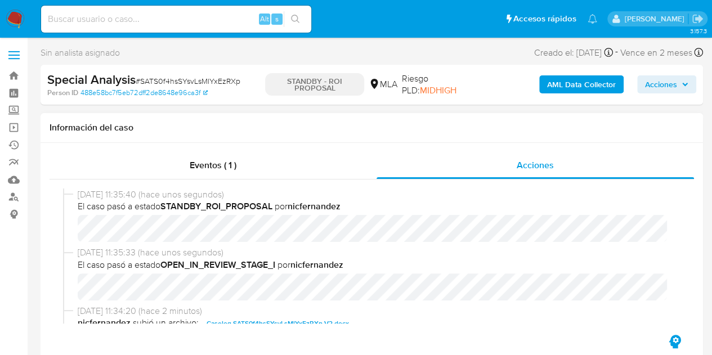
select select "10"
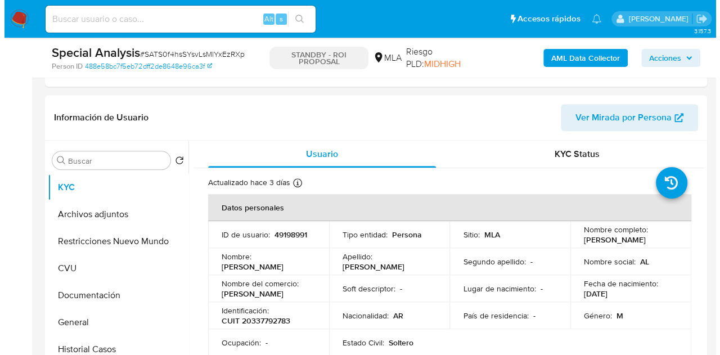
scroll to position [293, 0]
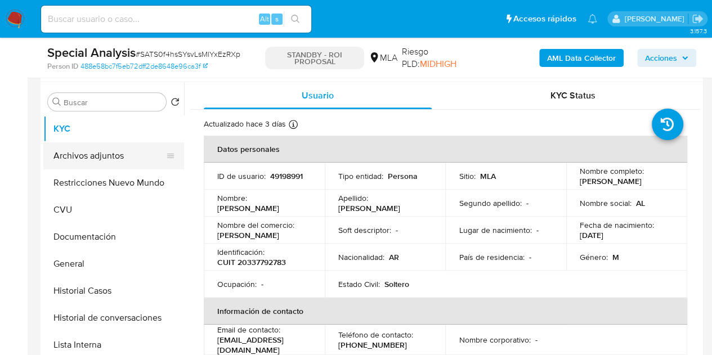
click at [117, 153] on button "Archivos adjuntos" at bounding box center [109, 155] width 132 height 27
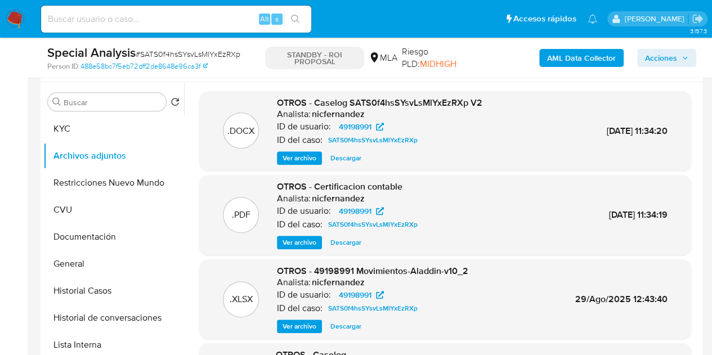
click at [302, 156] on span "Ver archivo" at bounding box center [299, 157] width 34 height 11
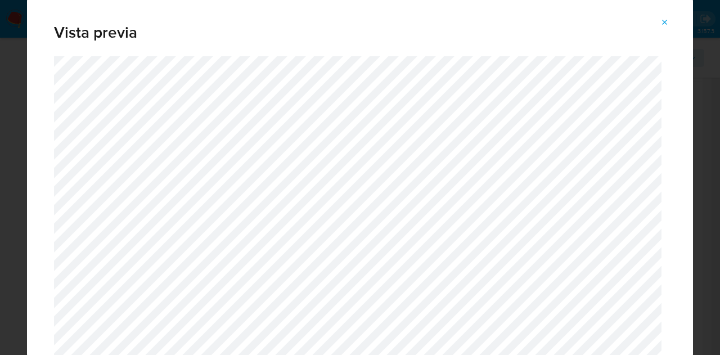
drag, startPoint x: 693, startPoint y: 25, endPoint x: 696, endPoint y: 44, distance: 19.3
click at [696, 44] on div "Vista previa" at bounding box center [360, 177] width 720 height 355
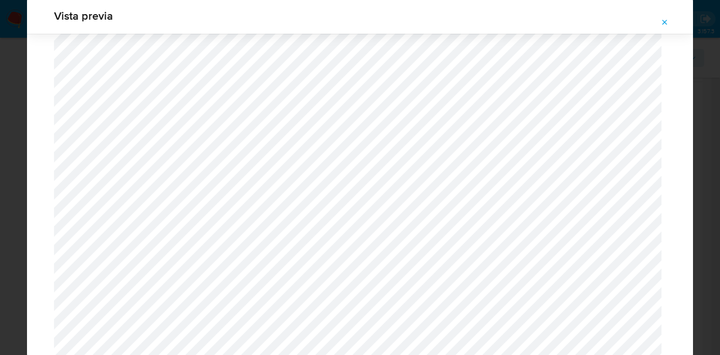
drag, startPoint x: 664, startPoint y: 18, endPoint x: 643, endPoint y: 3, distance: 25.8
click at [663, 19] on icon "Attachment preview" at bounding box center [665, 22] width 9 height 9
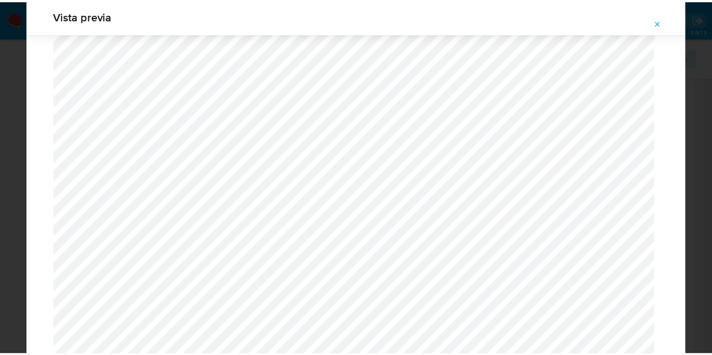
scroll to position [36, 0]
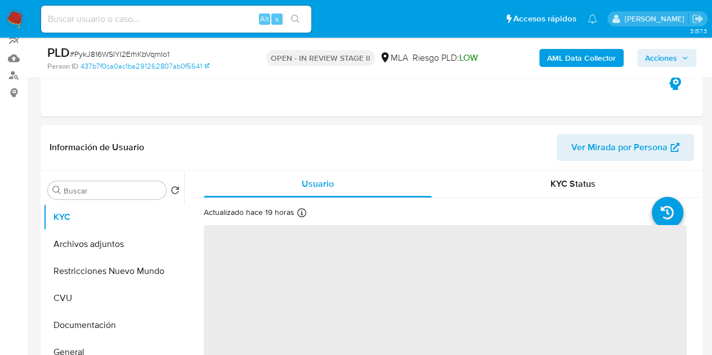
scroll to position [167, 0]
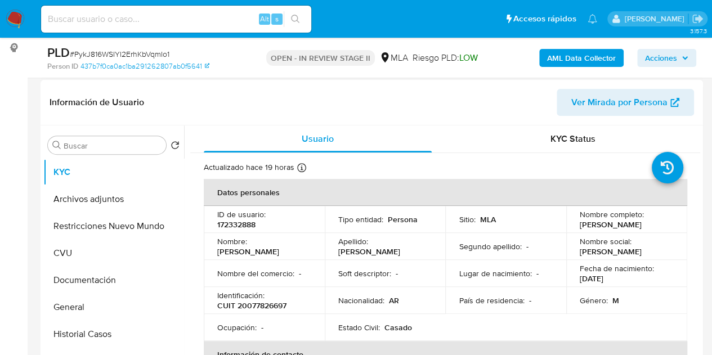
select select "10"
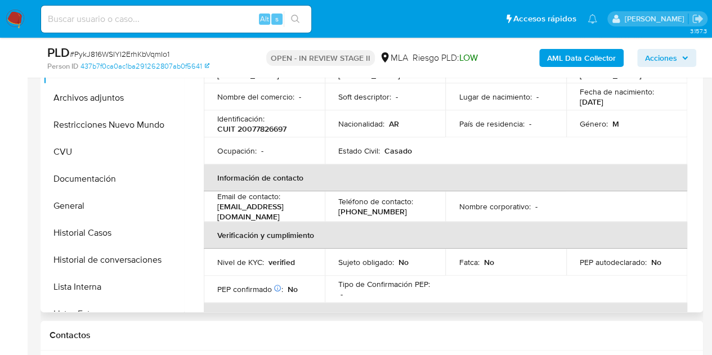
scroll to position [87, 0]
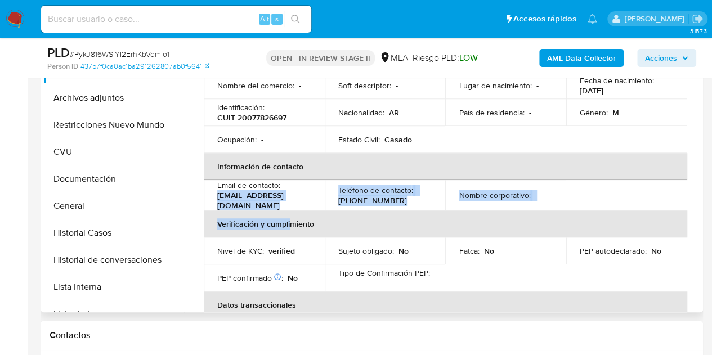
drag, startPoint x: 217, startPoint y: 201, endPoint x: 289, endPoint y: 207, distance: 71.7
click at [289, 207] on table "Datos personales ID de usuario : 172332888 Tipo entidad : Persona Sitio : MLA N…" at bounding box center [445, 197] width 483 height 412
click at [271, 203] on p "lam@evgalicia.com.ar" at bounding box center [261, 200] width 89 height 20
click at [271, 202] on p "lam@evgalicia.com.ar" at bounding box center [261, 200] width 89 height 20
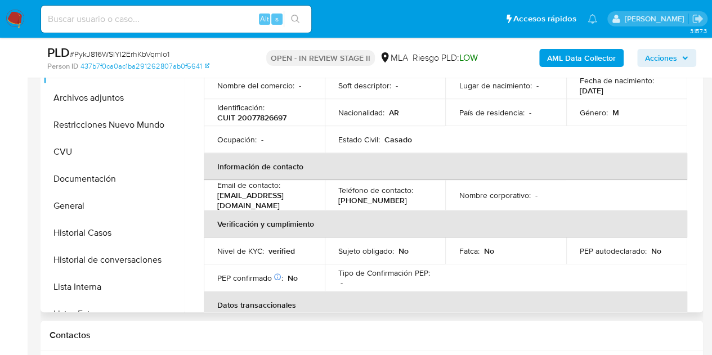
click at [245, 195] on p "lam@evgalicia.com.ar" at bounding box center [261, 200] width 89 height 20
drag, startPoint x: 216, startPoint y: 199, endPoint x: 296, endPoint y: 205, distance: 80.1
click at [296, 205] on td "Email de contacto : lam@evgalicia.com.ar" at bounding box center [264, 195] width 121 height 30
copy p "lam@evgalicia.com.ar"
click at [286, 217] on th "Verificación y cumplimiento" at bounding box center [445, 223] width 483 height 27
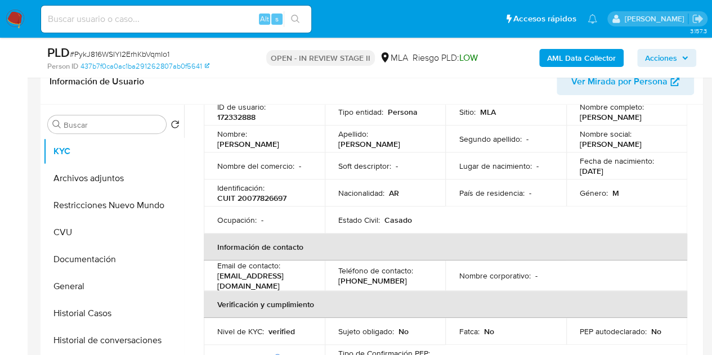
scroll to position [185, 0]
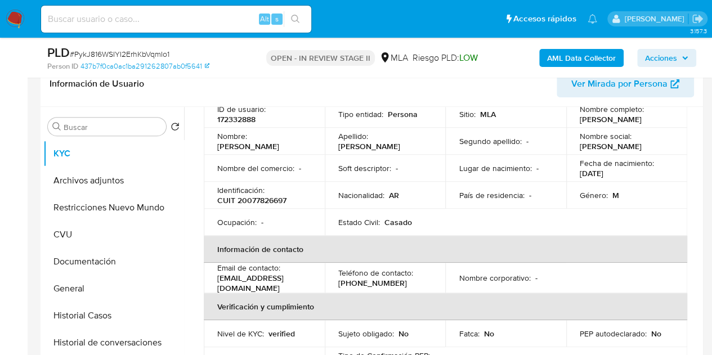
click at [233, 125] on td "ID de usuario : 172332888" at bounding box center [264, 114] width 121 height 27
click at [233, 121] on p "172332888" at bounding box center [236, 119] width 38 height 10
copy p "172332888"
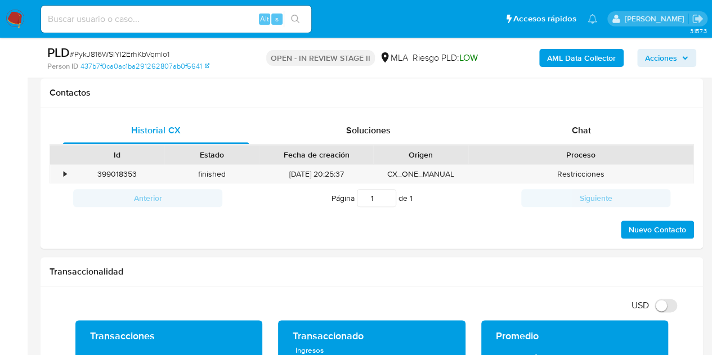
scroll to position [481, 0]
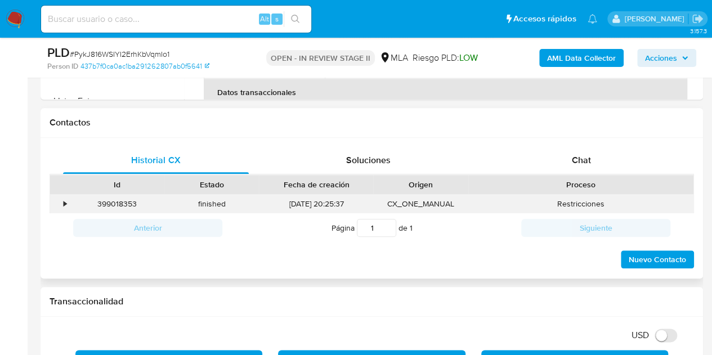
click at [119, 206] on div "399018353" at bounding box center [117, 204] width 95 height 19
copy div "399018353"
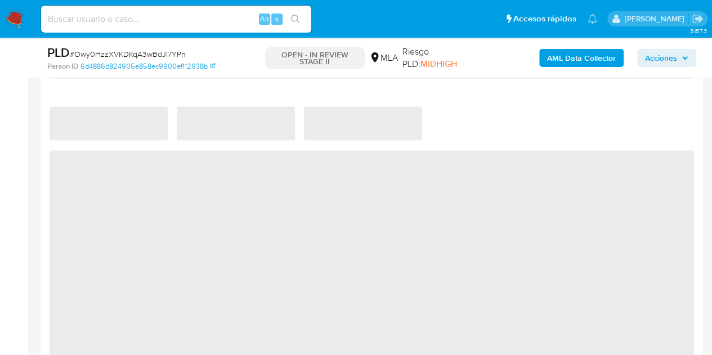
select select "10"
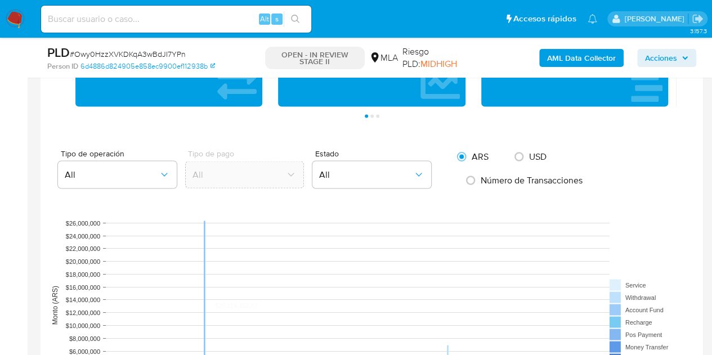
scroll to position [567, 0]
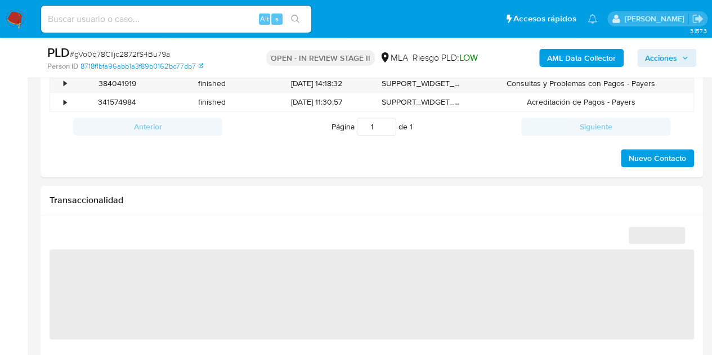
scroll to position [564, 0]
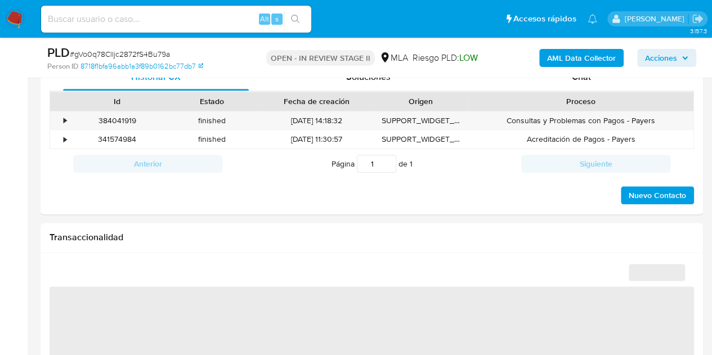
select select "10"
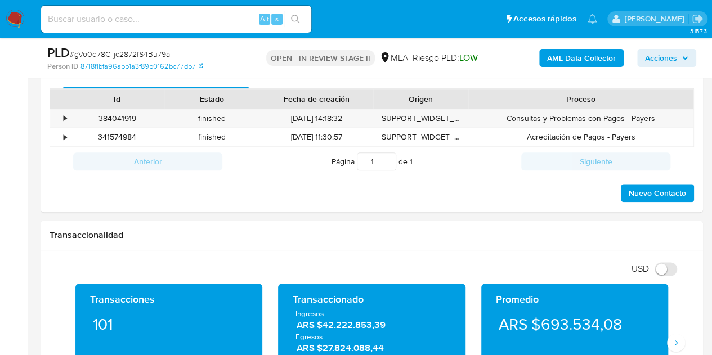
scroll to position [483, 0]
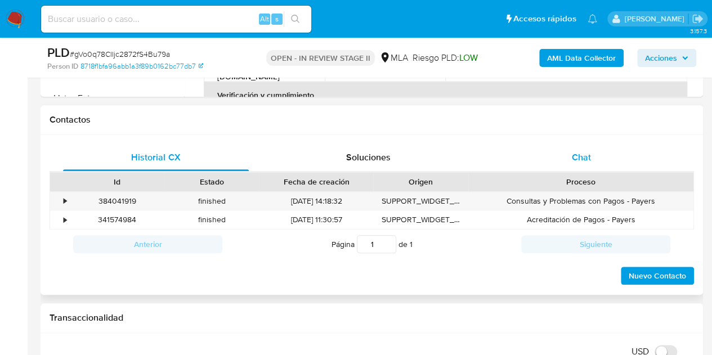
click at [578, 168] on div "Chat" at bounding box center [581, 157] width 186 height 27
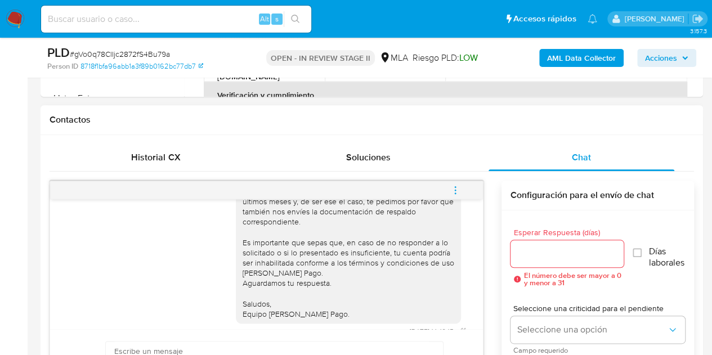
scroll to position [1254, 0]
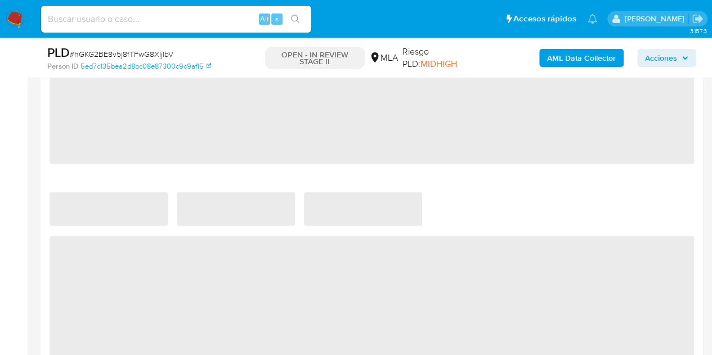
select select "10"
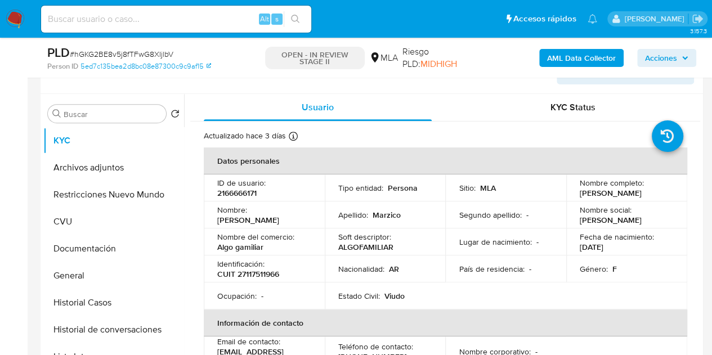
scroll to position [192, 0]
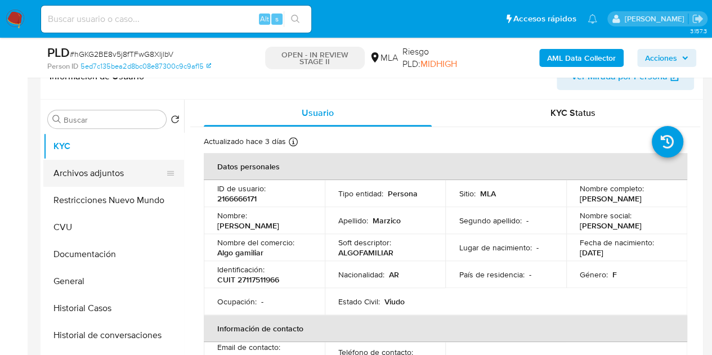
drag, startPoint x: 76, startPoint y: 168, endPoint x: 105, endPoint y: 167, distance: 28.7
click at [76, 168] on button "Archivos adjuntos" at bounding box center [109, 173] width 132 height 27
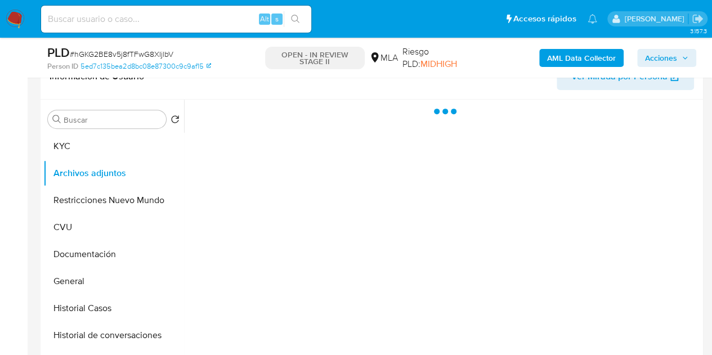
scroll to position [194, 0]
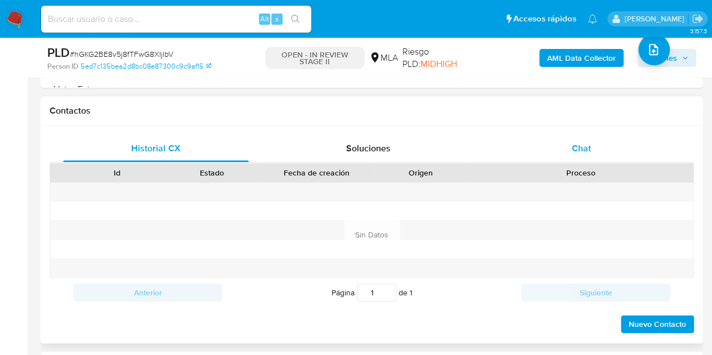
click at [581, 135] on div "Chat" at bounding box center [581, 148] width 186 height 27
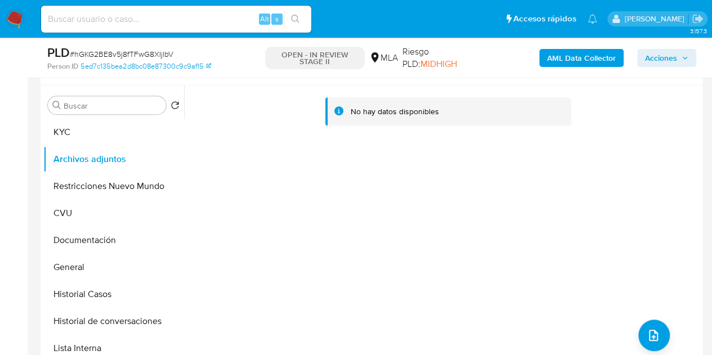
scroll to position [169, 0]
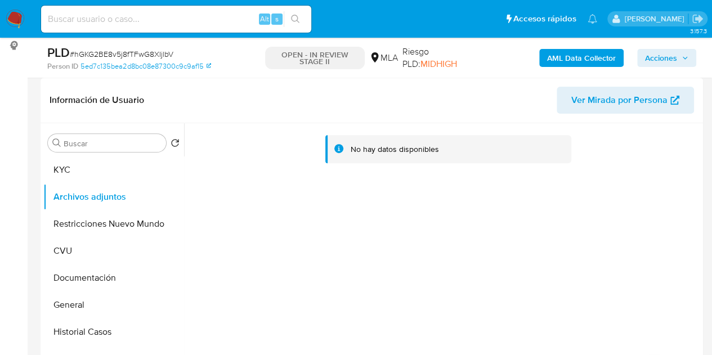
click at [573, 62] on b "AML Data Collector" at bounding box center [581, 58] width 69 height 18
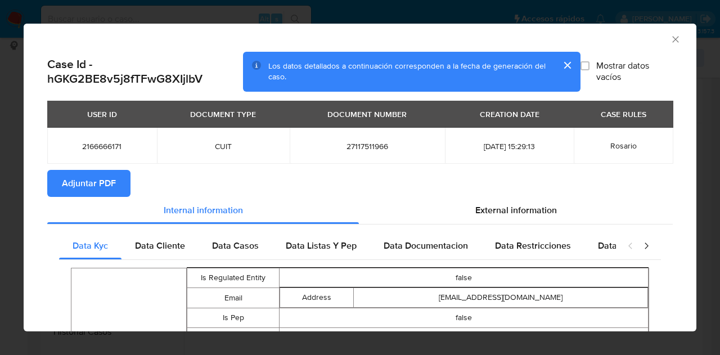
click at [75, 185] on span "Adjuntar PDF" at bounding box center [89, 183] width 54 height 25
click at [230, 186] on section "Adjuntar PDF" at bounding box center [360, 183] width 626 height 27
click at [670, 37] on icon "Cerrar ventana" at bounding box center [675, 39] width 11 height 11
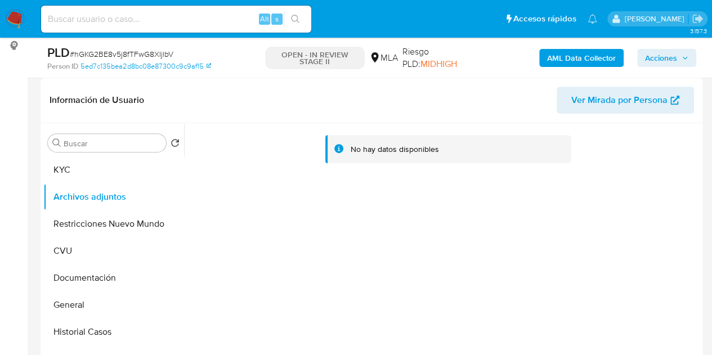
scroll to position [189, 0]
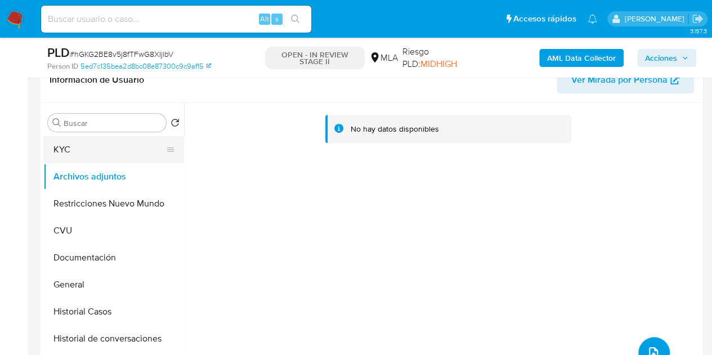
click at [82, 160] on button "KYC" at bounding box center [109, 149] width 132 height 27
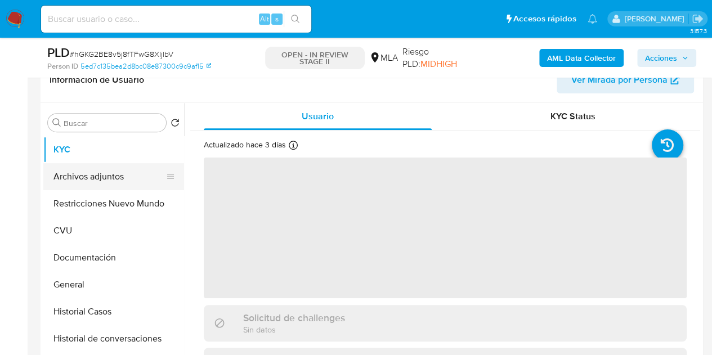
click at [91, 173] on button "Archivos adjuntos" at bounding box center [109, 176] width 132 height 27
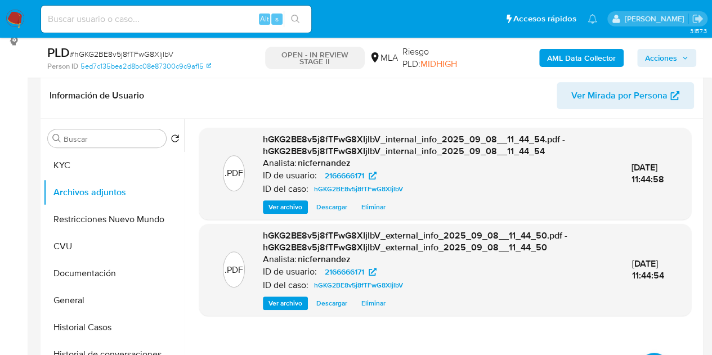
scroll to position [152, 0]
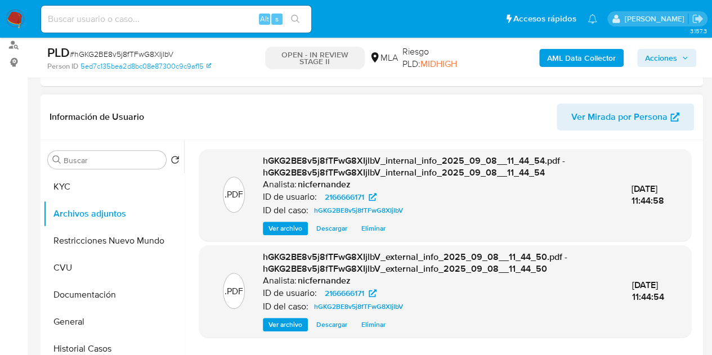
click at [610, 119] on span "Ver Mirada por Persona" at bounding box center [619, 117] width 96 height 27
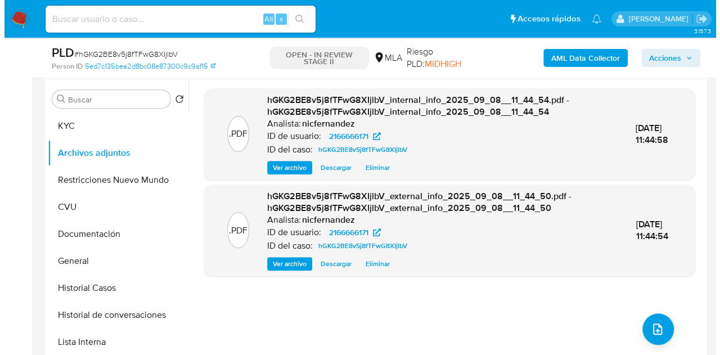
scroll to position [191, 0]
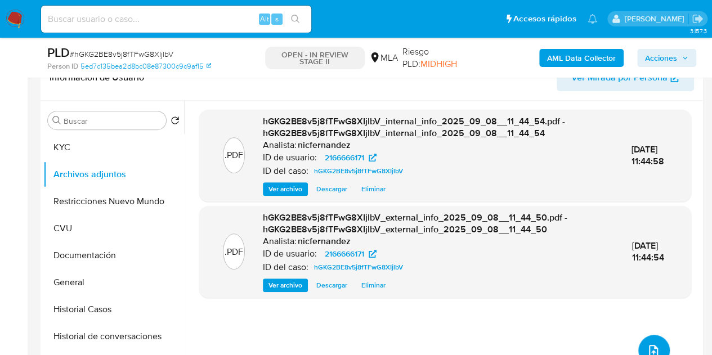
click at [653, 344] on span "upload-file" at bounding box center [654, 351] width 14 height 14
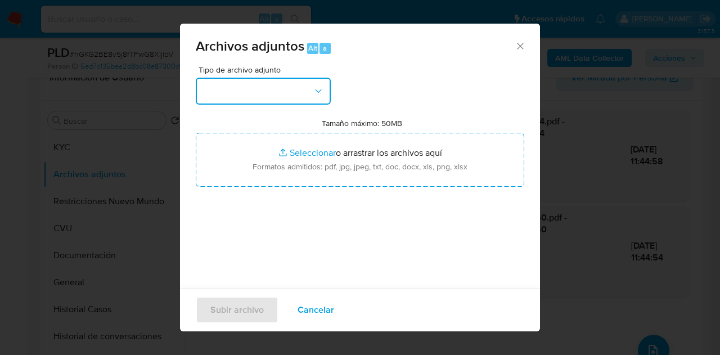
click at [291, 86] on button "button" at bounding box center [263, 91] width 135 height 27
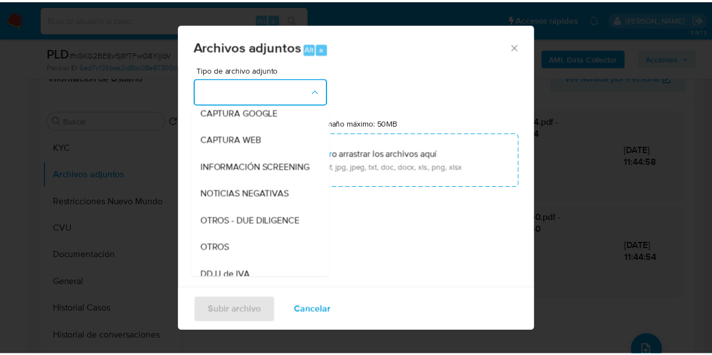
scroll to position [114, 0]
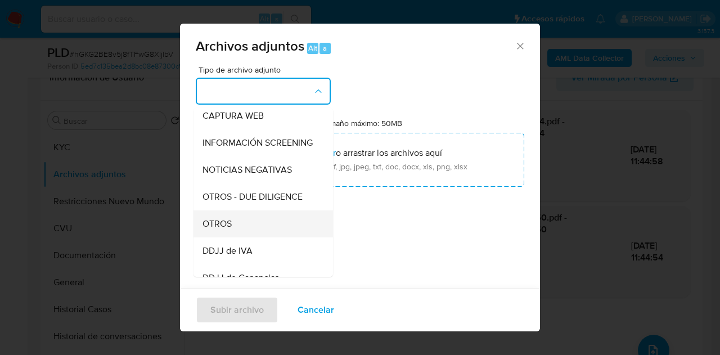
click at [244, 227] on div "OTROS" at bounding box center [260, 223] width 115 height 27
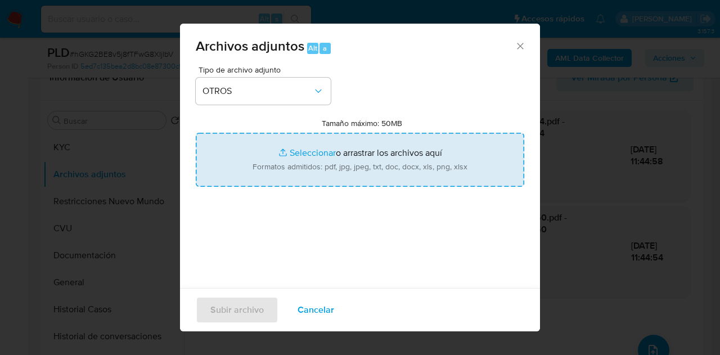
click at [293, 152] on input "Tamaño máximo: 50MB Seleccionar archivos" at bounding box center [360, 160] width 329 height 54
type input "C:\fakepath\Constancia de monotributo.pdf"
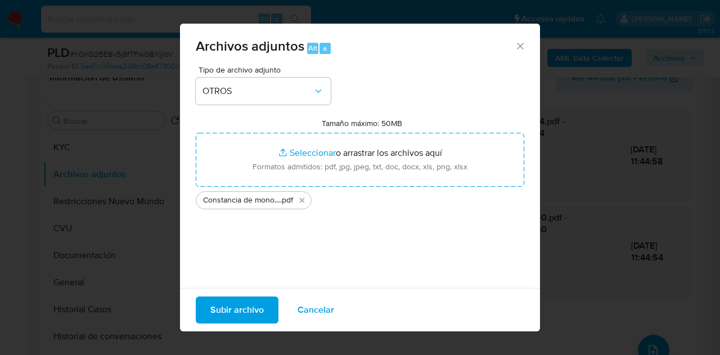
click at [231, 304] on span "Subir archivo" at bounding box center [236, 310] width 53 height 25
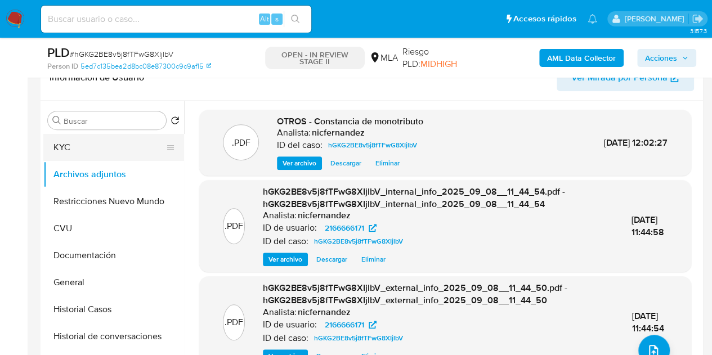
click at [88, 148] on button "KYC" at bounding box center [109, 147] width 132 height 27
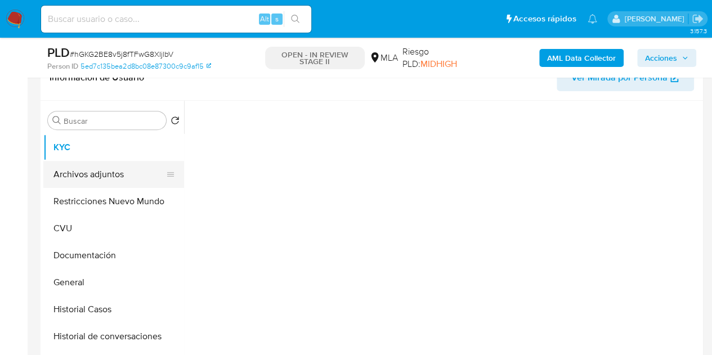
click at [89, 172] on button "Archivos adjuntos" at bounding box center [109, 174] width 132 height 27
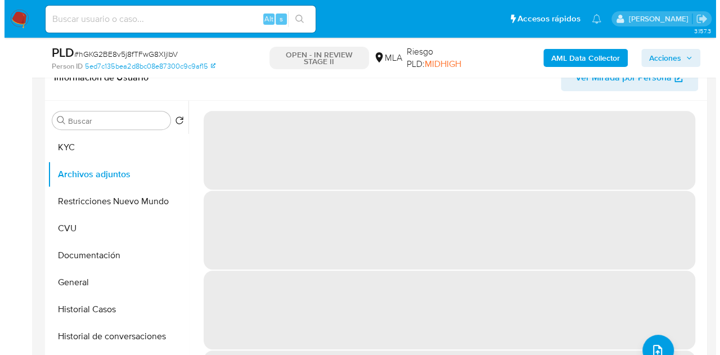
scroll to position [189, 0]
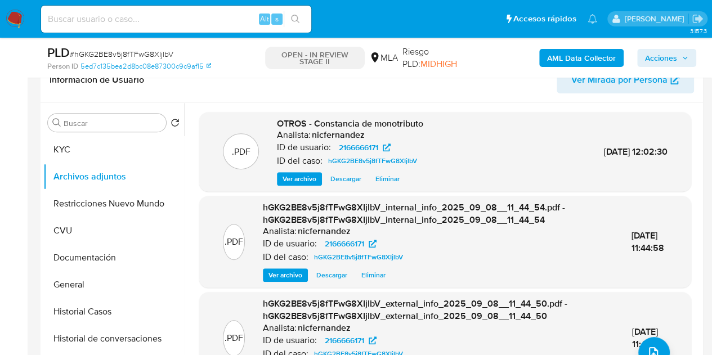
click at [646, 335] on span "08/Sep/2025 11:44:54" at bounding box center [647, 337] width 32 height 25
click at [648, 351] on icon "upload-file" at bounding box center [654, 353] width 14 height 14
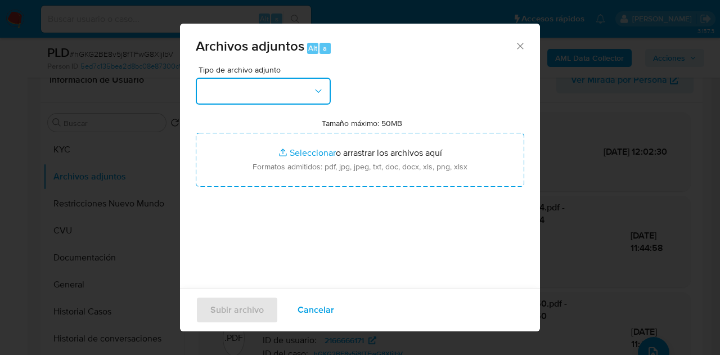
drag, startPoint x: 292, startPoint y: 89, endPoint x: 299, endPoint y: 101, distance: 13.1
click at [292, 89] on button "button" at bounding box center [263, 91] width 135 height 27
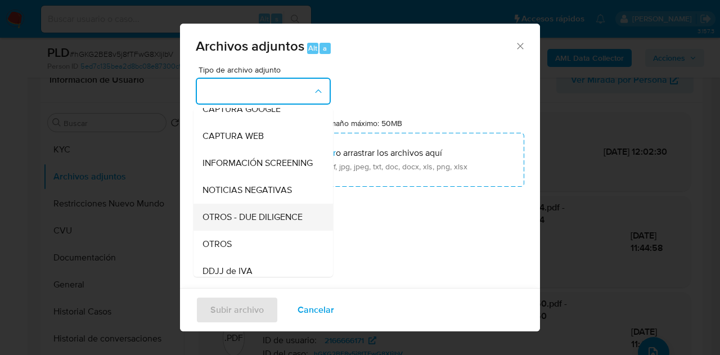
scroll to position [131, 0]
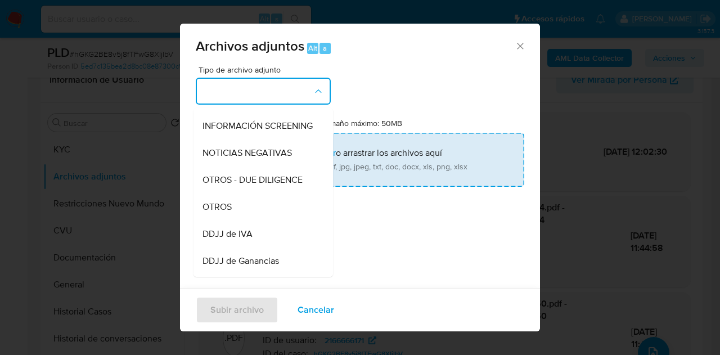
drag, startPoint x: 249, startPoint y: 217, endPoint x: 281, endPoint y: 160, distance: 64.5
click at [257, 205] on div "OTROS" at bounding box center [260, 207] width 115 height 27
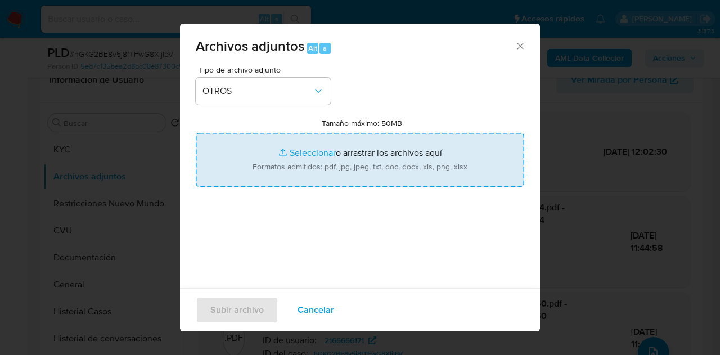
click at [281, 152] on input "Tamaño máximo: 50MB Seleccionar archivos" at bounding box center [360, 160] width 329 height 54
type input "C:\fakepath\Caselog hGKG2BE8v5j8fTFwG8XIjlbV_2025_08_19_10_37_56.docx"
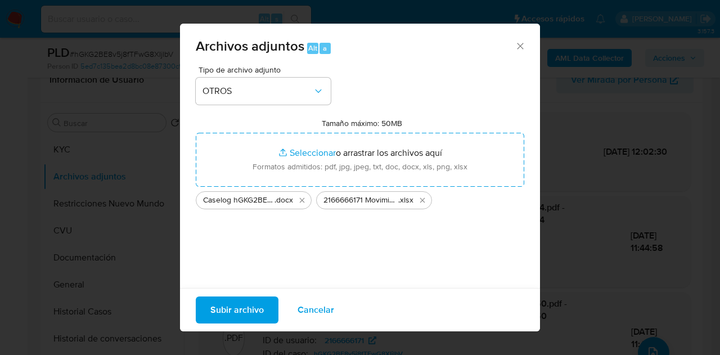
click at [244, 314] on span "Subir archivo" at bounding box center [236, 310] width 53 height 25
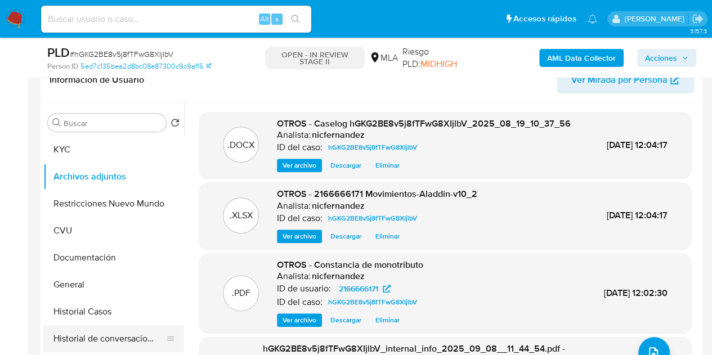
click at [98, 340] on button "Historial de conversaciones" at bounding box center [109, 338] width 132 height 27
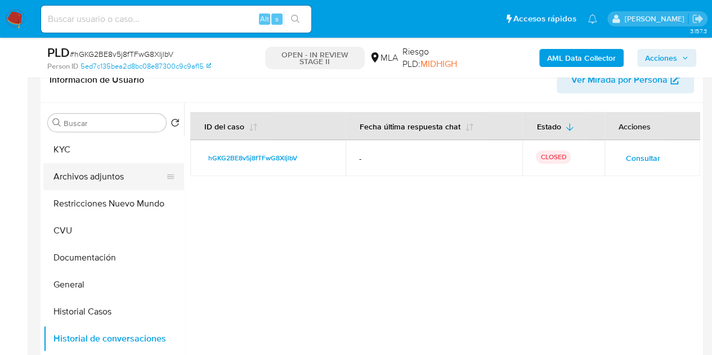
click at [99, 177] on button "Archivos adjuntos" at bounding box center [109, 176] width 132 height 27
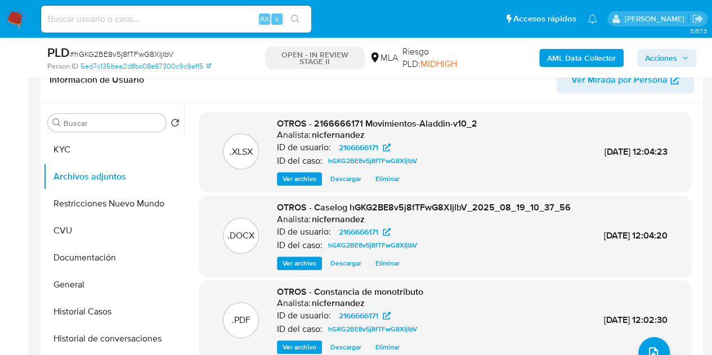
click at [299, 269] on span "Ver archivo" at bounding box center [299, 263] width 34 height 11
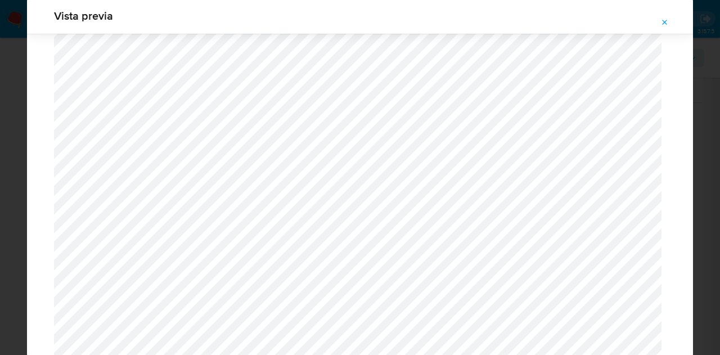
click at [667, 22] on icon "Attachment preview" at bounding box center [665, 22] width 9 height 9
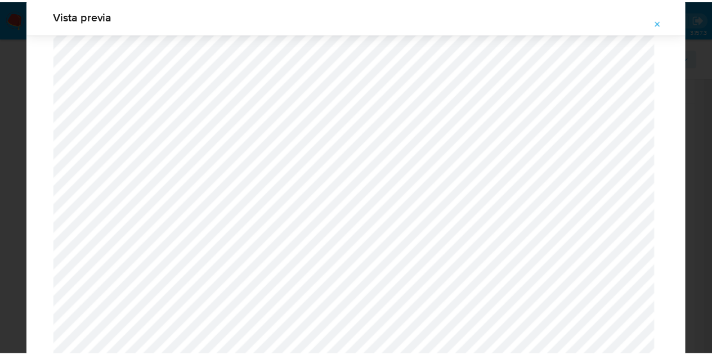
scroll to position [36, 0]
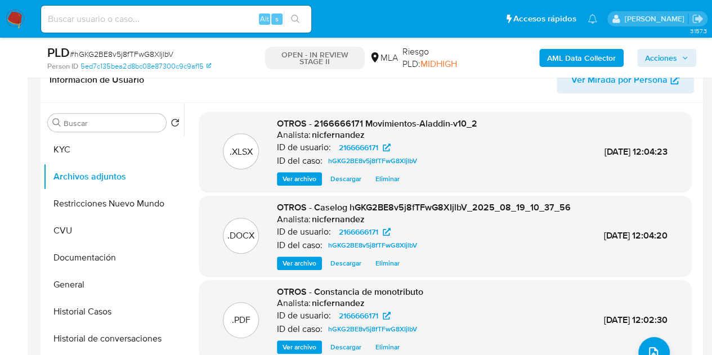
click at [654, 57] on span "Acciones" at bounding box center [661, 58] width 32 height 18
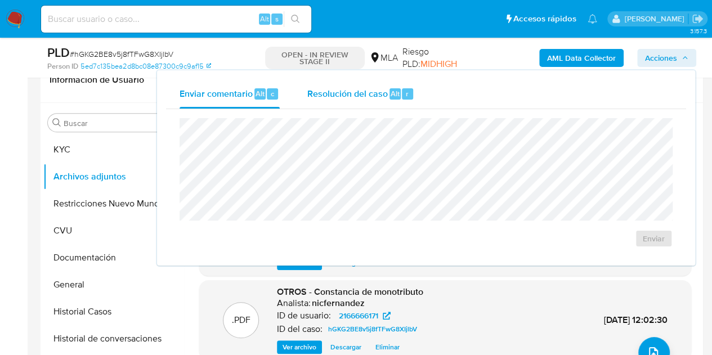
click at [389, 86] on div "Resolución del caso Alt r" at bounding box center [360, 93] width 107 height 29
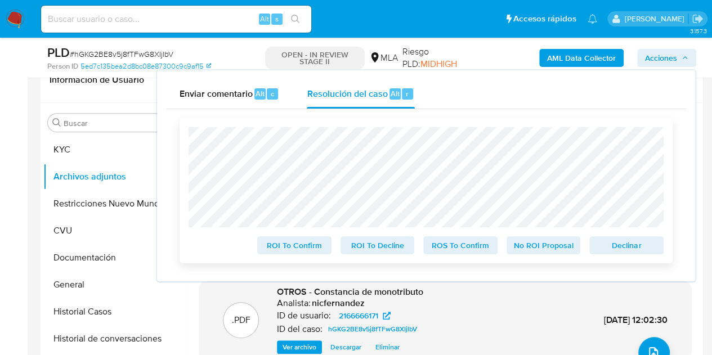
click at [625, 248] on span "Declinar" at bounding box center [626, 245] width 59 height 16
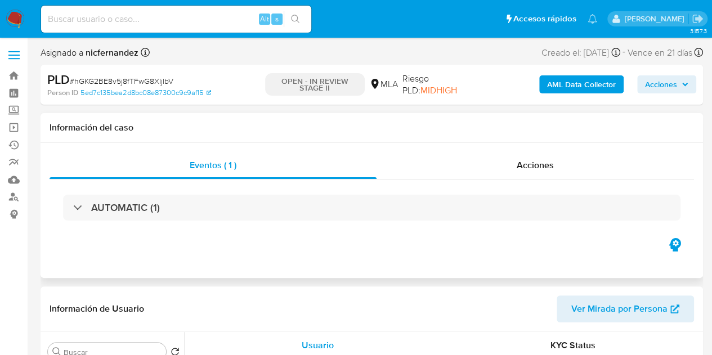
select select "10"
click at [116, 11] on div "Alt s" at bounding box center [176, 19] width 270 height 27
click at [124, 21] on input at bounding box center [176, 19] width 270 height 15
paste input "141088408"
type input "141088408"
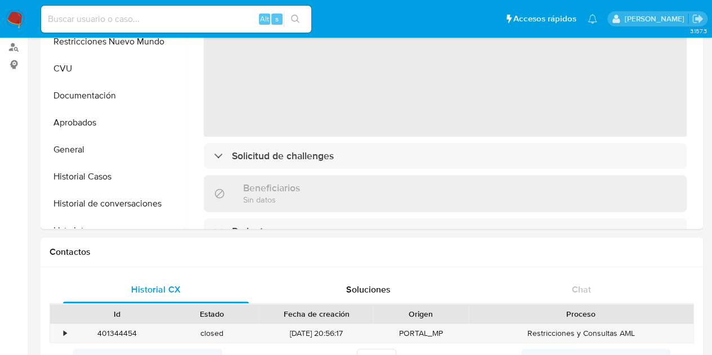
select select "10"
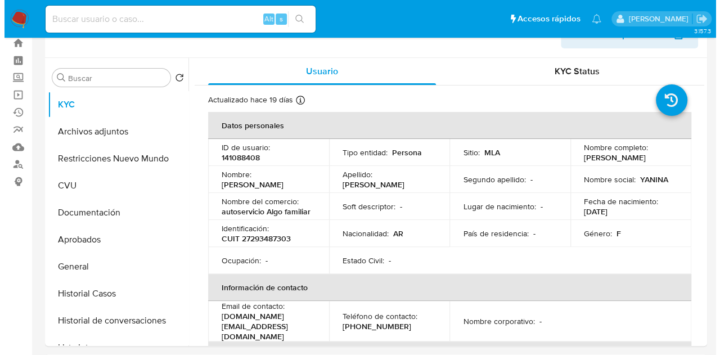
scroll to position [31, 0]
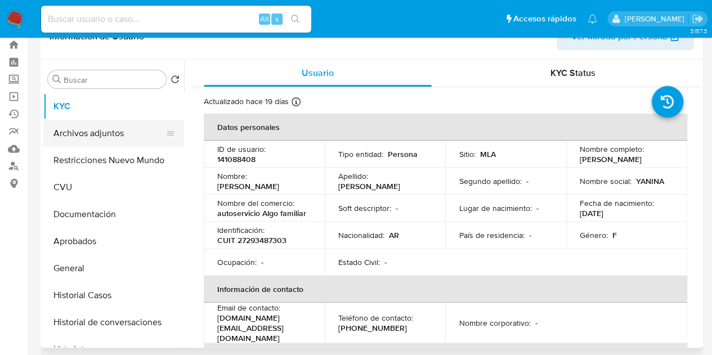
click at [105, 131] on button "Archivos adjuntos" at bounding box center [109, 133] width 132 height 27
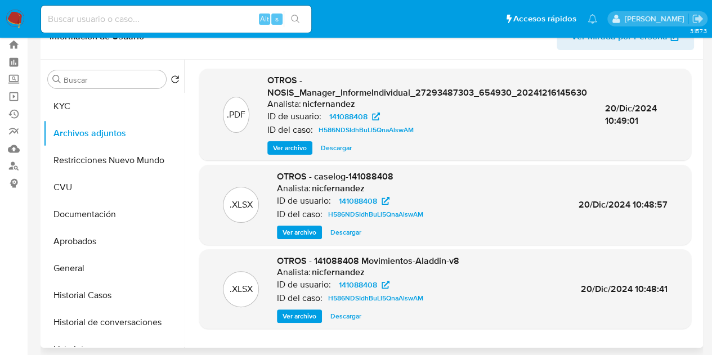
click at [300, 228] on span "Ver archivo" at bounding box center [299, 232] width 34 height 11
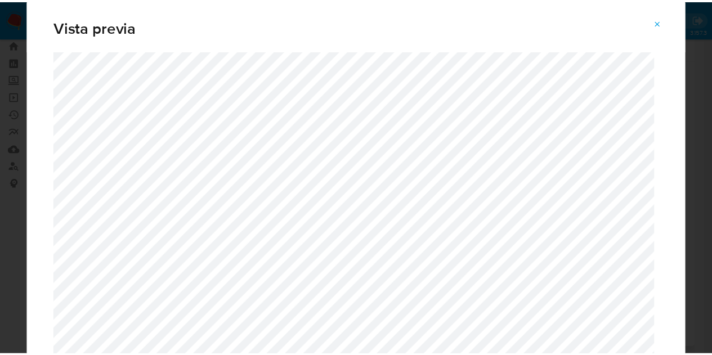
scroll to position [0, 0]
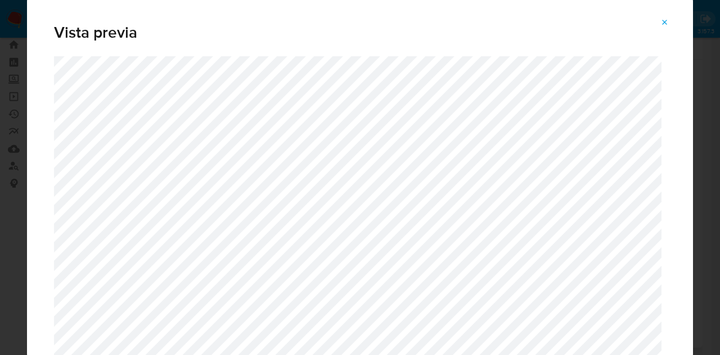
drag, startPoint x: 666, startPoint y: 23, endPoint x: 560, endPoint y: 2, distance: 107.4
click at [665, 23] on icon "Attachment preview" at bounding box center [665, 22] width 9 height 9
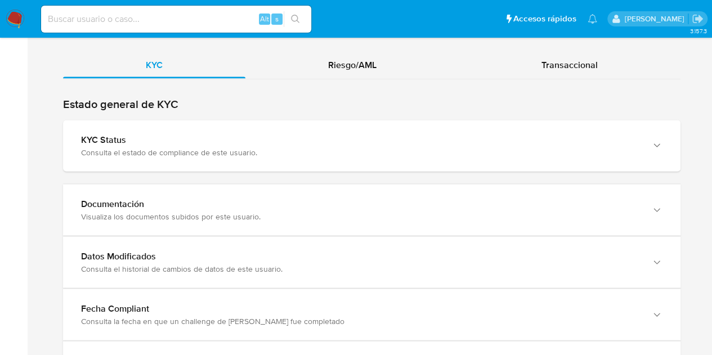
scroll to position [1100, 0]
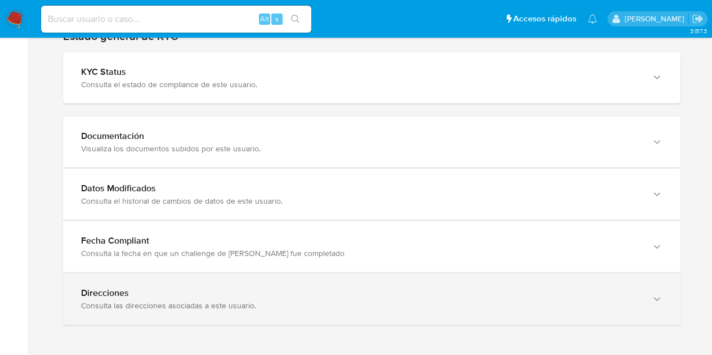
click at [656, 304] on div "button" at bounding box center [656, 299] width 14 height 23
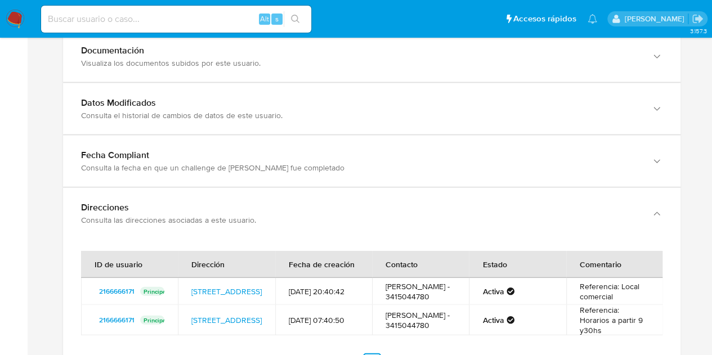
scroll to position [1209, 0]
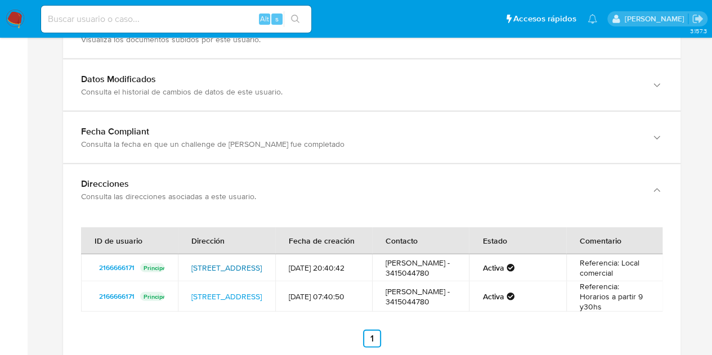
drag, startPoint x: 187, startPoint y: 256, endPoint x: 252, endPoint y: 267, distance: 65.0
click at [252, 267] on td "[STREET_ADDRESS]" at bounding box center [226, 267] width 97 height 27
click at [218, 262] on link "[STREET_ADDRESS]" at bounding box center [226, 267] width 70 height 11
click at [221, 302] on link "[STREET_ADDRESS]" at bounding box center [226, 296] width 70 height 11
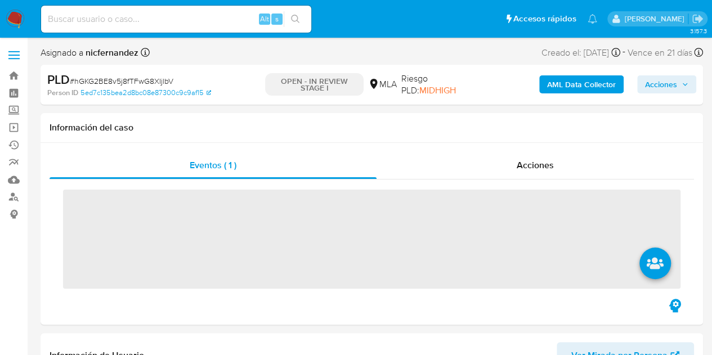
click at [667, 84] on span "Acciones" at bounding box center [661, 84] width 32 height 18
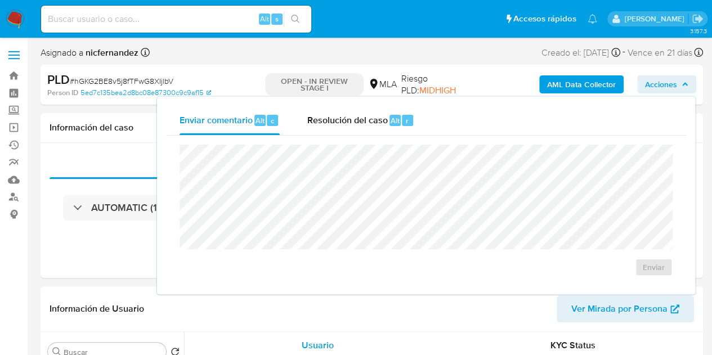
click at [348, 127] on div "Resolución del caso Alt r" at bounding box center [360, 120] width 107 height 29
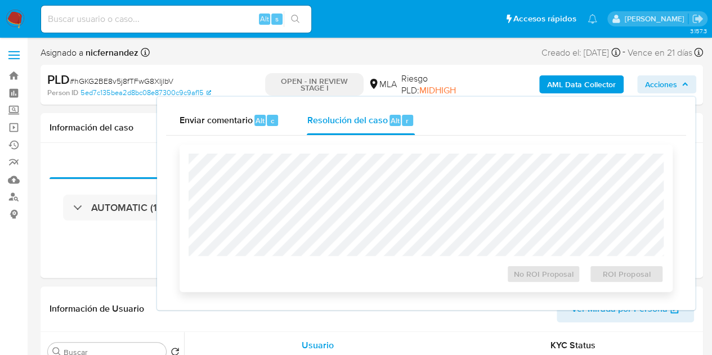
select select "10"
click at [612, 276] on span "ROI Proposal" at bounding box center [626, 274] width 59 height 16
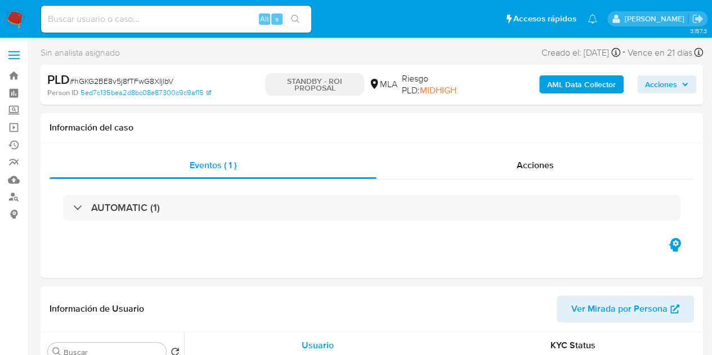
select select "10"
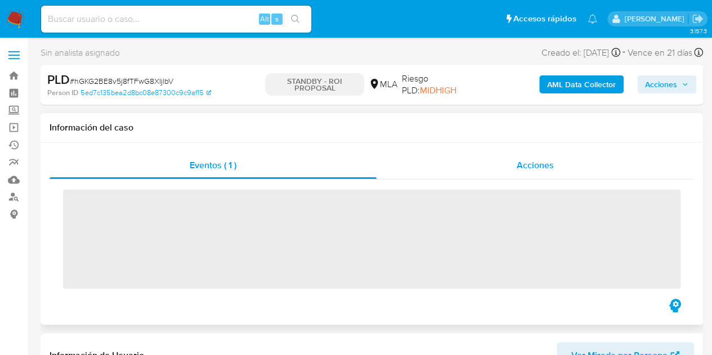
click at [515, 166] on div "Acciones" at bounding box center [534, 165] width 317 height 27
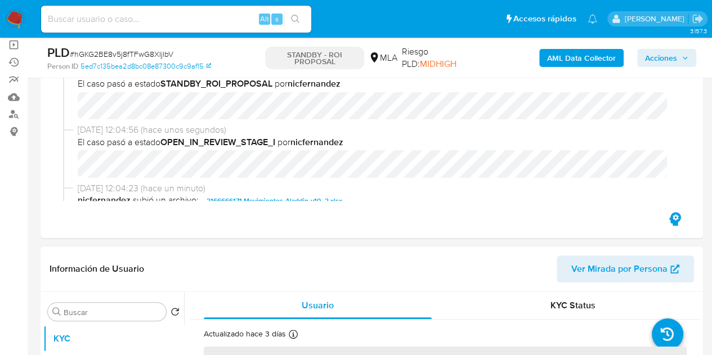
scroll to position [98, 0]
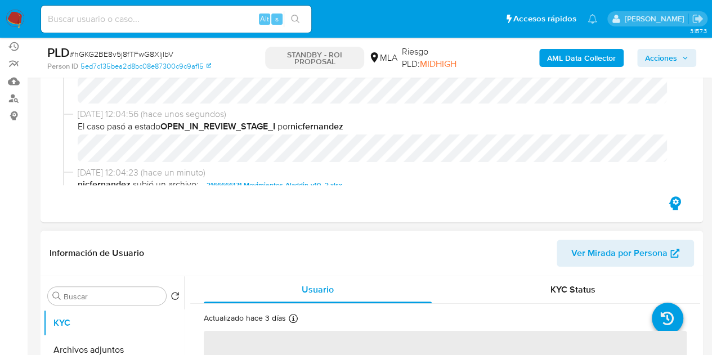
select select "10"
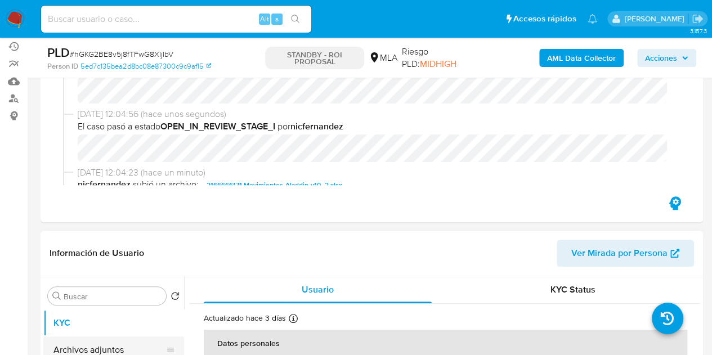
click at [91, 348] on button "Archivos adjuntos" at bounding box center [109, 349] width 132 height 27
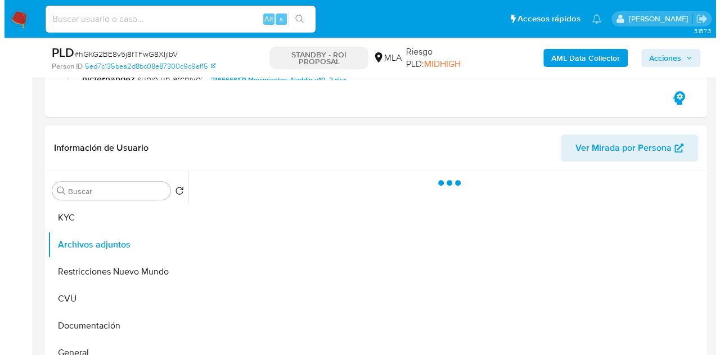
scroll to position [247, 0]
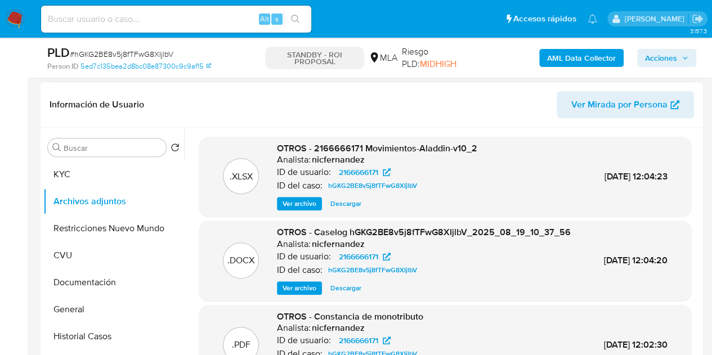
click at [294, 294] on span "Ver archivo" at bounding box center [299, 287] width 34 height 11
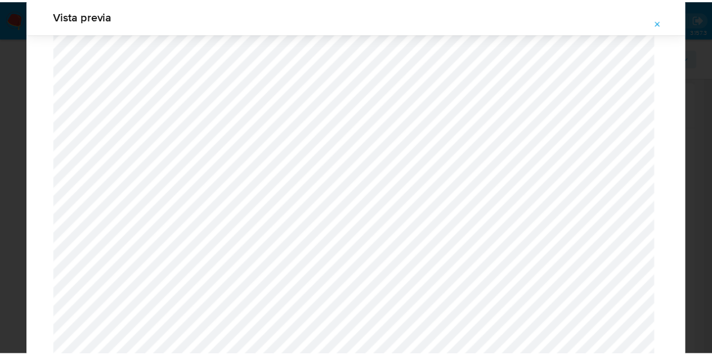
scroll to position [0, 0]
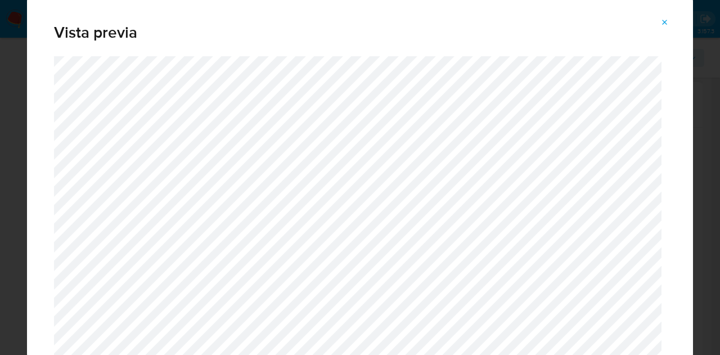
drag, startPoint x: 663, startPoint y: 20, endPoint x: 591, endPoint y: 65, distance: 85.7
click at [663, 20] on icon "Attachment preview" at bounding box center [665, 22] width 9 height 9
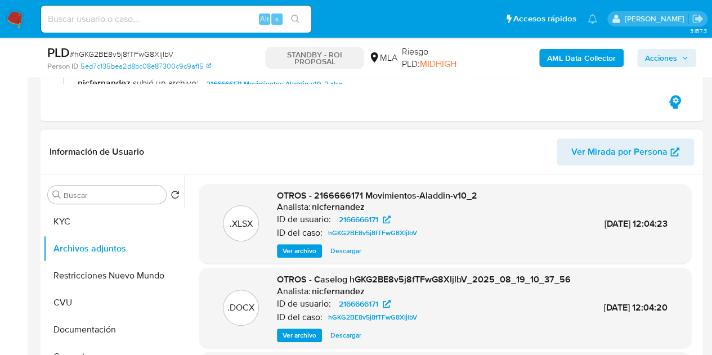
scroll to position [181, 0]
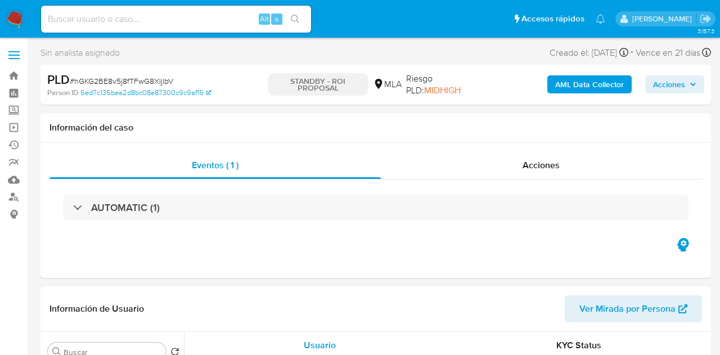
select select "10"
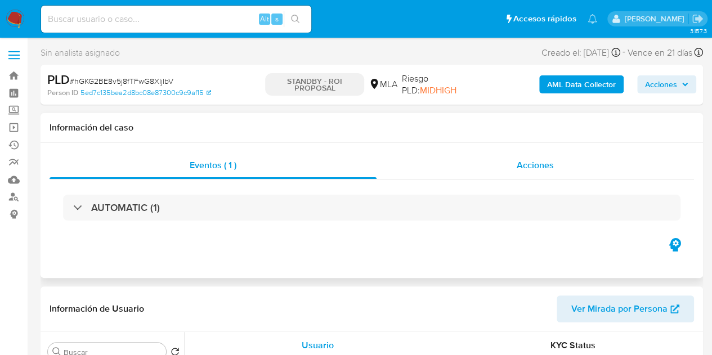
click at [545, 172] on div "Acciones" at bounding box center [534, 165] width 317 height 27
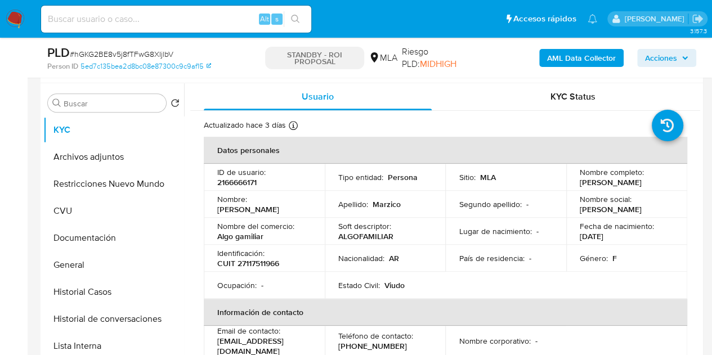
scroll to position [303, 0]
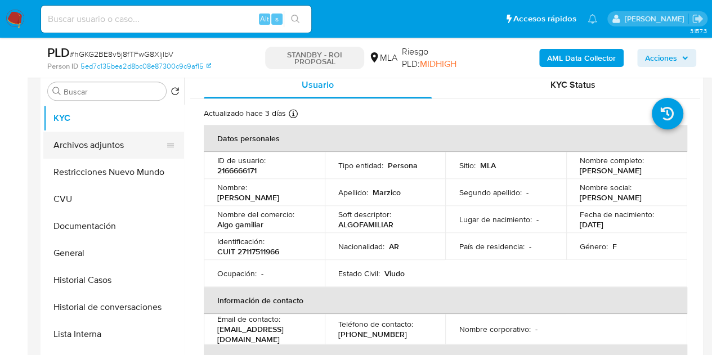
click at [69, 145] on button "Archivos adjuntos" at bounding box center [109, 145] width 132 height 27
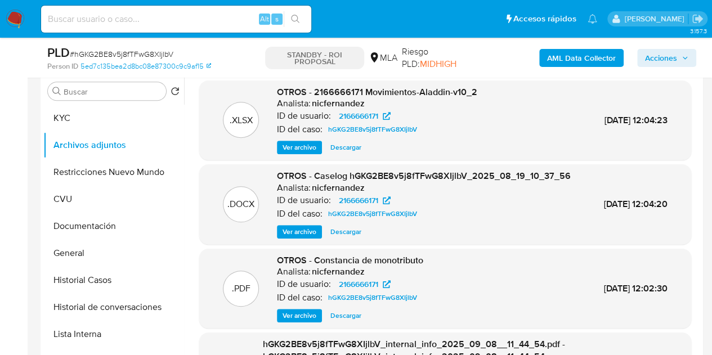
scroll to position [275, 0]
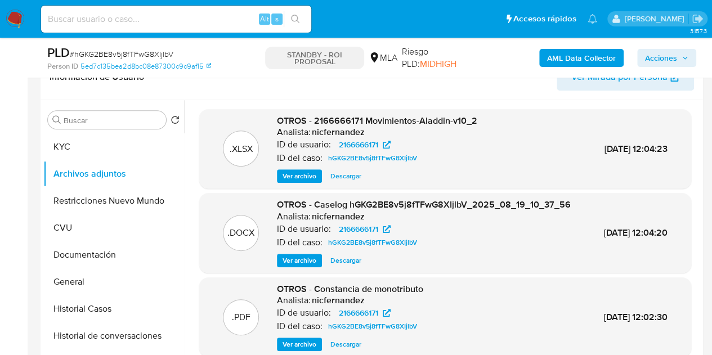
click at [288, 266] on span "Ver archivo" at bounding box center [299, 260] width 34 height 11
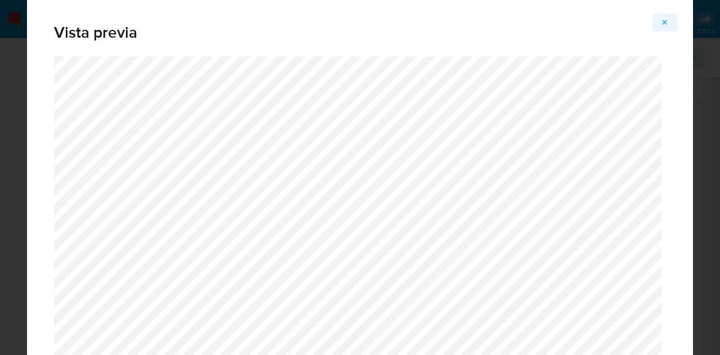
click at [670, 22] on button "Attachment preview" at bounding box center [665, 23] width 25 height 18
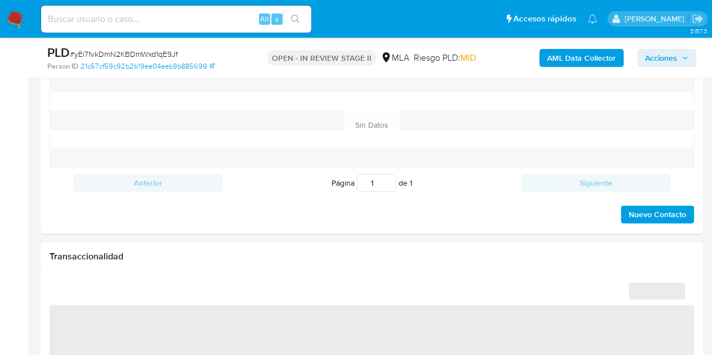
scroll to position [494, 0]
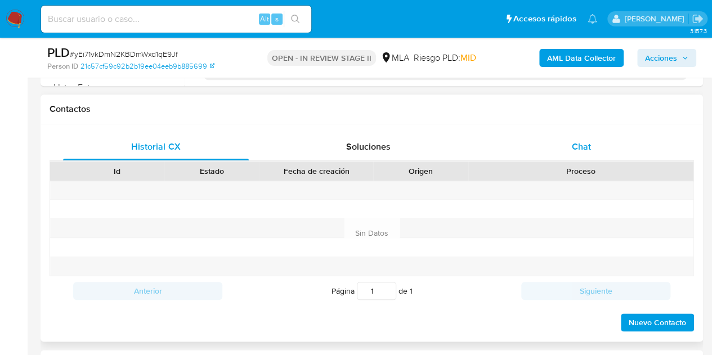
click at [596, 146] on div "Chat" at bounding box center [581, 146] width 186 height 27
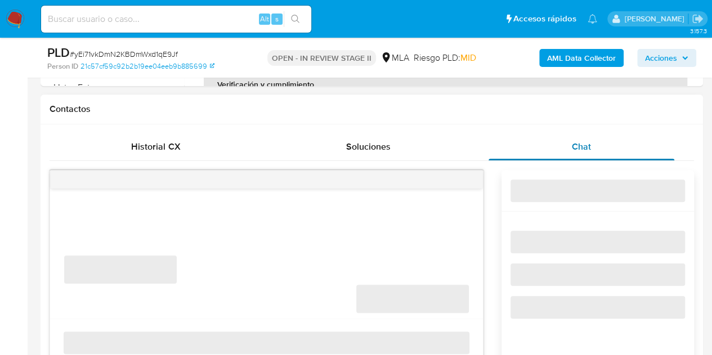
select select "10"
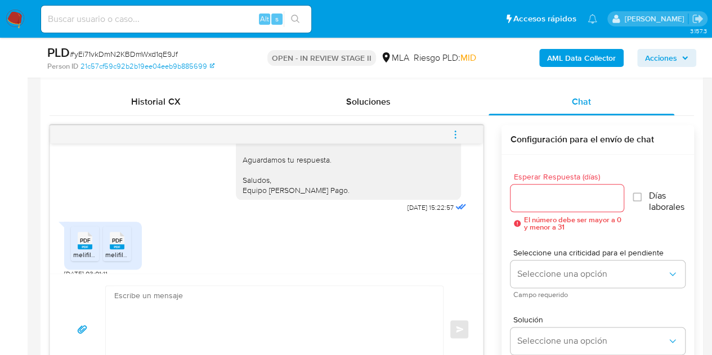
scroll to position [612, 0]
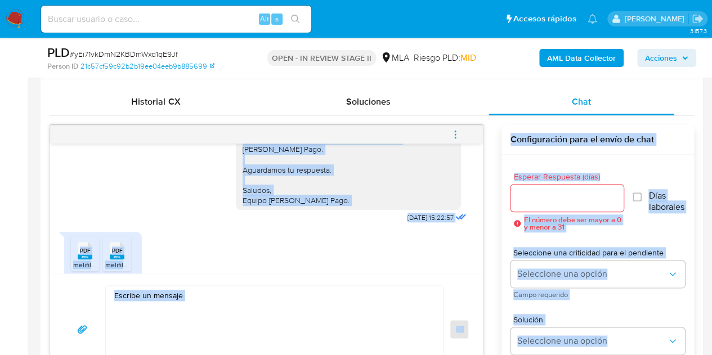
drag, startPoint x: 707, startPoint y: 119, endPoint x: 707, endPoint y: 81, distance: 37.7
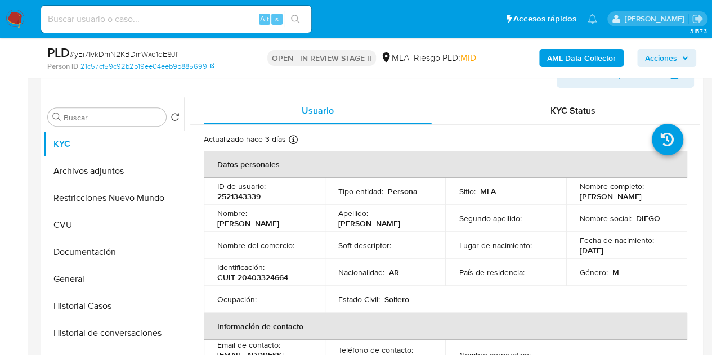
scroll to position [192, 0]
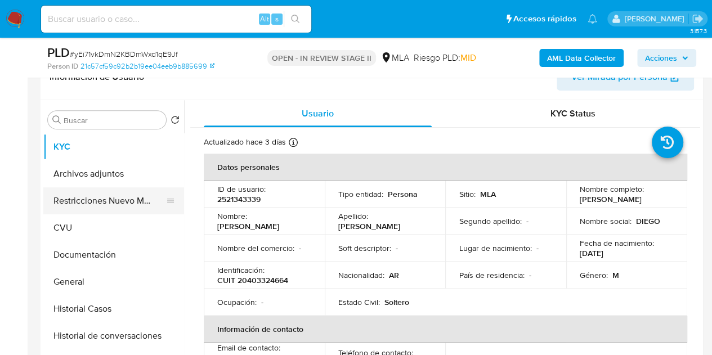
click at [91, 199] on button "Restricciones Nuevo Mundo" at bounding box center [109, 200] width 132 height 27
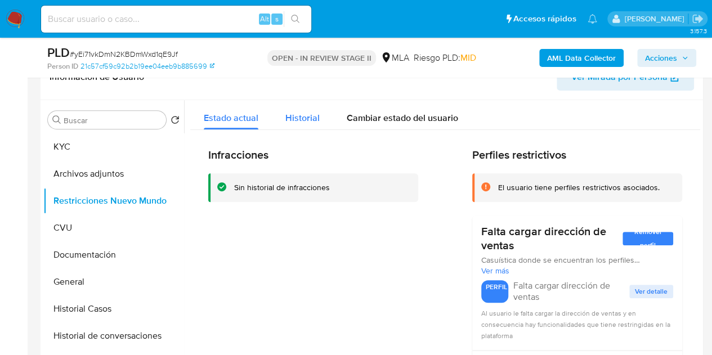
click at [303, 122] on span "Historial" at bounding box center [302, 117] width 34 height 13
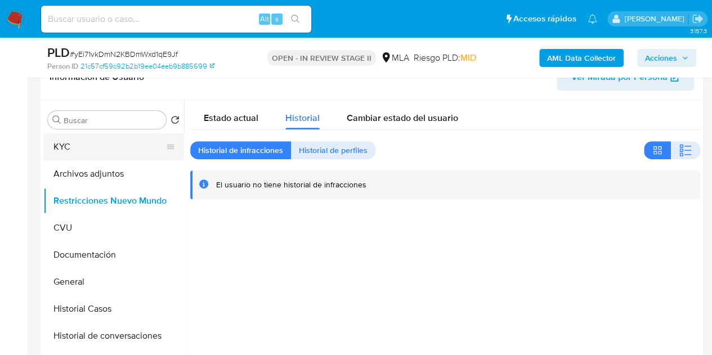
click at [99, 148] on button "KYC" at bounding box center [109, 146] width 132 height 27
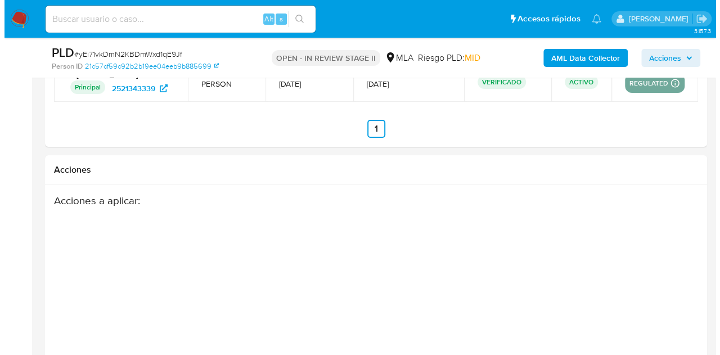
scroll to position [1987, 0]
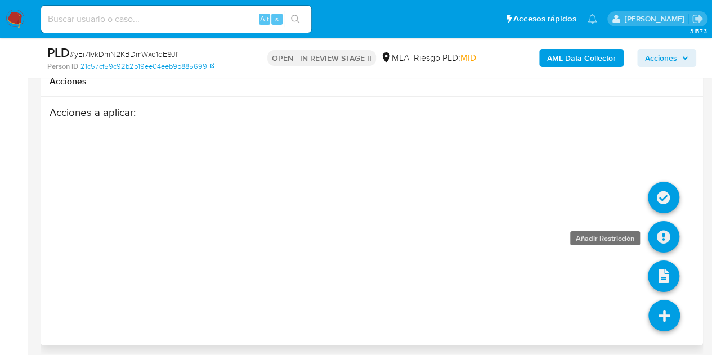
click at [663, 228] on icon at bounding box center [664, 237] width 32 height 32
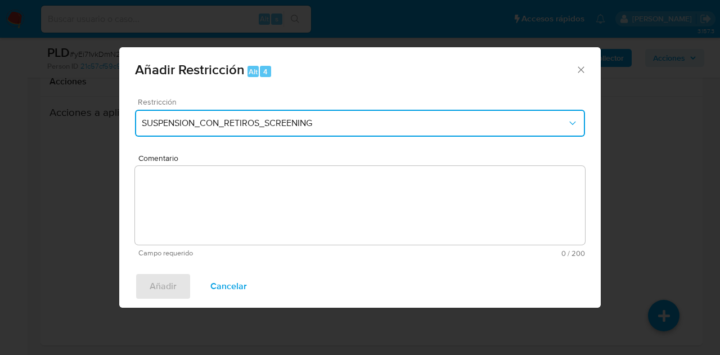
click at [299, 122] on span "SUSPENSION_CON_RETIROS_SCREENING" at bounding box center [354, 123] width 425 height 11
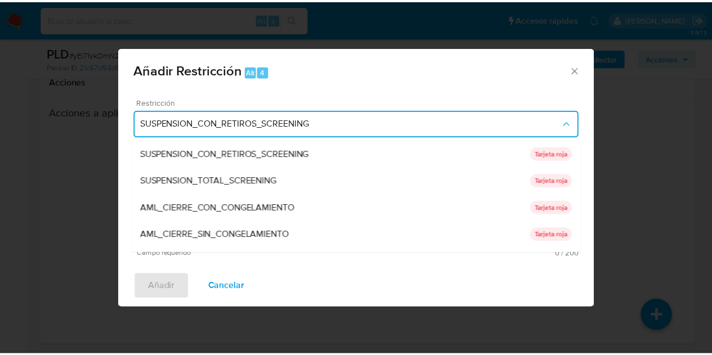
scroll to position [239, 0]
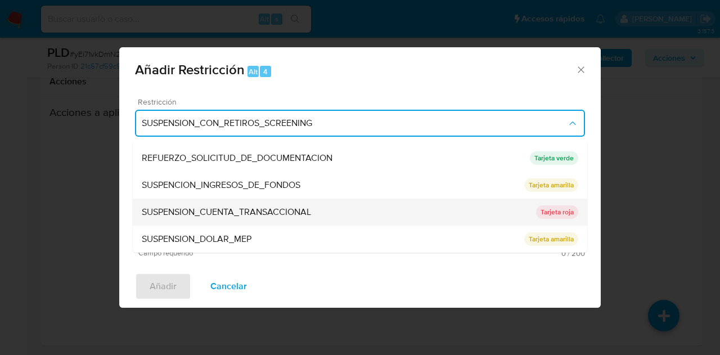
click at [320, 213] on div "SUSPENSION_CUENTA_TRANSACCIONAL" at bounding box center [339, 212] width 394 height 27
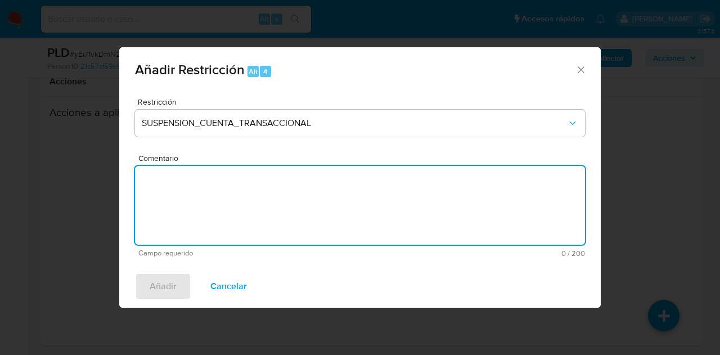
click at [320, 212] on textarea "Comentario" at bounding box center [360, 205] width 450 height 79
type textarea "AML"
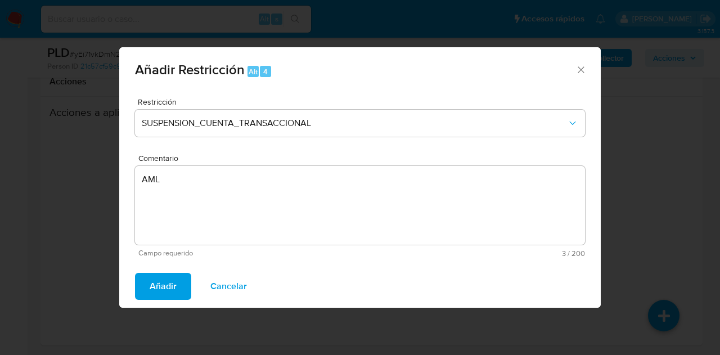
click at [168, 285] on span "Añadir" at bounding box center [163, 286] width 27 height 25
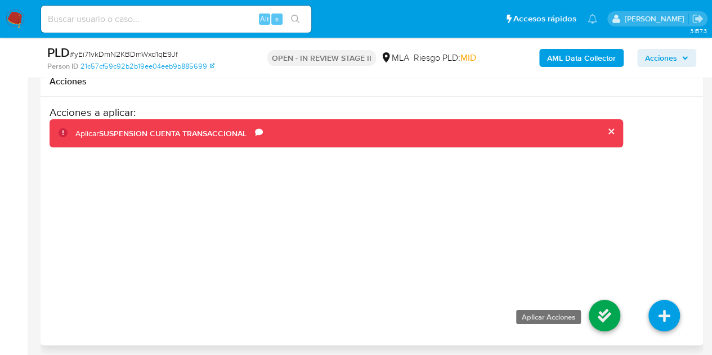
click at [599, 301] on icon at bounding box center [605, 316] width 32 height 32
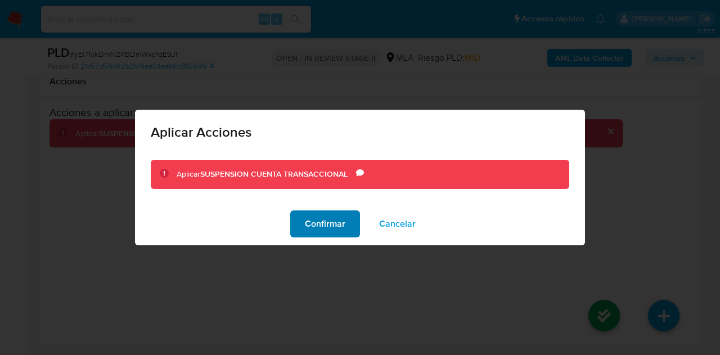
click at [304, 223] on button "Confirmar" at bounding box center [325, 223] width 70 height 27
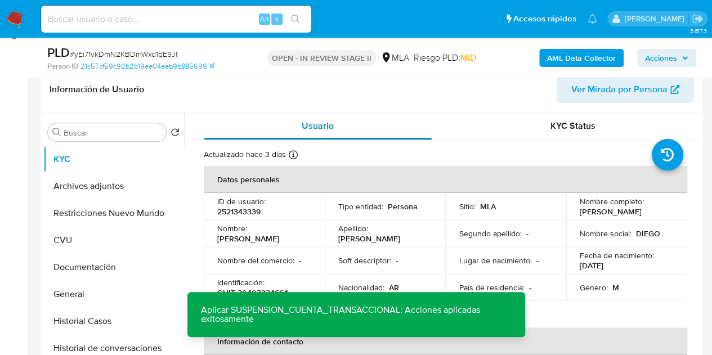
scroll to position [172, 0]
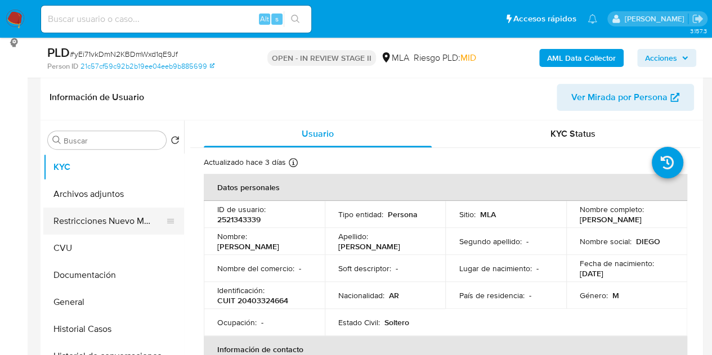
click at [88, 213] on button "Restricciones Nuevo Mundo" at bounding box center [109, 221] width 132 height 27
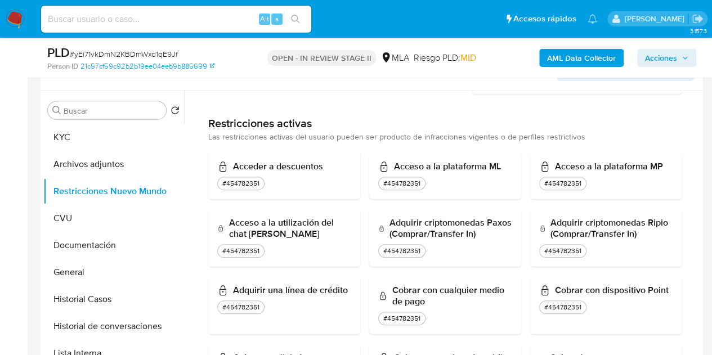
scroll to position [0, 0]
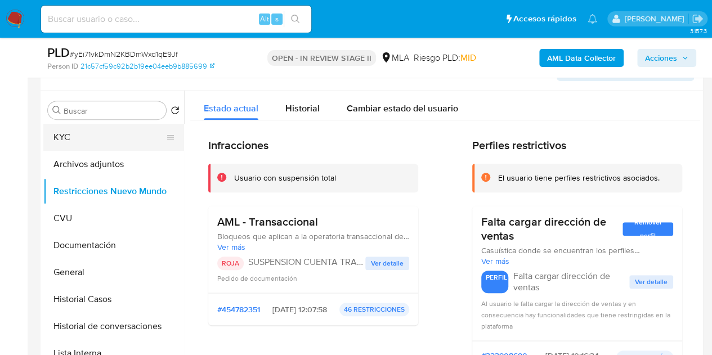
click at [93, 142] on button "KYC" at bounding box center [109, 137] width 132 height 27
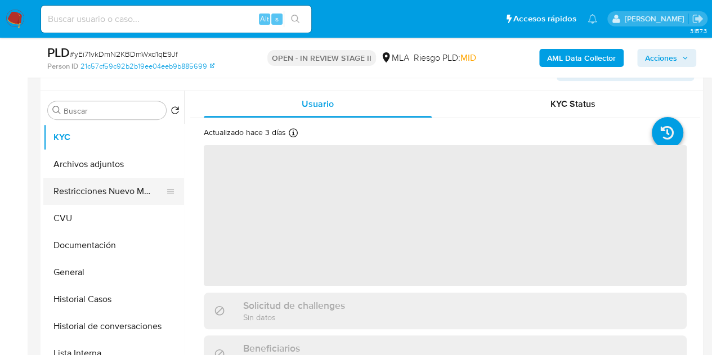
click at [105, 185] on button "Restricciones Nuevo Mundo" at bounding box center [109, 191] width 132 height 27
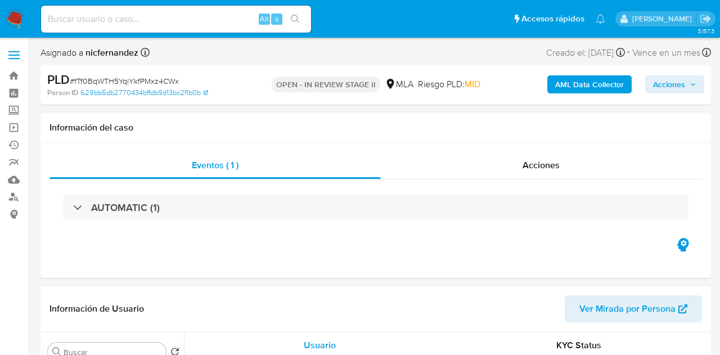
select select "10"
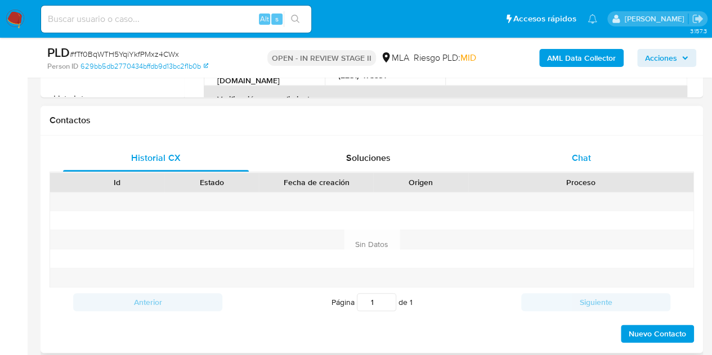
click at [621, 158] on div "Chat" at bounding box center [581, 158] width 186 height 27
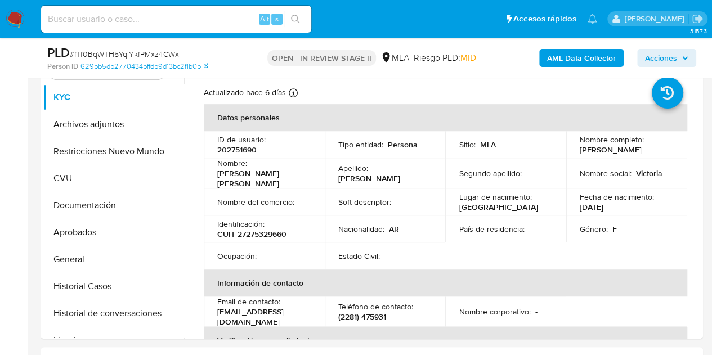
scroll to position [155, 0]
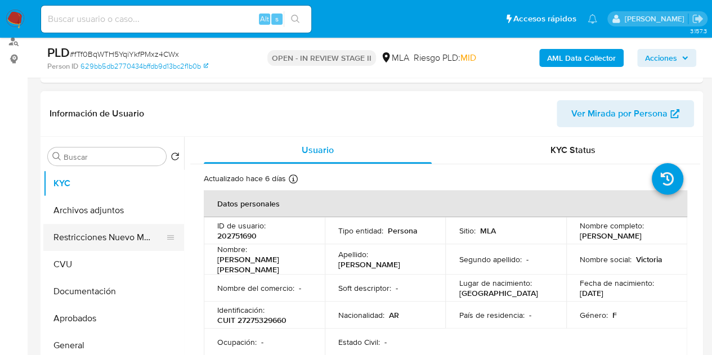
click at [77, 244] on button "Restricciones Nuevo Mundo" at bounding box center [109, 237] width 132 height 27
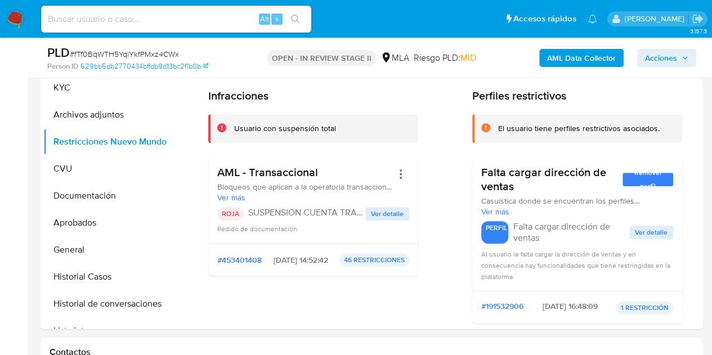
scroll to position [189, 0]
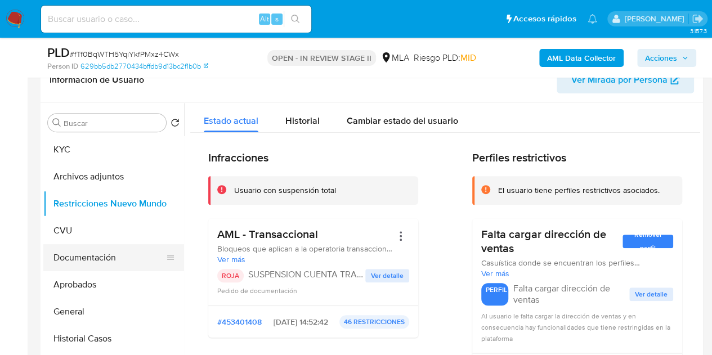
click at [57, 248] on button "Documentación" at bounding box center [109, 257] width 132 height 27
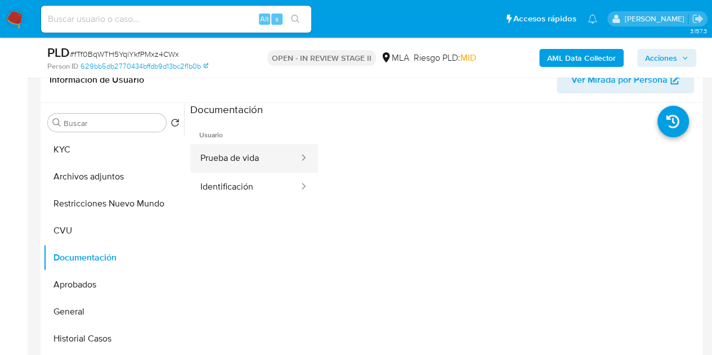
click at [239, 157] on button "Prueba de vida" at bounding box center [245, 158] width 110 height 29
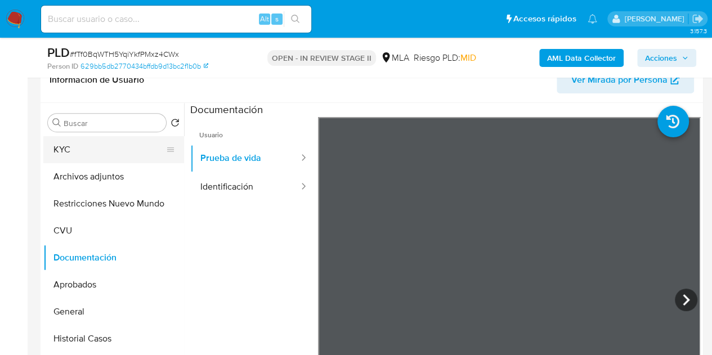
drag, startPoint x: 109, startPoint y: 151, endPoint x: 158, endPoint y: 161, distance: 49.3
click at [109, 151] on button "KYC" at bounding box center [109, 149] width 132 height 27
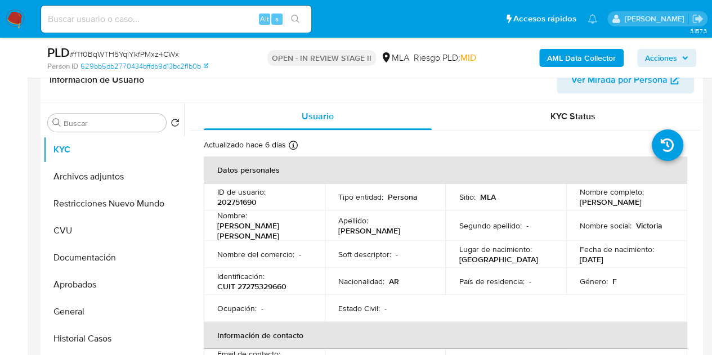
click at [234, 201] on p "202751690" at bounding box center [236, 202] width 39 height 10
copy p "202751690"
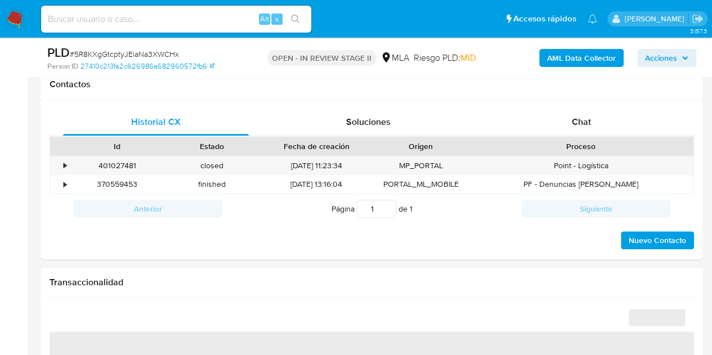
select select "10"
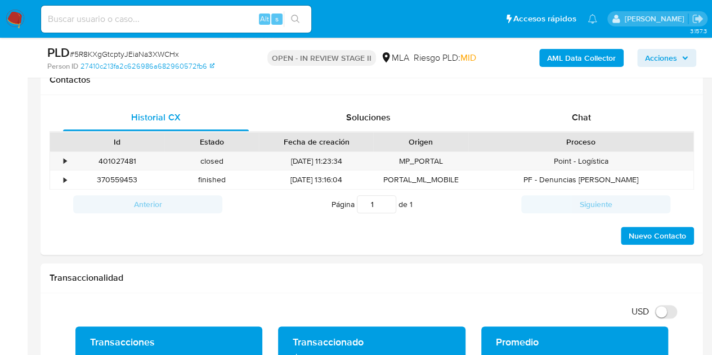
scroll to position [475, 0]
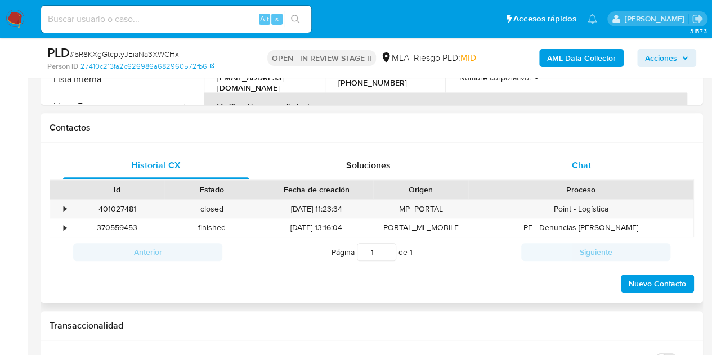
click at [584, 167] on span "Chat" at bounding box center [581, 165] width 19 height 13
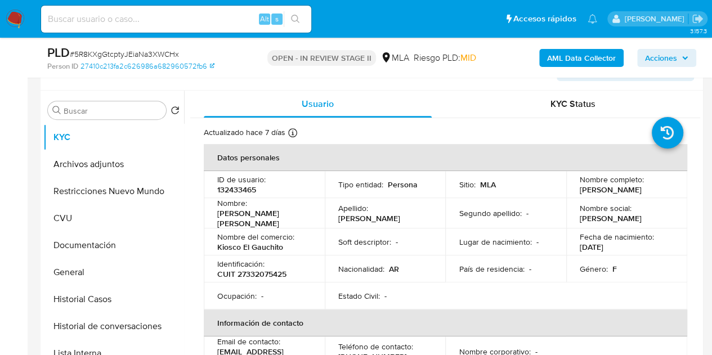
scroll to position [231, 0]
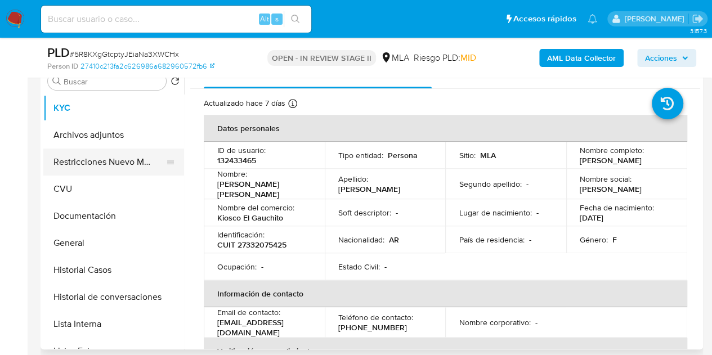
click at [77, 168] on button "Restricciones Nuevo Mundo" at bounding box center [109, 162] width 132 height 27
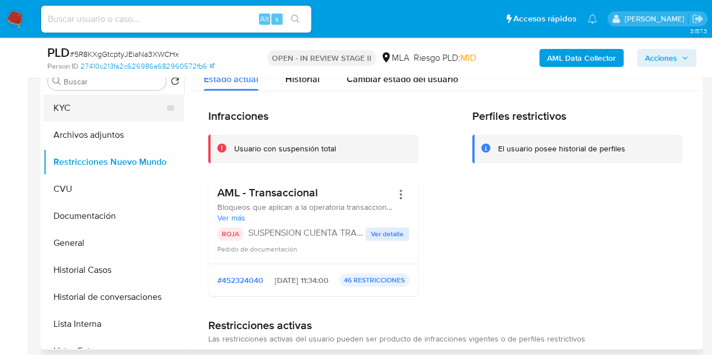
click at [109, 111] on button "KYC" at bounding box center [109, 108] width 132 height 27
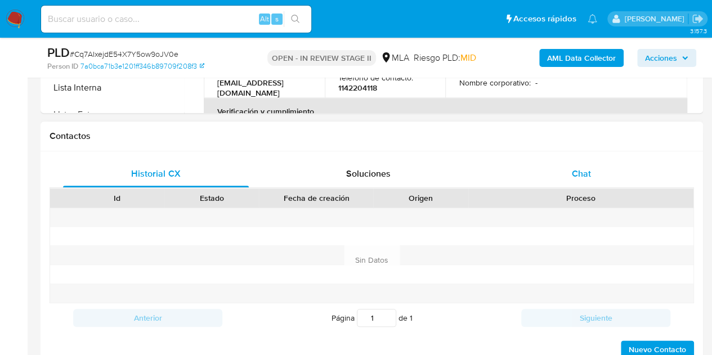
click at [581, 172] on span "Chat" at bounding box center [581, 173] width 19 height 13
select select "10"
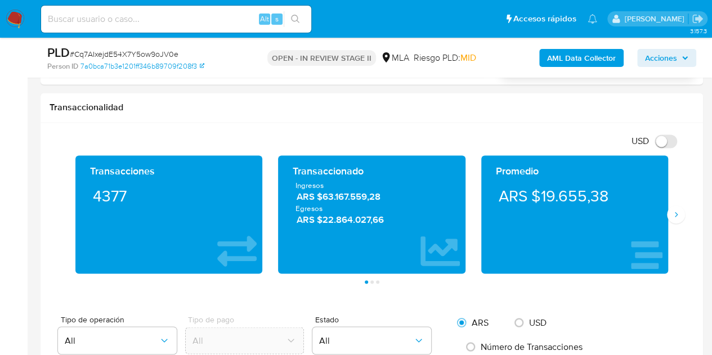
scroll to position [857, 0]
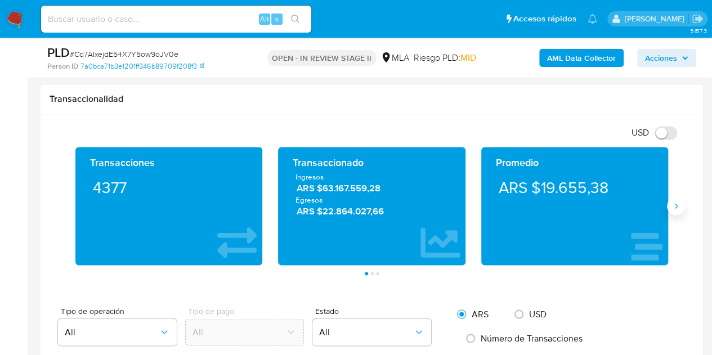
click at [678, 203] on icon "Siguiente" at bounding box center [675, 205] width 9 height 9
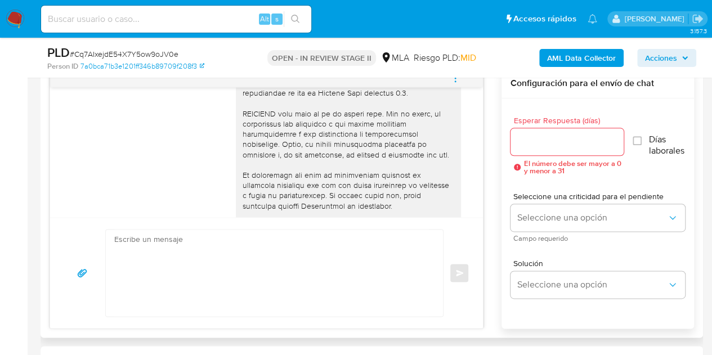
scroll to position [1535, 0]
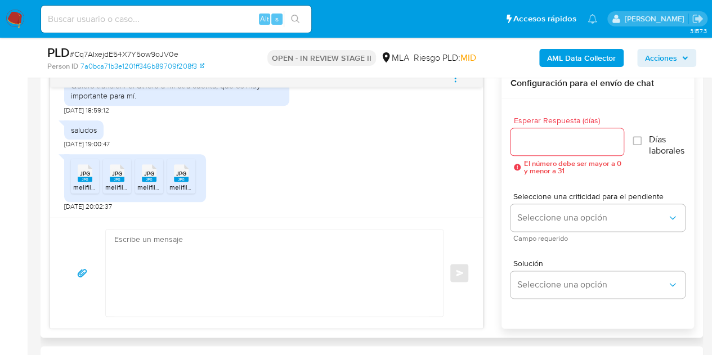
click at [77, 179] on div "JPG JPG" at bounding box center [85, 172] width 24 height 22
click at [120, 181] on rect at bounding box center [117, 179] width 15 height 5
click at [155, 181] on icon "JPG" at bounding box center [149, 173] width 15 height 20
click at [181, 177] on rect at bounding box center [181, 179] width 15 height 5
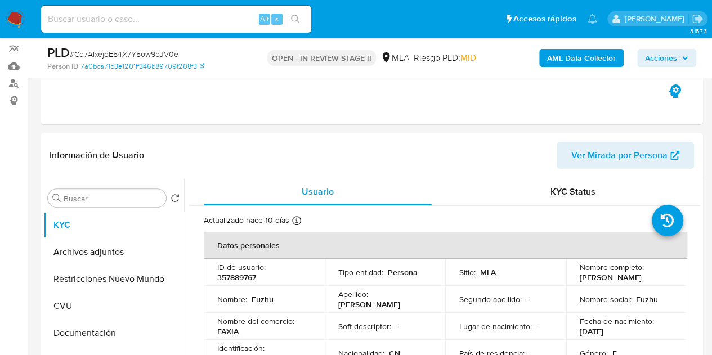
scroll to position [92, 0]
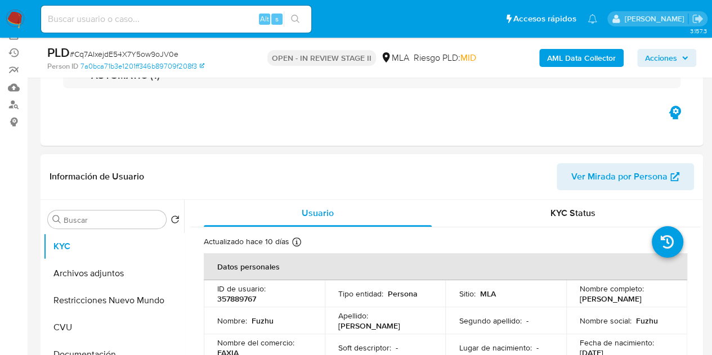
click at [611, 169] on span "Ver Mirada por Persona" at bounding box center [619, 176] width 96 height 27
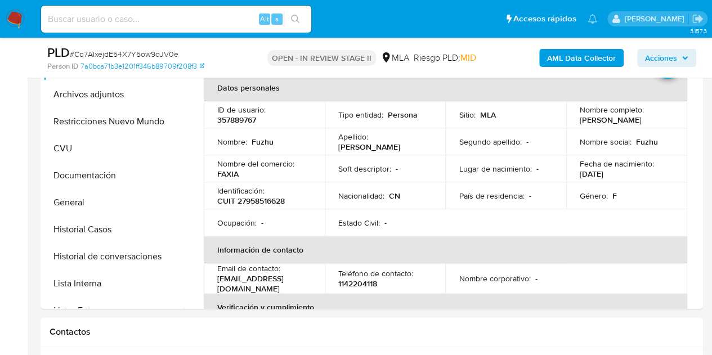
scroll to position [268, 0]
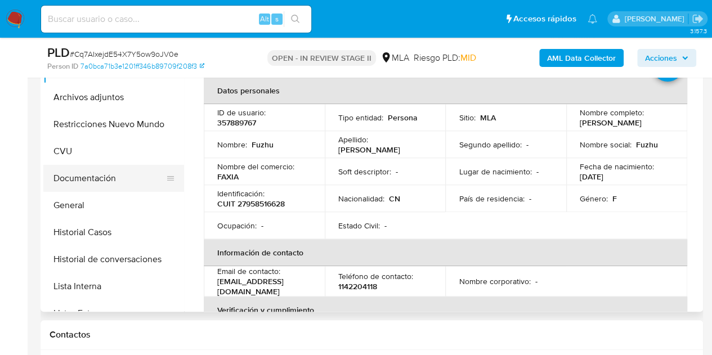
click at [85, 186] on button "Documentación" at bounding box center [109, 178] width 132 height 27
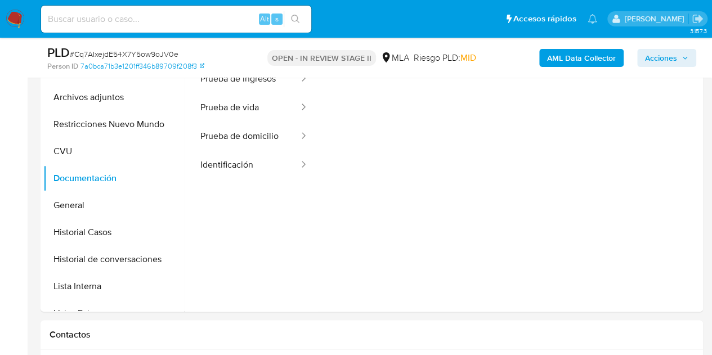
scroll to position [235, 0]
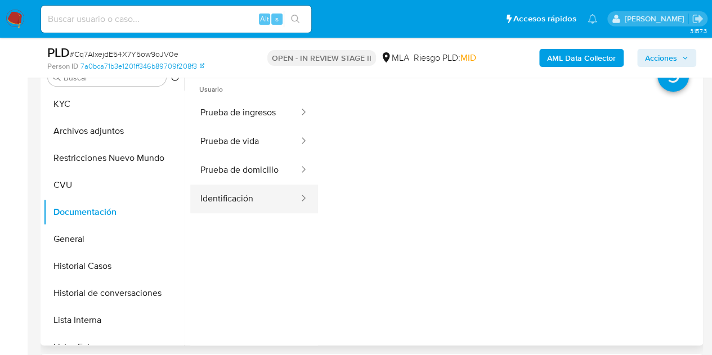
click at [258, 200] on button "Identificación" at bounding box center [245, 199] width 110 height 29
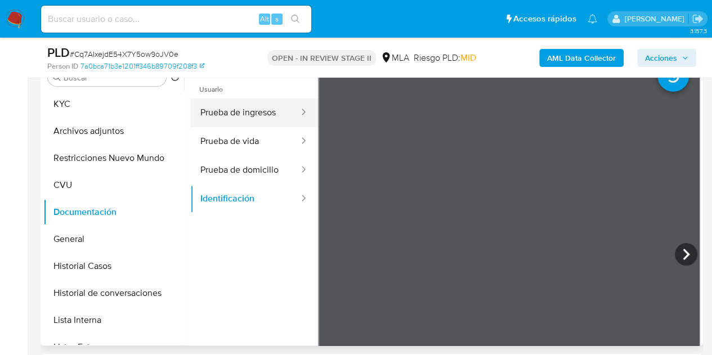
click at [248, 114] on button "Prueba de ingresos" at bounding box center [245, 112] width 110 height 29
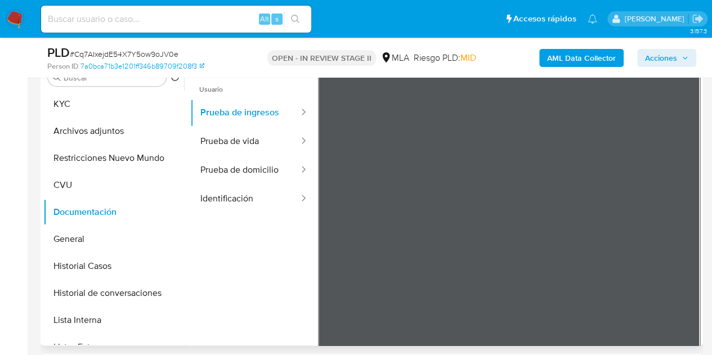
click at [695, 321] on div at bounding box center [509, 255] width 383 height 369
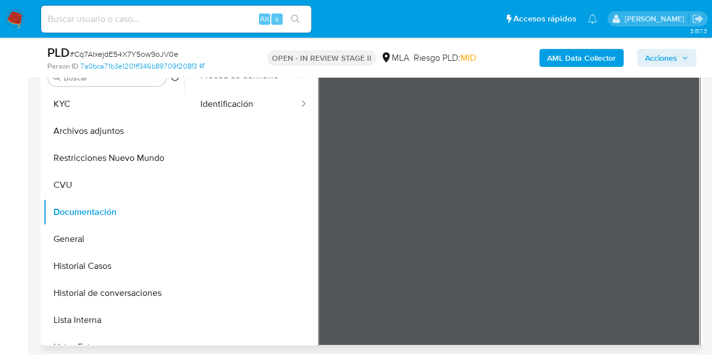
click at [545, 245] on div at bounding box center [509, 161] width 383 height 369
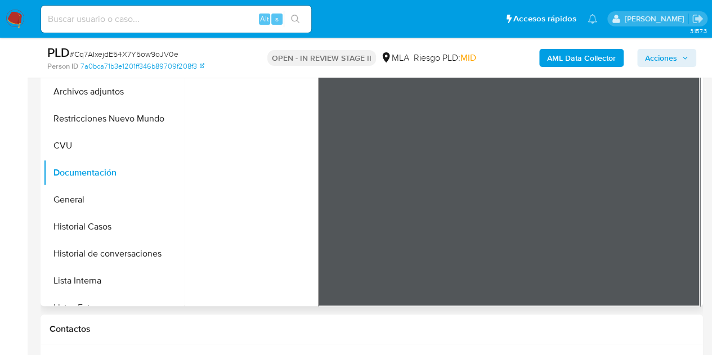
scroll to position [0, 0]
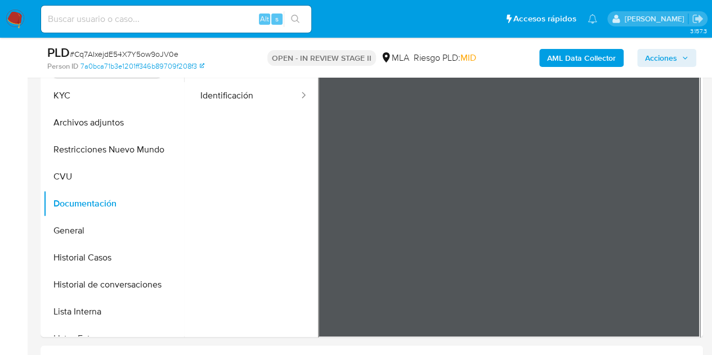
scroll to position [221, 0]
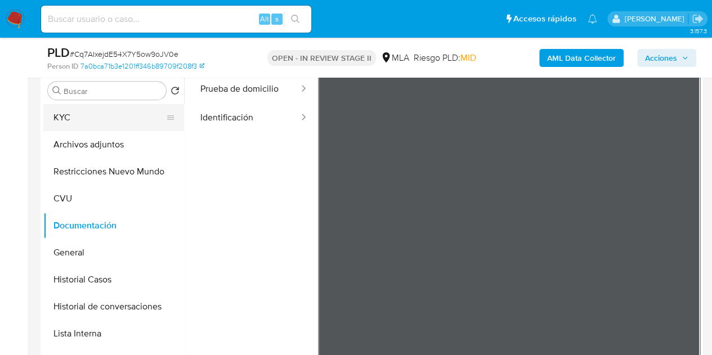
click at [75, 122] on button "KYC" at bounding box center [109, 117] width 132 height 27
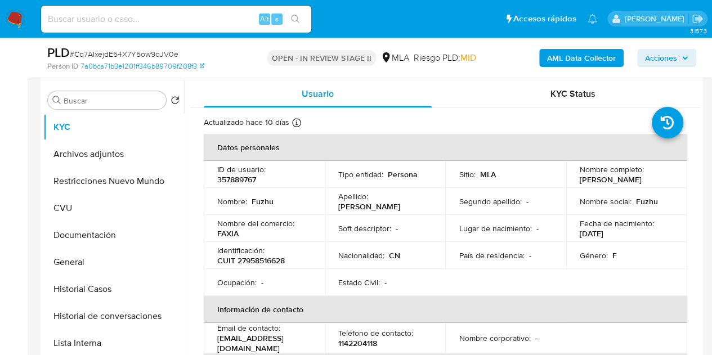
scroll to position [179, 0]
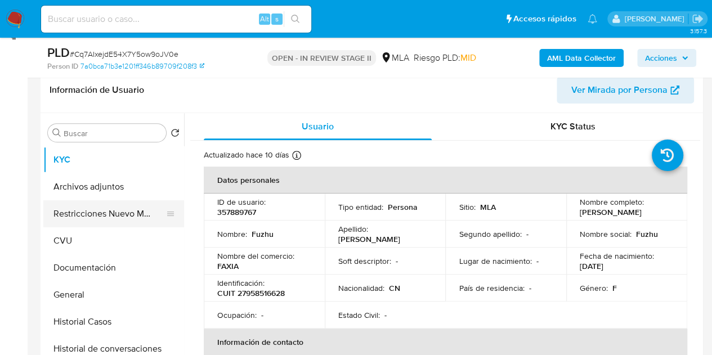
click at [80, 213] on button "Restricciones Nuevo Mundo" at bounding box center [109, 213] width 132 height 27
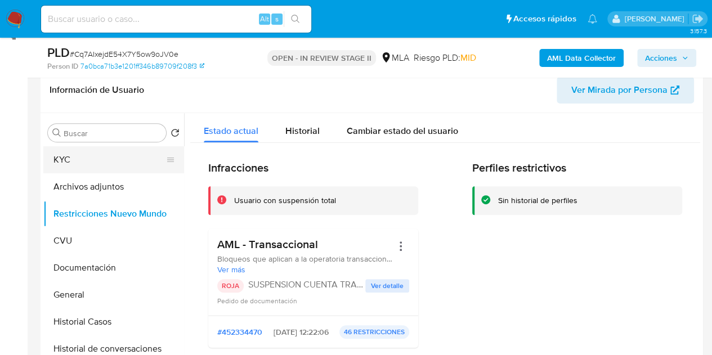
click at [79, 169] on button "KYC" at bounding box center [109, 159] width 132 height 27
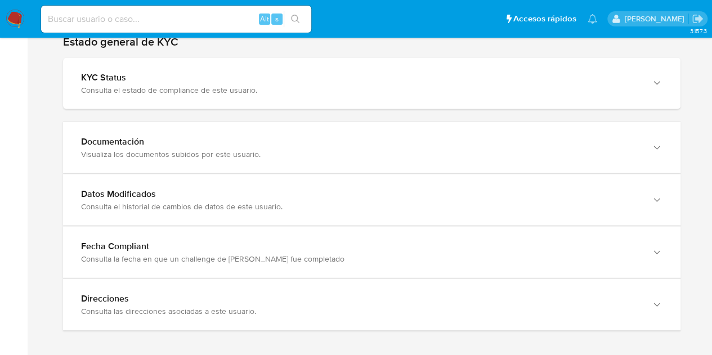
scroll to position [1100, 0]
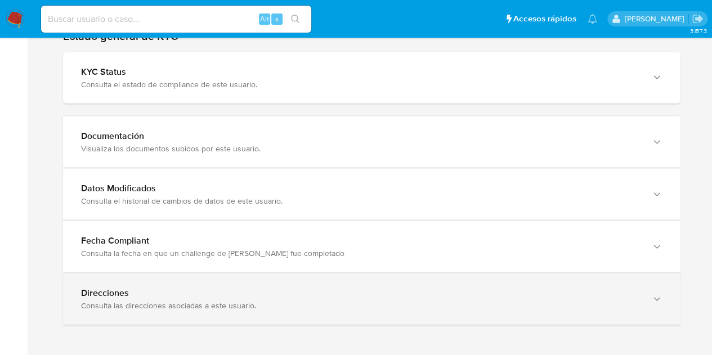
click at [648, 285] on div "Direcciones Consulta las direcciones asociadas a este usuario." at bounding box center [371, 298] width 617 height 51
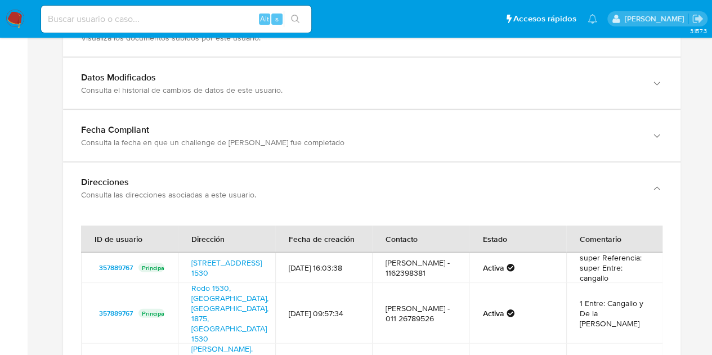
scroll to position [1313, 0]
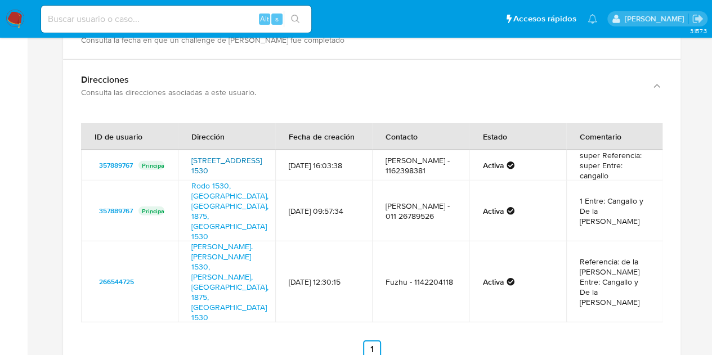
click at [227, 156] on link "[STREET_ADDRESS] 1530" at bounding box center [226, 165] width 70 height 21
click at [227, 190] on link "Rodo 1530, [GEOGRAPHIC_DATA], [GEOGRAPHIC_DATA], 1875, [GEOGRAPHIC_DATA] 1530" at bounding box center [229, 211] width 77 height 62
click at [204, 241] on link "[PERSON_NAME].[PERSON_NAME] 1530, [PERSON_NAME], [GEOGRAPHIC_DATA], 1875, [GEOG…" at bounding box center [229, 282] width 77 height 82
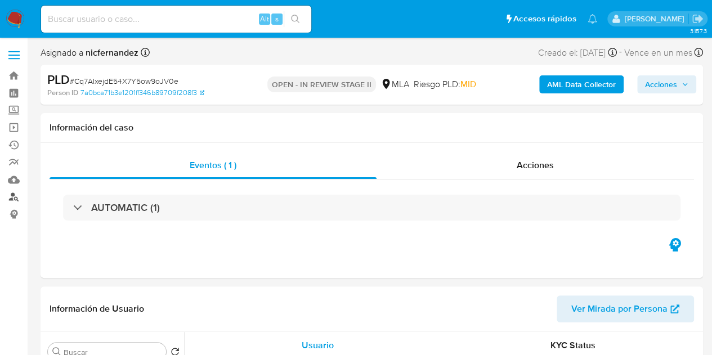
click at [14, 200] on link "Buscador de personas" at bounding box center [67, 197] width 134 height 17
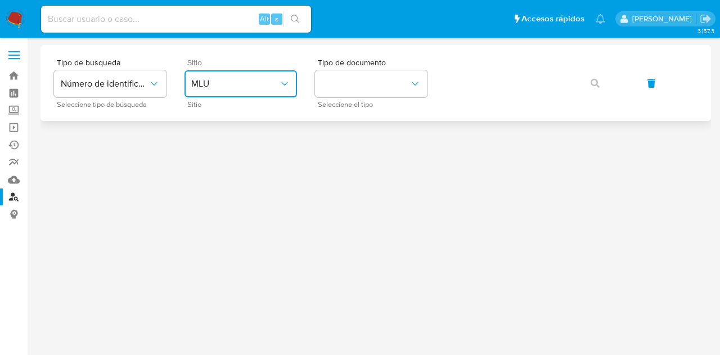
click at [237, 78] on span "MLU" at bounding box center [235, 83] width 88 height 11
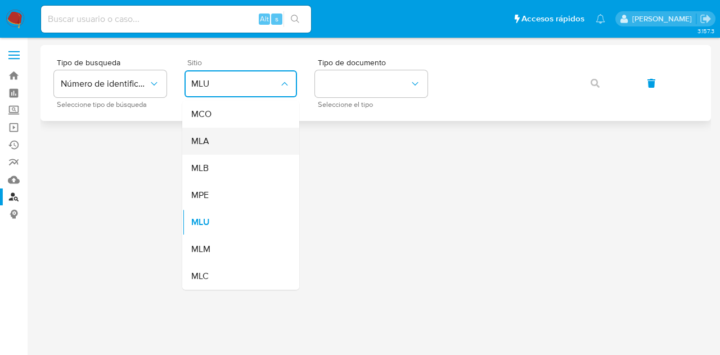
click at [242, 147] on div "MLA" at bounding box center [237, 141] width 92 height 27
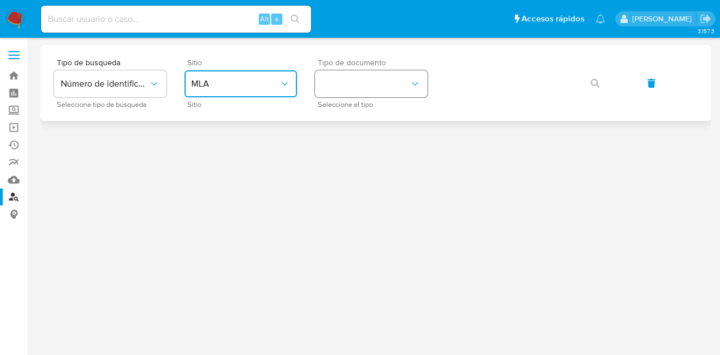
click at [348, 96] on button "identificationType" at bounding box center [371, 83] width 113 height 27
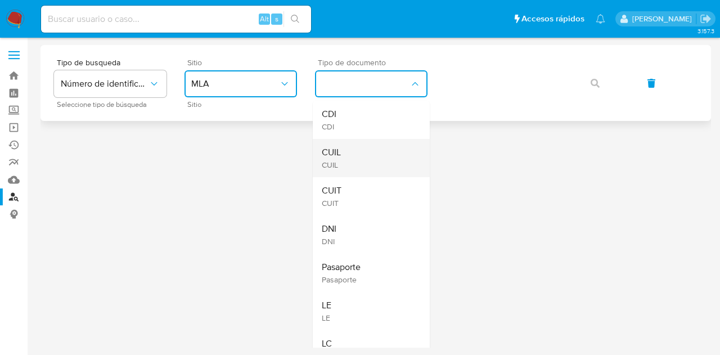
click at [355, 146] on div "CUIL CUIL" at bounding box center [368, 158] width 92 height 38
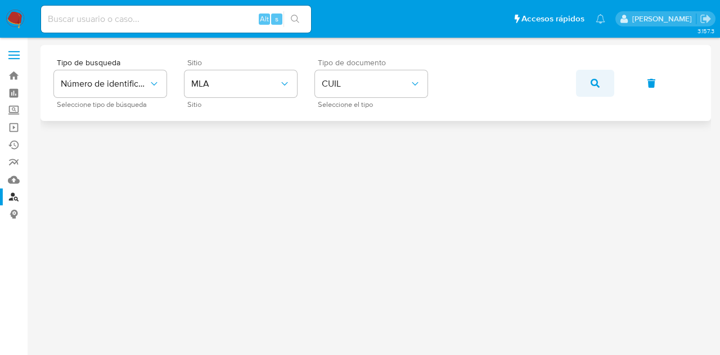
click at [590, 78] on button "button" at bounding box center [595, 83] width 38 height 27
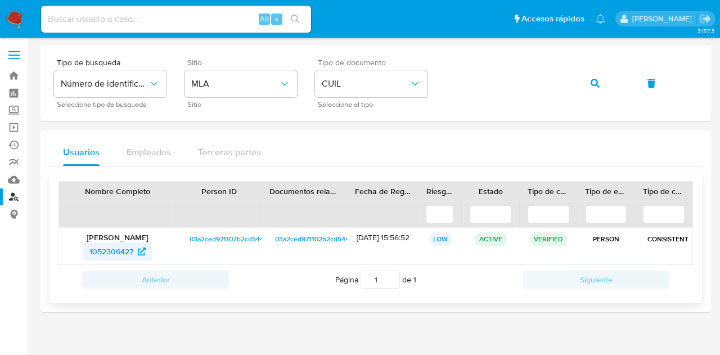
click at [113, 256] on span "1052306427" at bounding box center [111, 252] width 44 height 18
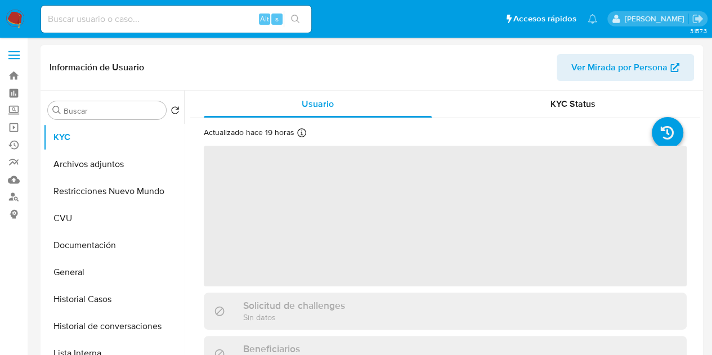
click at [604, 68] on span "Ver Mirada por Persona" at bounding box center [619, 67] width 96 height 27
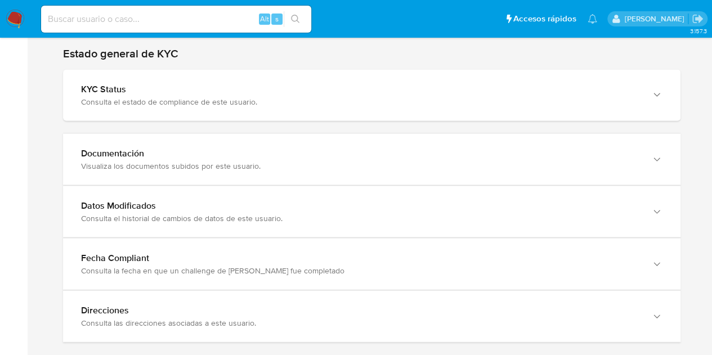
scroll to position [1100, 0]
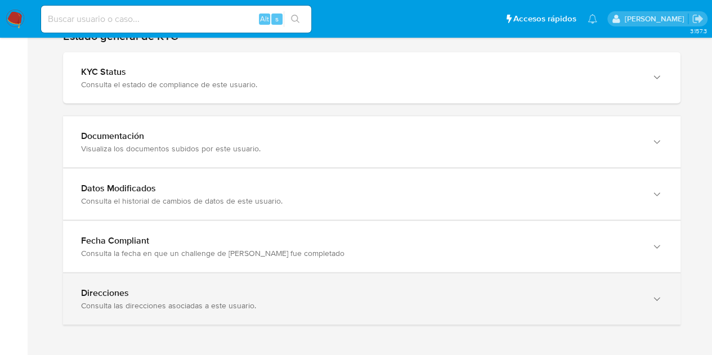
click at [640, 276] on div "Direcciones Consulta las direcciones asociadas a este usuario." at bounding box center [371, 298] width 617 height 51
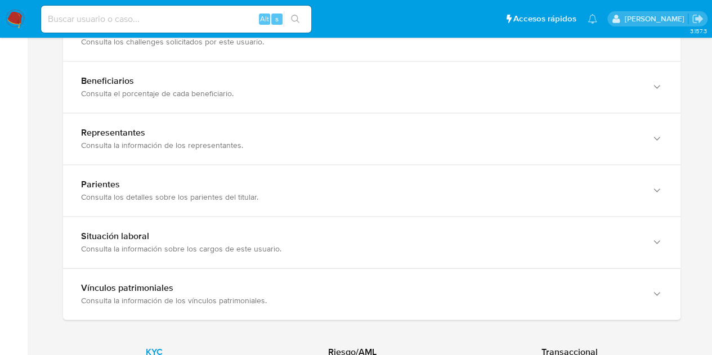
scroll to position [1000, 0]
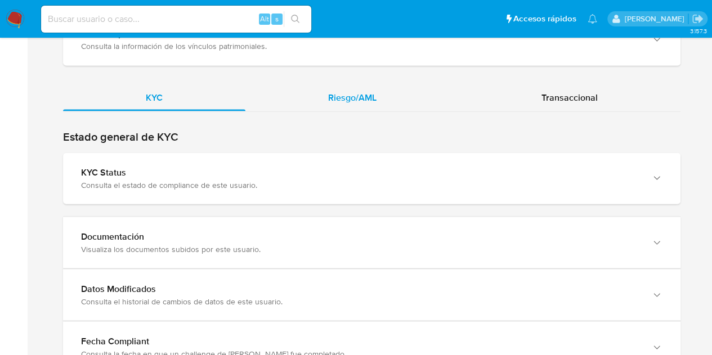
click at [370, 92] on span "Riesgo/AML" at bounding box center [352, 97] width 48 height 13
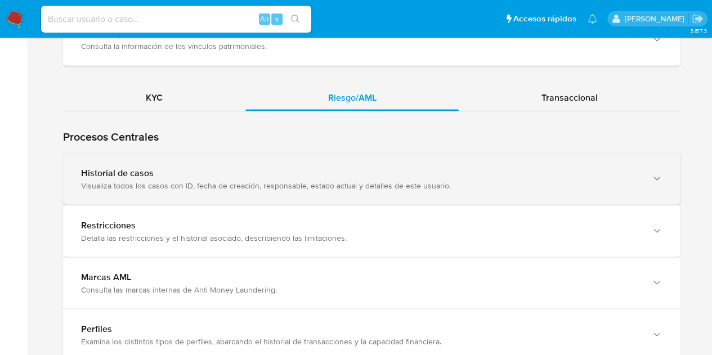
click at [243, 181] on div "Visualiza todos los casos con ID, fecha de creación, responsable, estado actual…" at bounding box center [360, 185] width 559 height 10
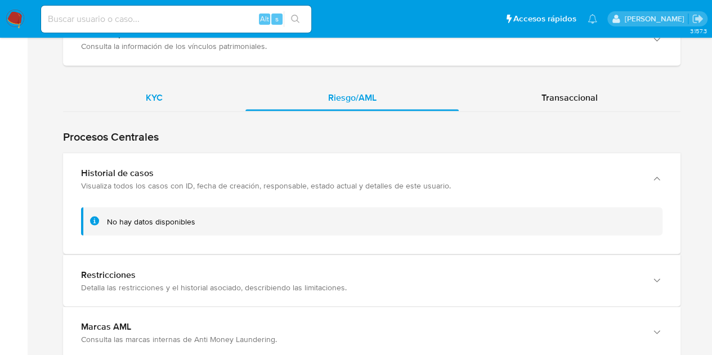
click at [179, 103] on div "KYC" at bounding box center [154, 97] width 182 height 27
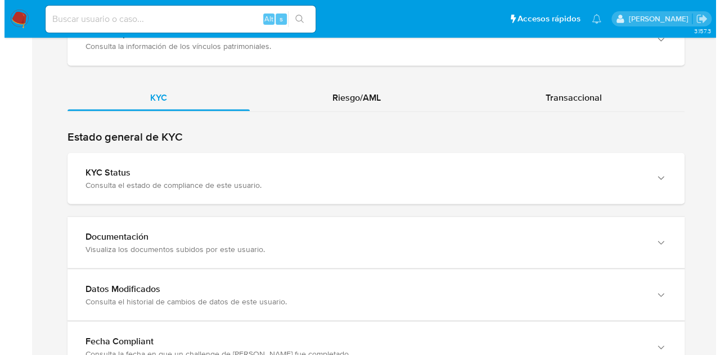
scroll to position [1100, 0]
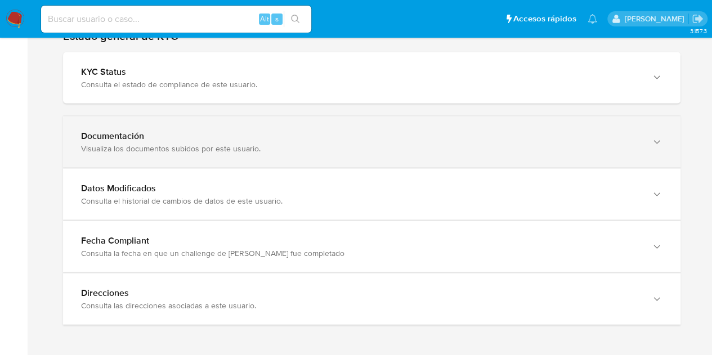
click at [421, 146] on div "Visualiza los documentos subidos por este usuario." at bounding box center [360, 148] width 559 height 10
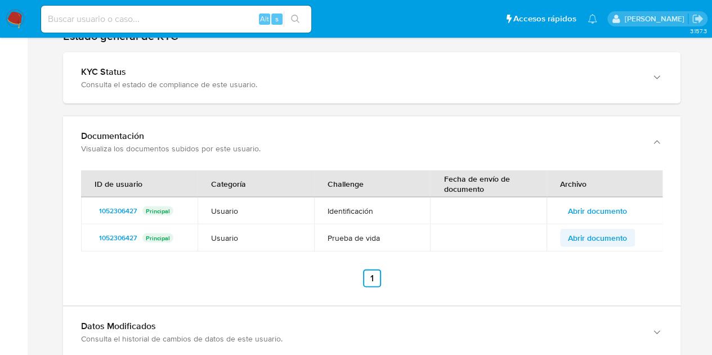
click at [581, 237] on span "Abrir documento" at bounding box center [597, 238] width 59 height 16
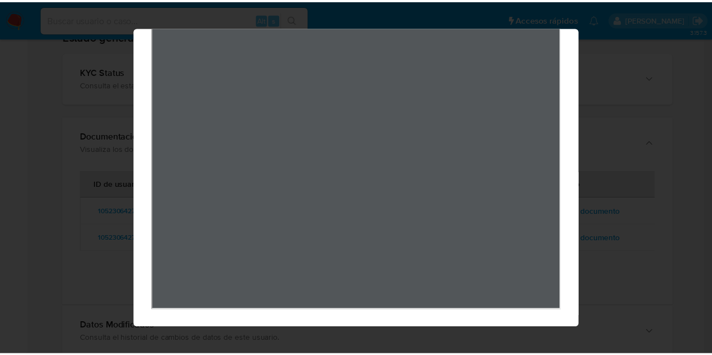
scroll to position [0, 0]
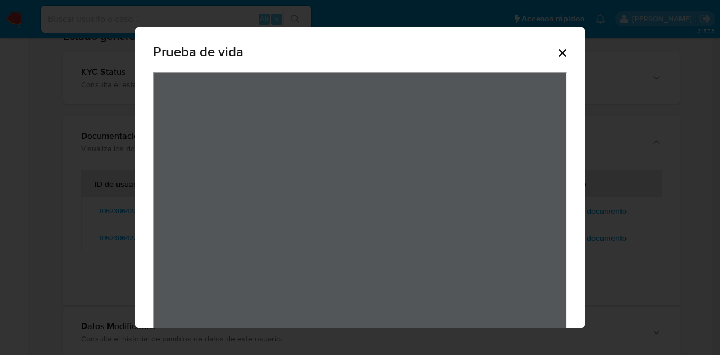
click at [556, 53] on icon "Cerrar" at bounding box center [563, 53] width 14 height 14
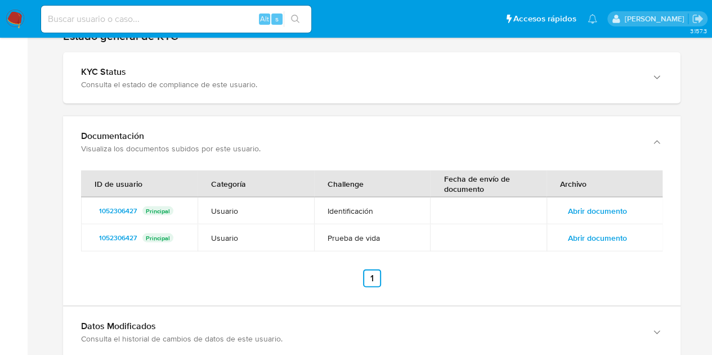
click at [585, 212] on span "Abrir documento" at bounding box center [597, 211] width 59 height 16
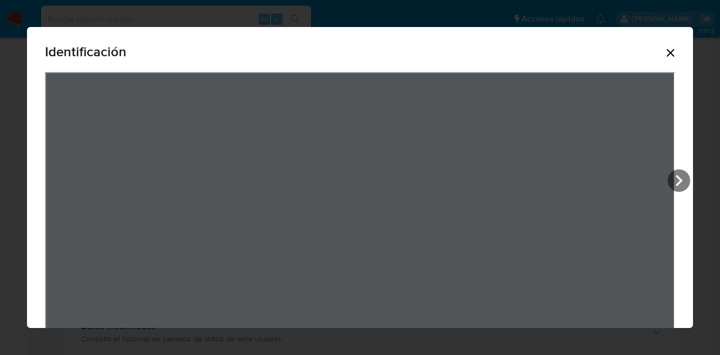
click at [664, 46] on icon "Cerrar" at bounding box center [671, 53] width 14 height 14
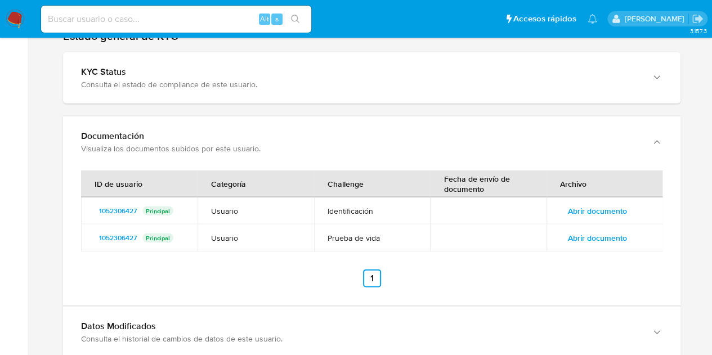
drag, startPoint x: 708, startPoint y: 268, endPoint x: 699, endPoint y: 137, distance: 131.4
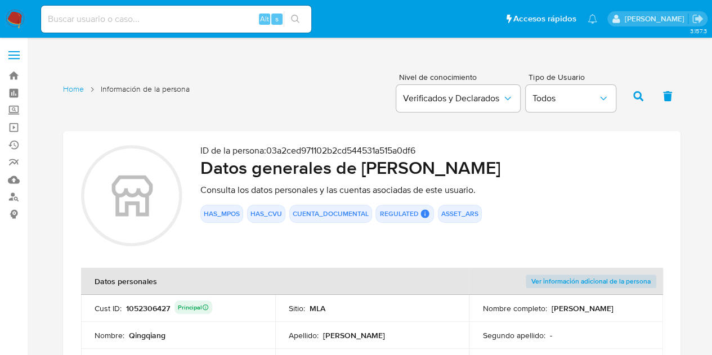
scroll to position [177, 0]
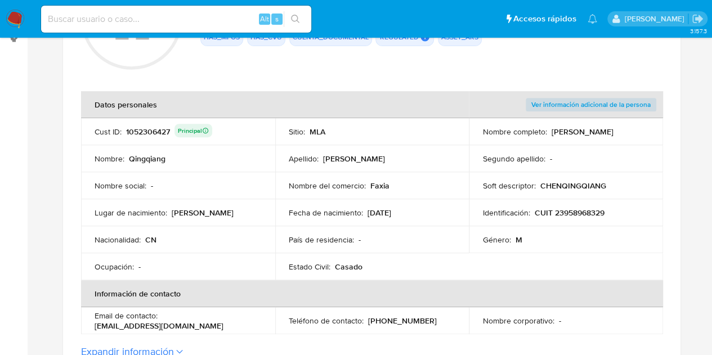
click at [573, 209] on p "CUIT 23958968329" at bounding box center [569, 213] width 70 height 10
click at [573, 208] on p "CUIT 23958968329" at bounding box center [569, 213] width 70 height 10
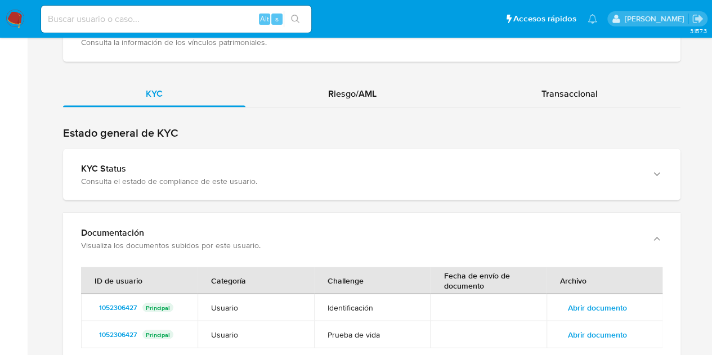
scroll to position [1009, 0]
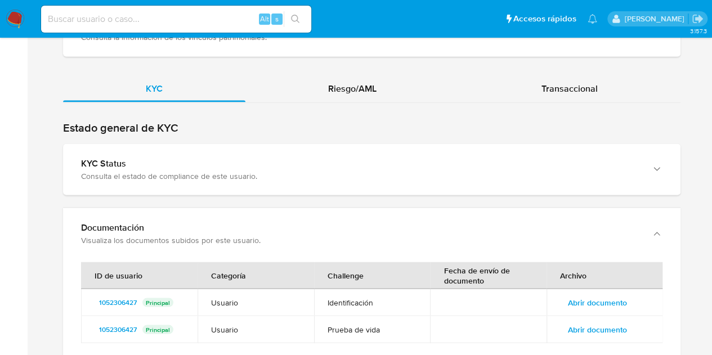
click at [572, 100] on div "KYC Riesgo/AML Transaccional" at bounding box center [371, 315] width 617 height 480
click at [569, 84] on span "Transaccional" at bounding box center [569, 88] width 56 height 13
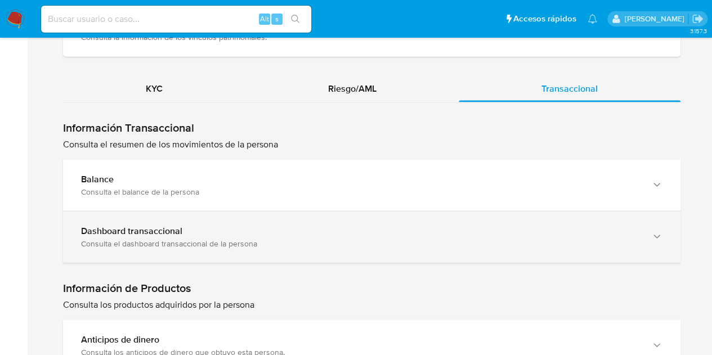
click at [104, 238] on div "Consulta el dashboard transaccional de la persona" at bounding box center [360, 243] width 559 height 10
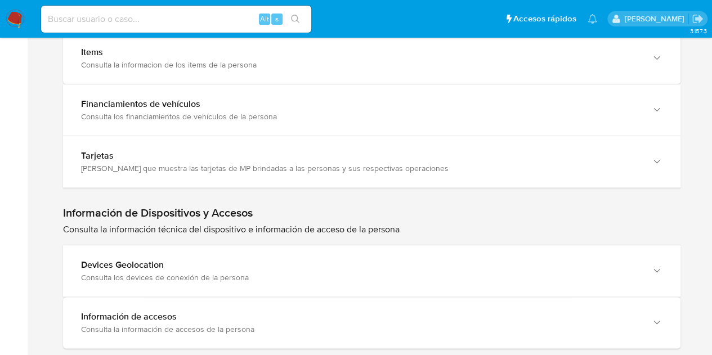
scroll to position [2313, 0]
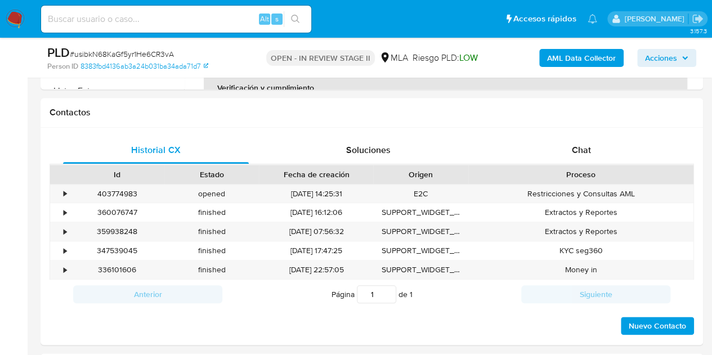
scroll to position [531, 0]
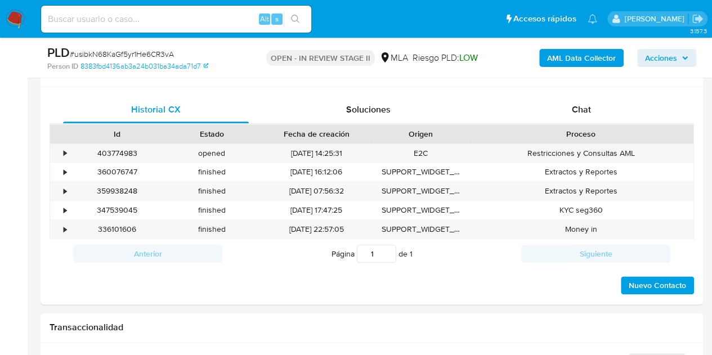
select select "10"
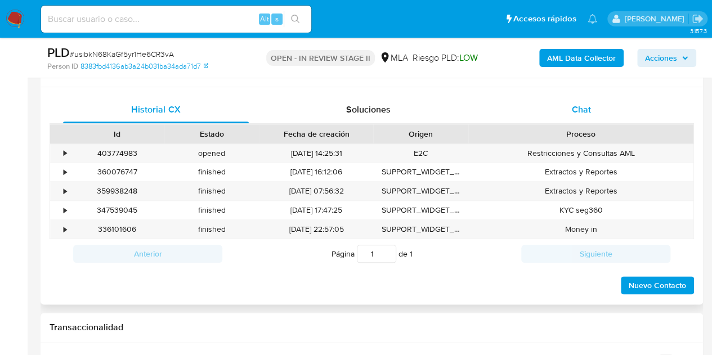
click at [548, 110] on div "Chat" at bounding box center [581, 109] width 186 height 27
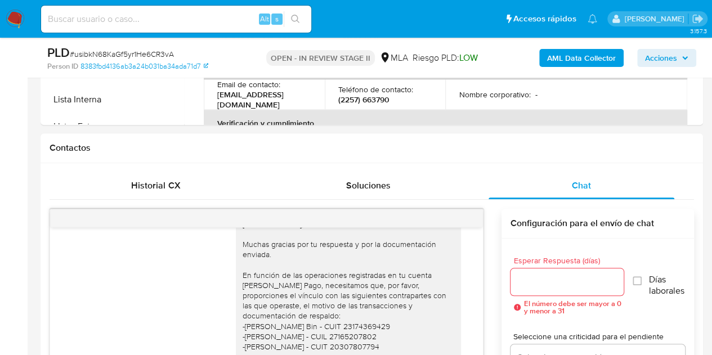
scroll to position [524, 0]
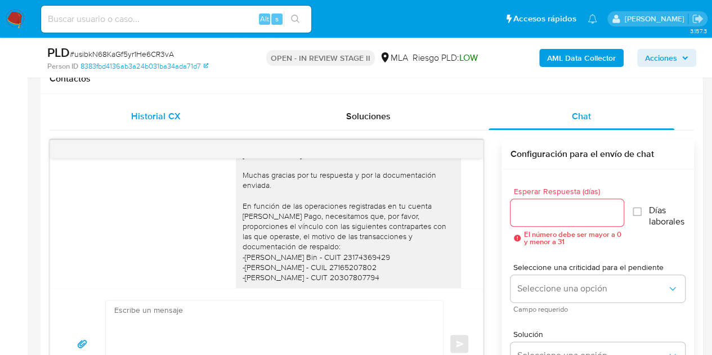
click at [163, 123] on div "Historial CX" at bounding box center [156, 116] width 186 height 27
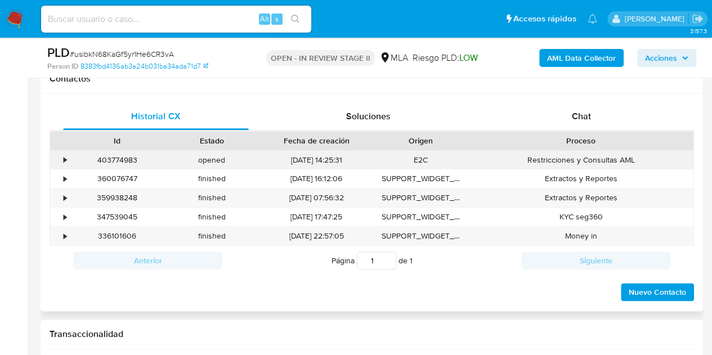
click at [115, 162] on div "403774983" at bounding box center [117, 160] width 95 height 19
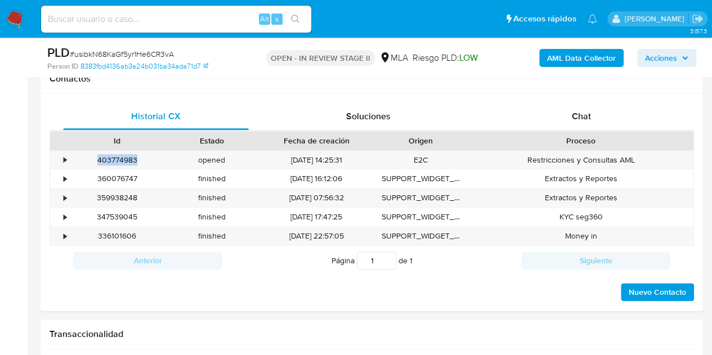
copy div "403774983"
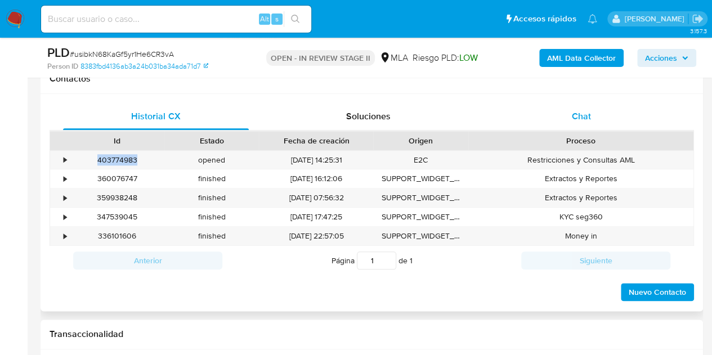
click at [572, 111] on span "Chat" at bounding box center [581, 116] width 19 height 13
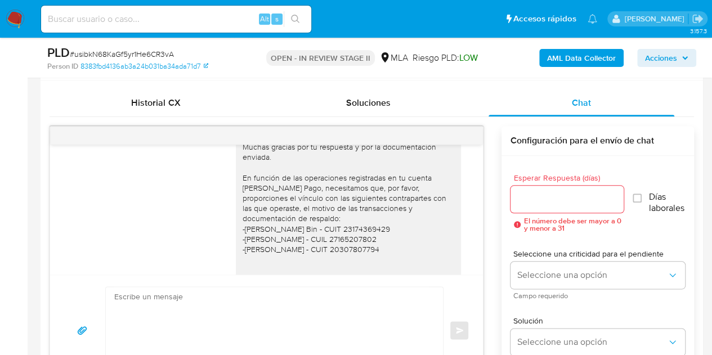
scroll to position [865, 0]
